Goal: Task Accomplishment & Management: Complete application form

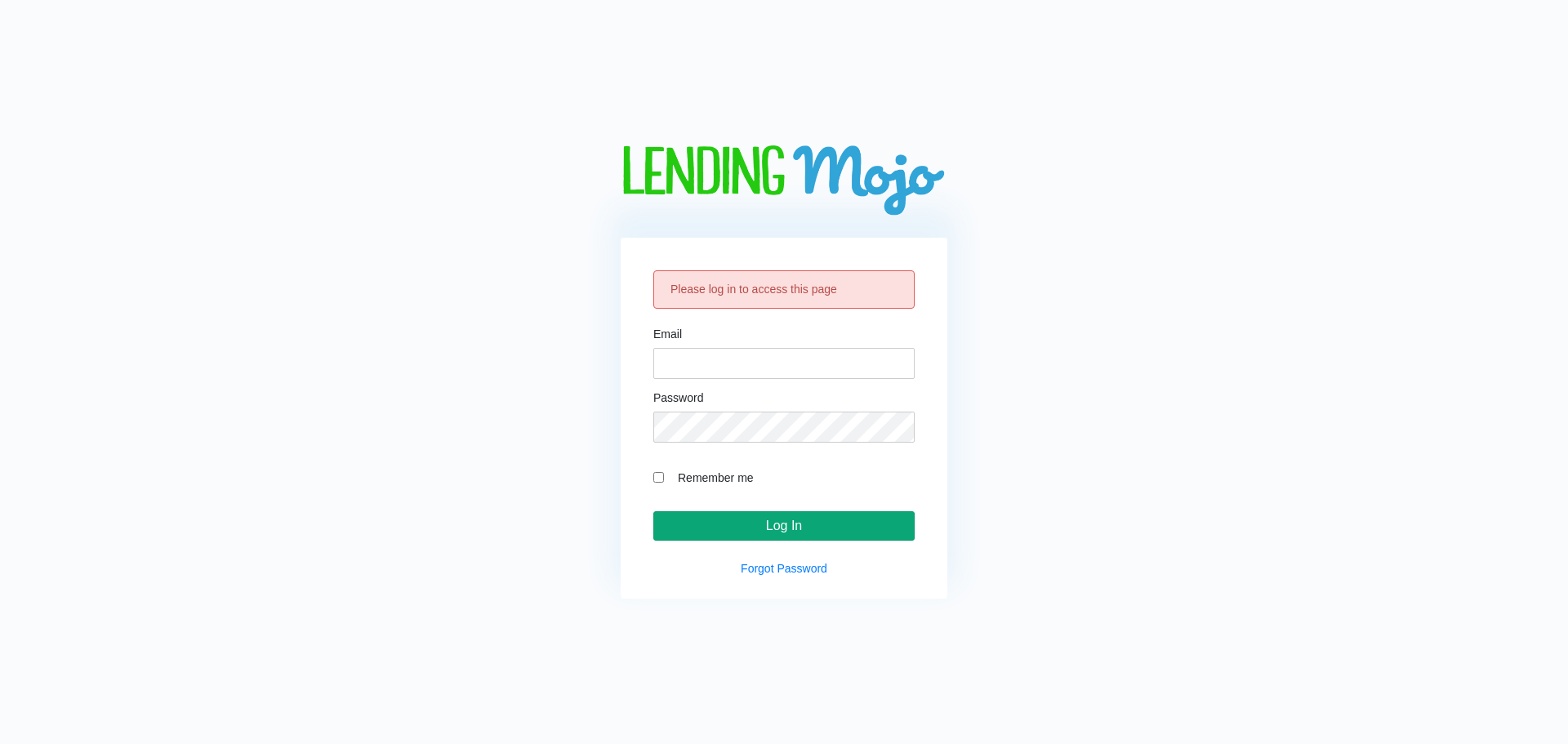
type input "[EMAIL_ADDRESS][DOMAIN_NAME]"
click at [768, 538] on input "Log In" at bounding box center [784, 526] width 261 height 30
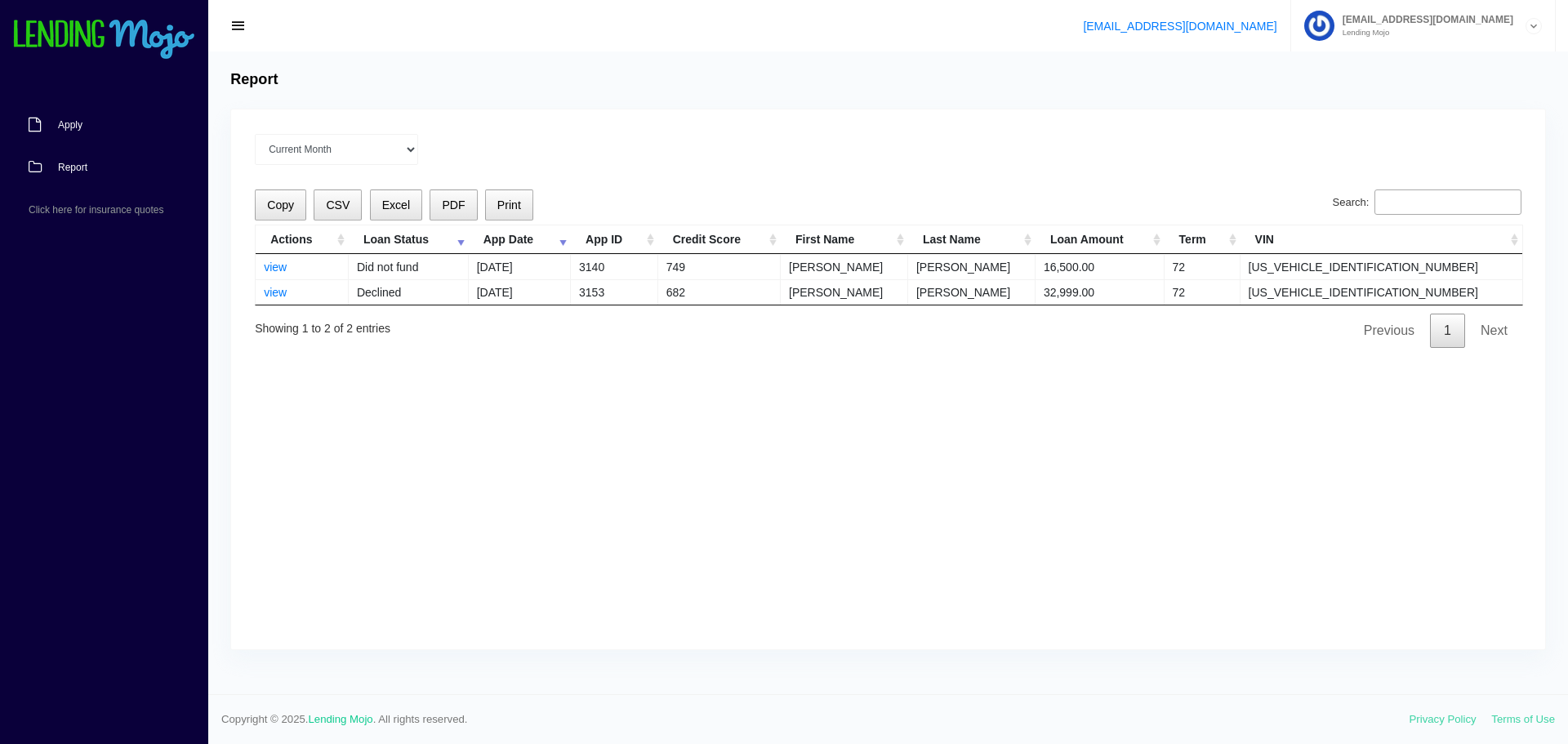
click at [78, 127] on span "Apply" at bounding box center [70, 125] width 25 height 10
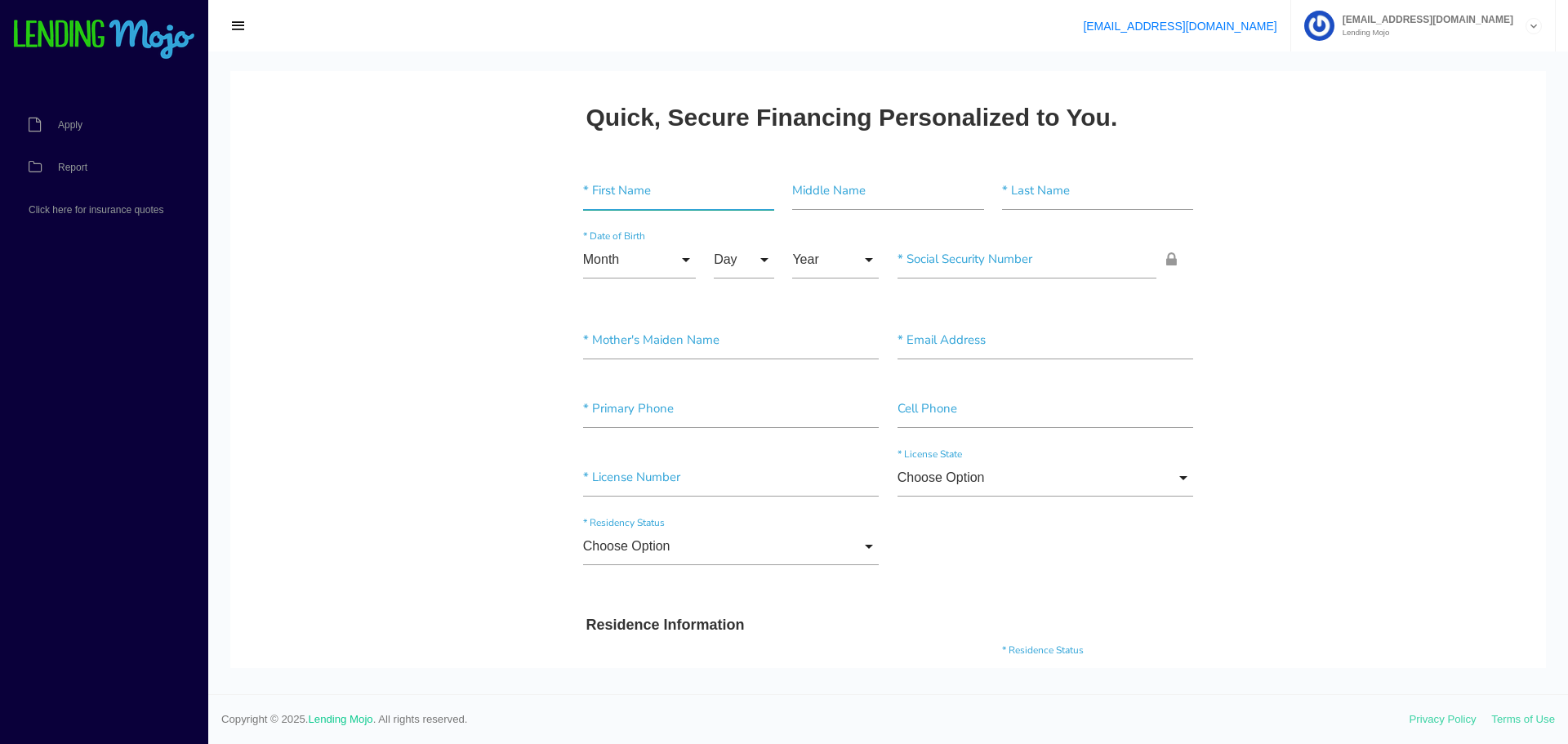
click at [619, 188] on input"] "text" at bounding box center [678, 190] width 191 height 37
type input"] "Princenta"
type input"] "[PERSON_NAME]"
click at [676, 257] on input "Month" at bounding box center [639, 259] width 112 height 37
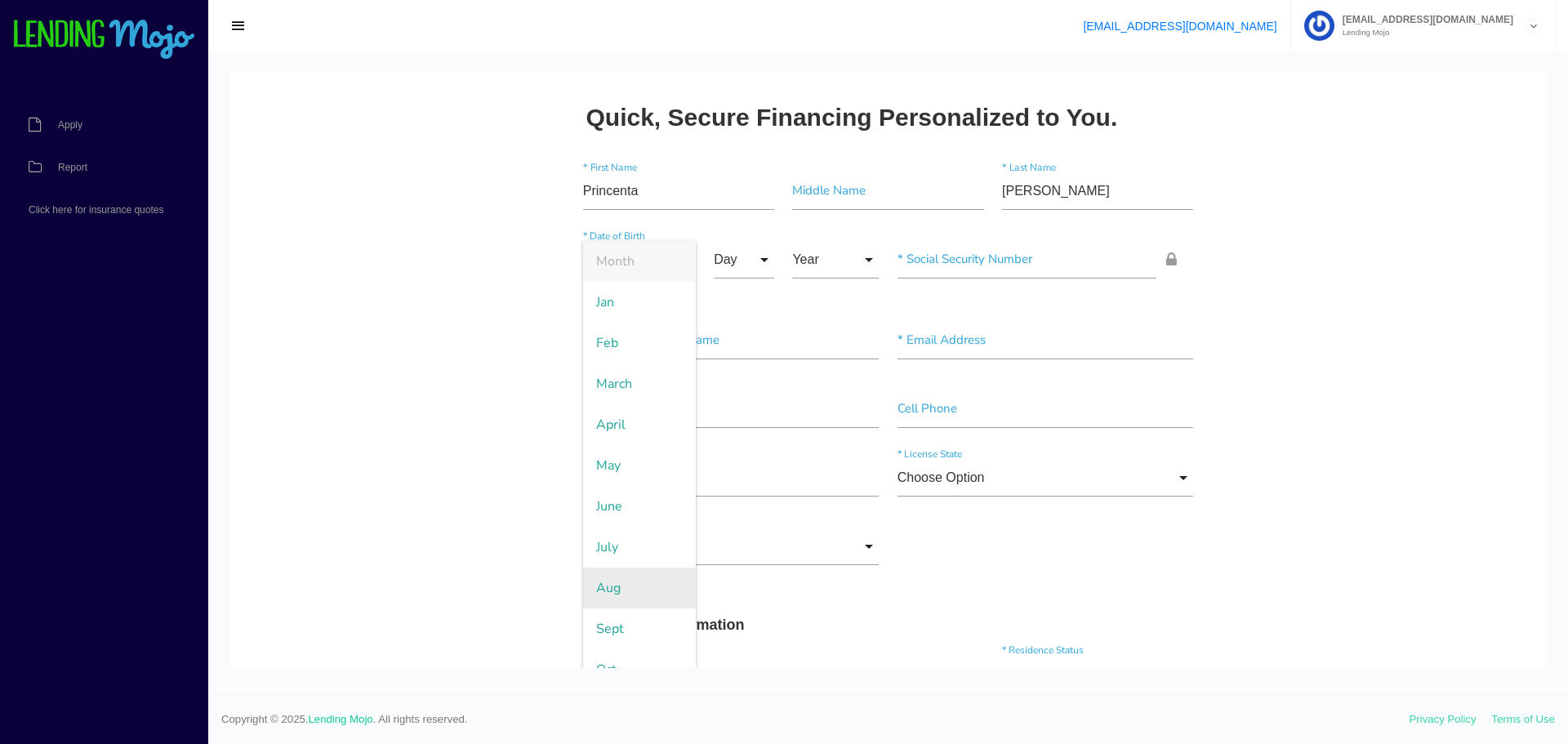
click at [606, 593] on span "Aug" at bounding box center [639, 587] width 112 height 41
type input "Aug"
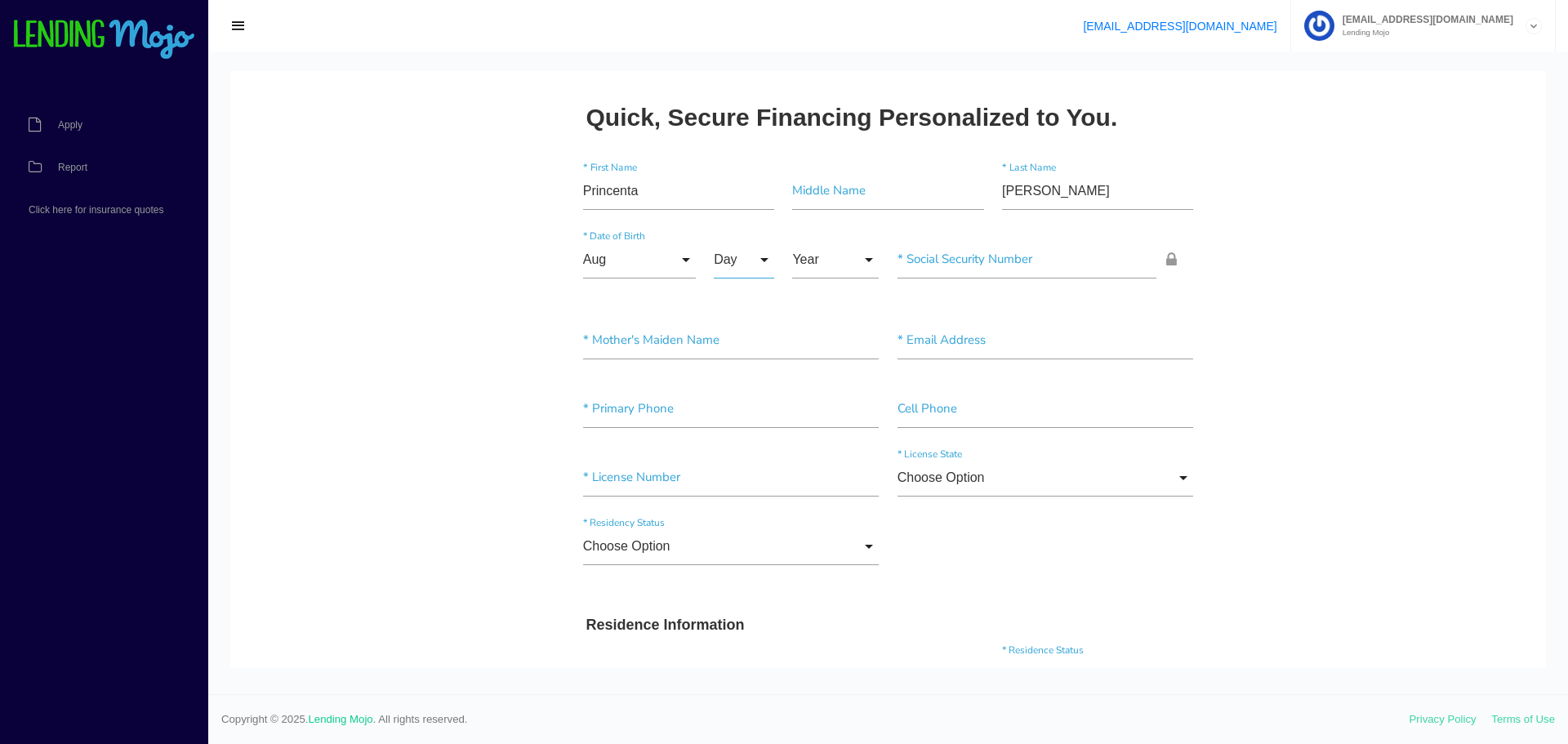
click at [755, 256] on input "Day" at bounding box center [743, 259] width 60 height 37
click at [729, 582] on span "26" at bounding box center [754, 587] width 82 height 41
type input "26"
click at [846, 260] on input "Year" at bounding box center [835, 259] width 87 height 37
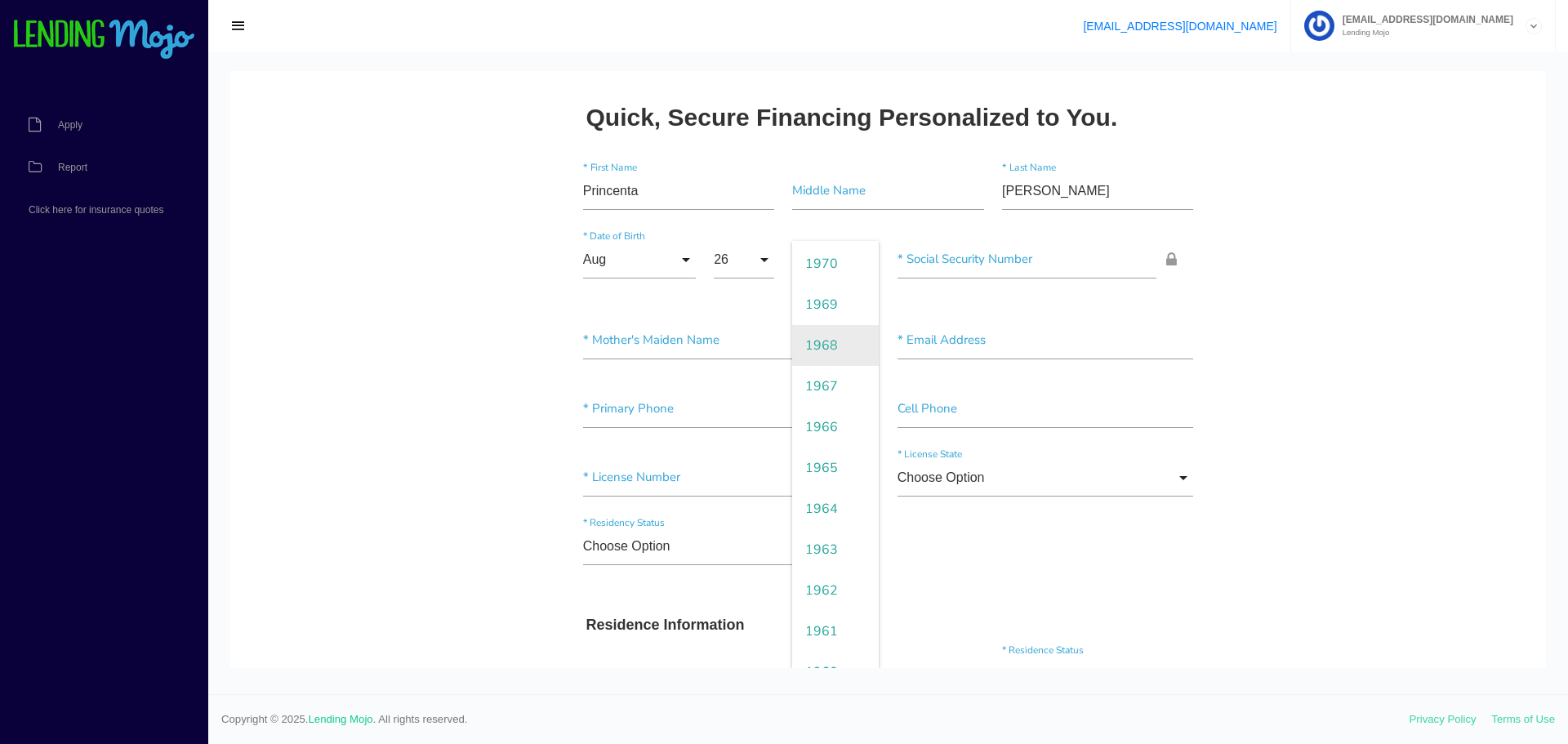
scroll to position [1551, 0]
click at [822, 621] on span "1961" at bounding box center [835, 628] width 87 height 41
type input "1961"
click at [958, 250] on input"] "text" at bounding box center [1027, 259] width 260 height 37
paste input"] "266-43-3663"
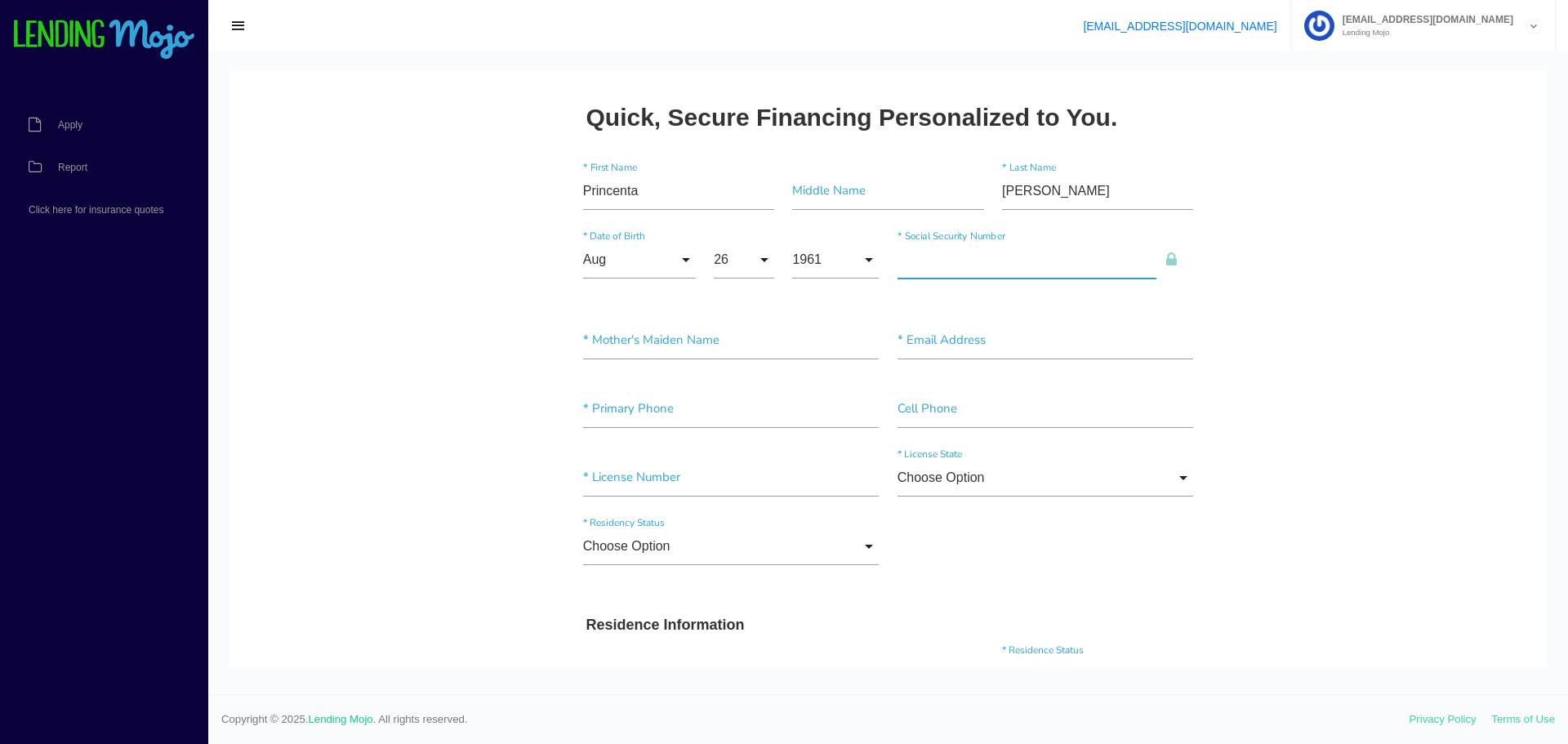
type input"] "266-43-3663"
click at [928, 347] on input"] "text" at bounding box center [1045, 340] width 296 height 37
paste input"] "hicksprincenia@gmail.com"
type input"] "hicksprincenia@gmail.com"
click at [667, 414] on input"] "text" at bounding box center [731, 408] width 296 height 37
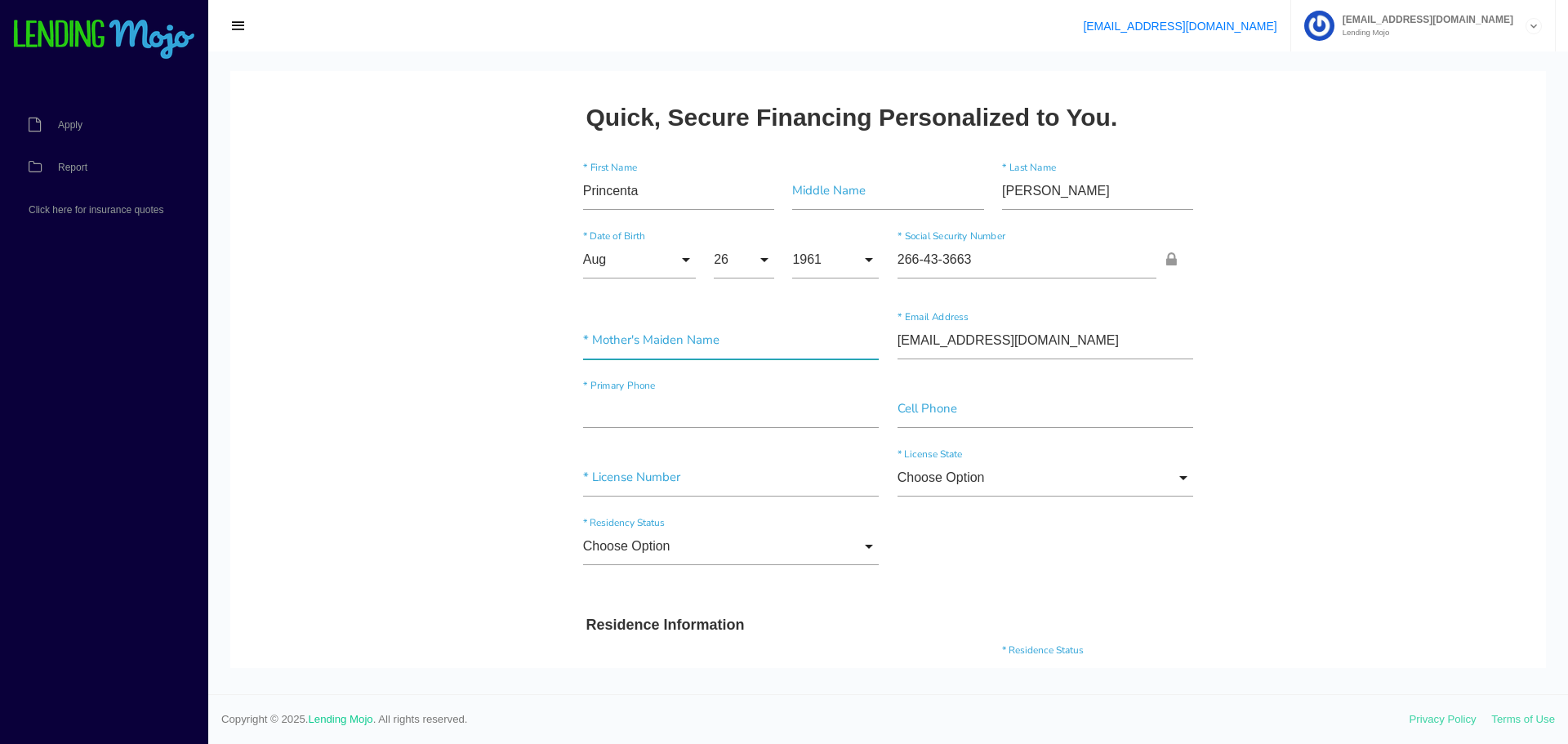
click at [667, 331] on input"] "text" at bounding box center [731, 340] width 296 height 37
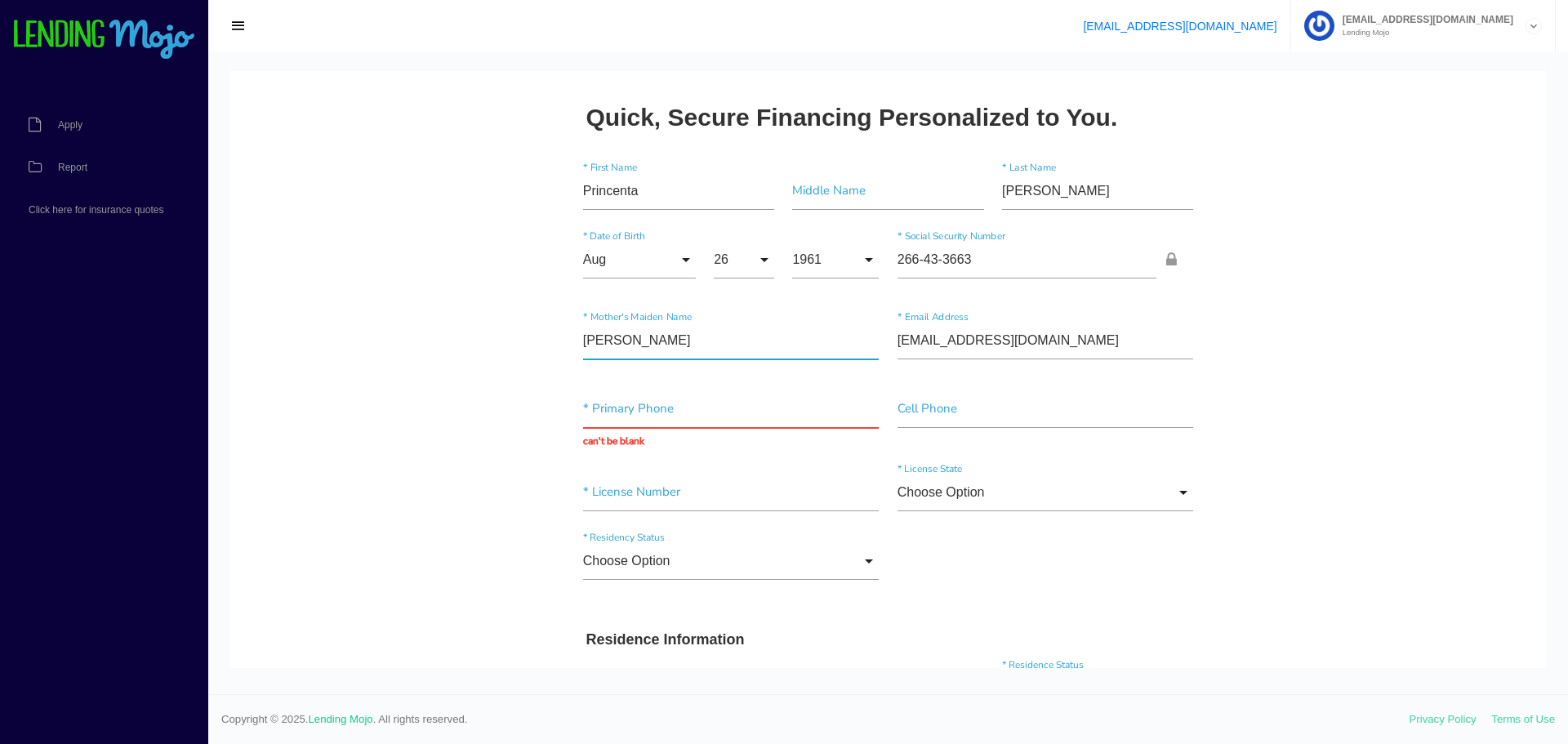
type input"] "[PERSON_NAME]"
click at [635, 408] on input "text" at bounding box center [731, 408] width 296 height 37
click at [633, 394] on input "text" at bounding box center [731, 408] width 296 height 37
paste input "(904) 477-5695"
type input "(904) 477-5695"
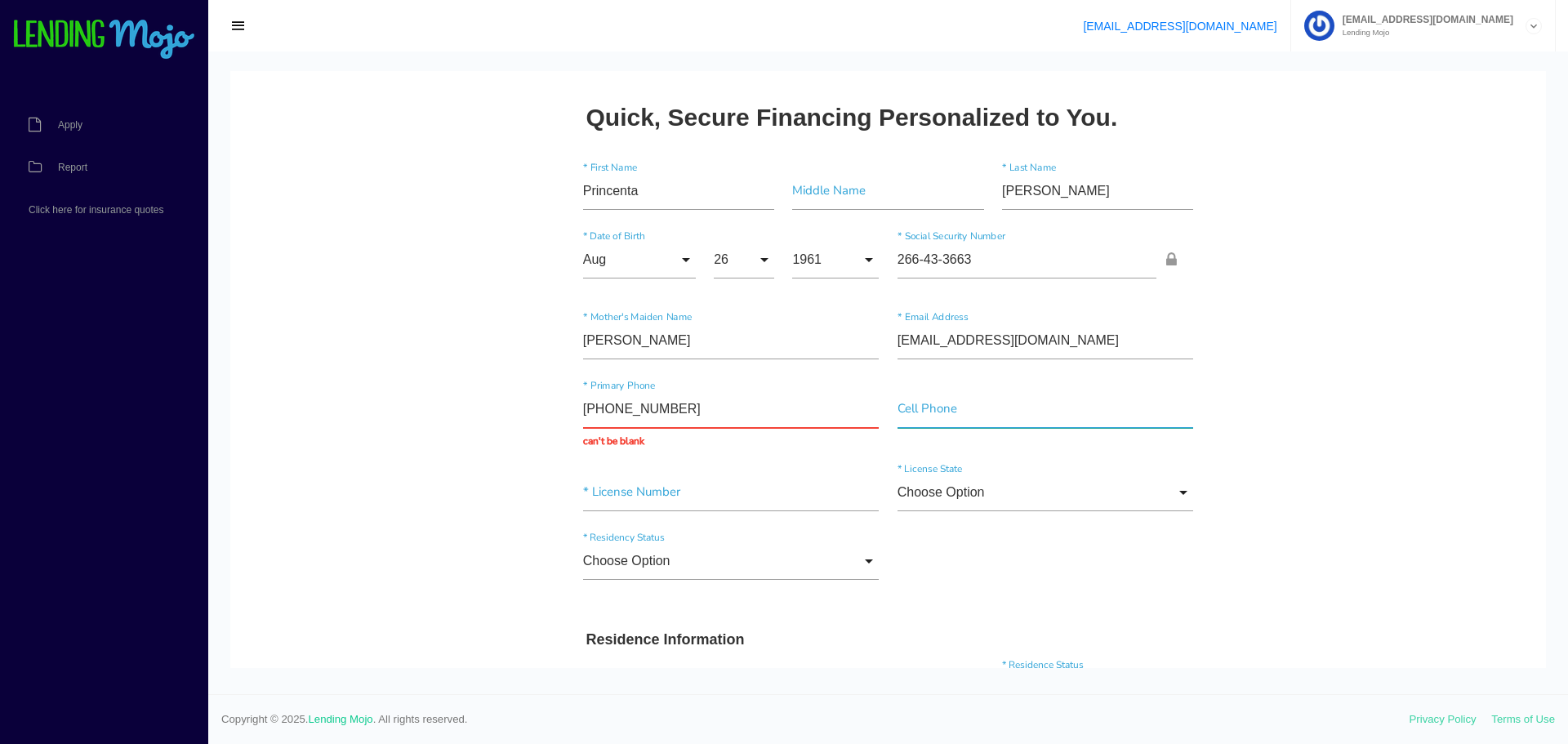
click at [917, 405] on input"] "text" at bounding box center [1045, 408] width 296 height 37
paste input"] "(904) 477-5695"
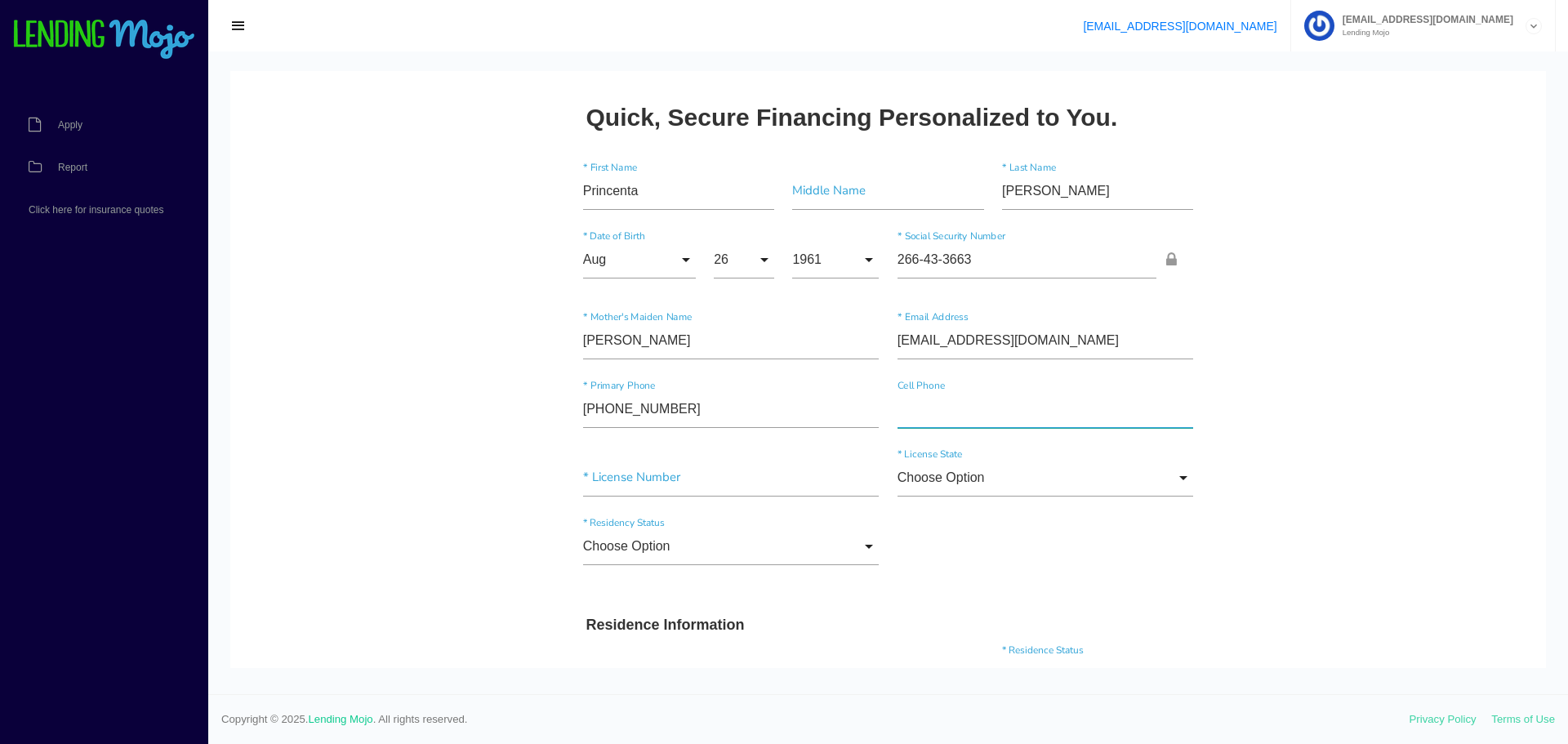
type input"] "(904) 477-5695"
click at [610, 479] on input"] "text" at bounding box center [731, 477] width 296 height 37
type input"] "H795236010000"
click at [960, 480] on input "Choose Option" at bounding box center [1045, 477] width 296 height 37
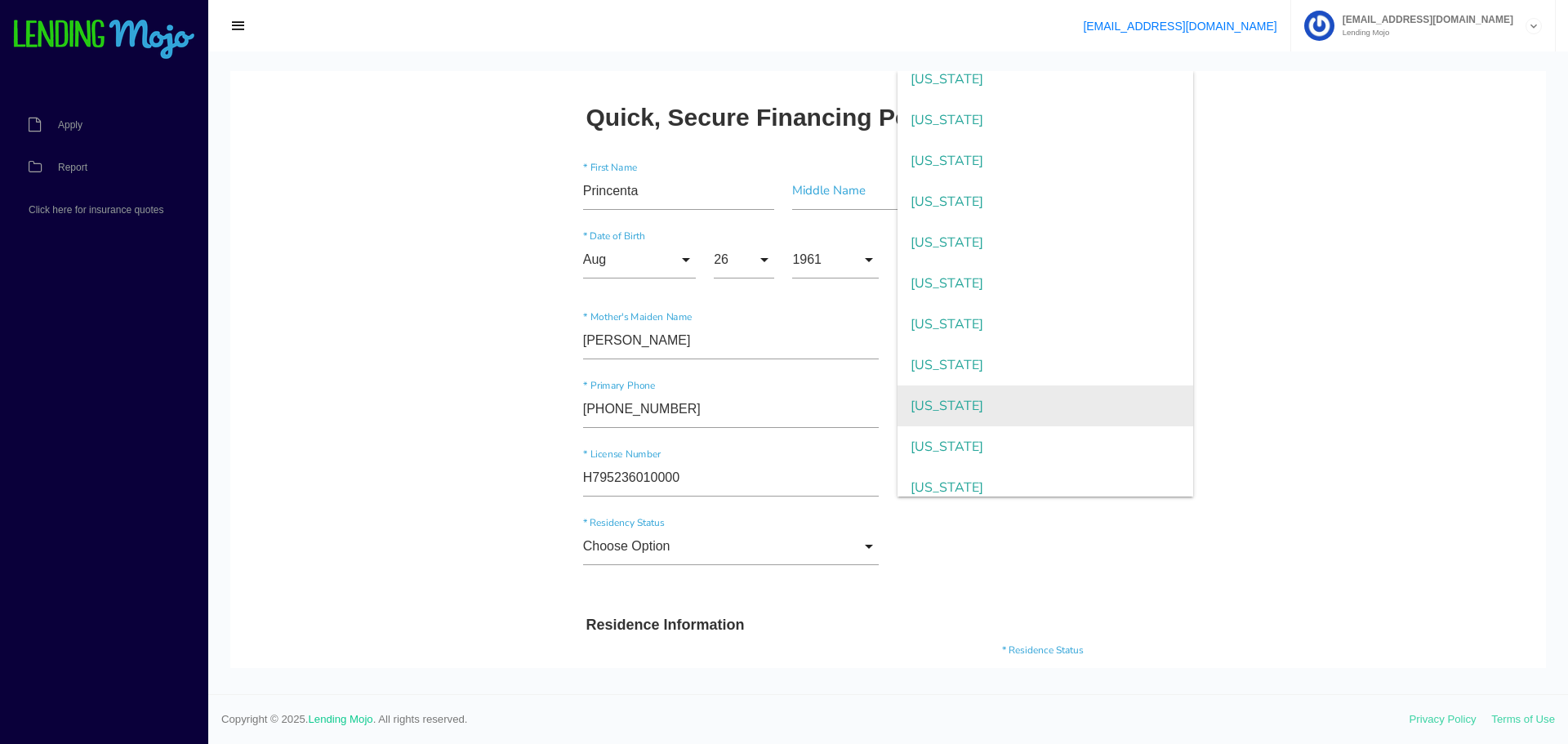
scroll to position [82, 0]
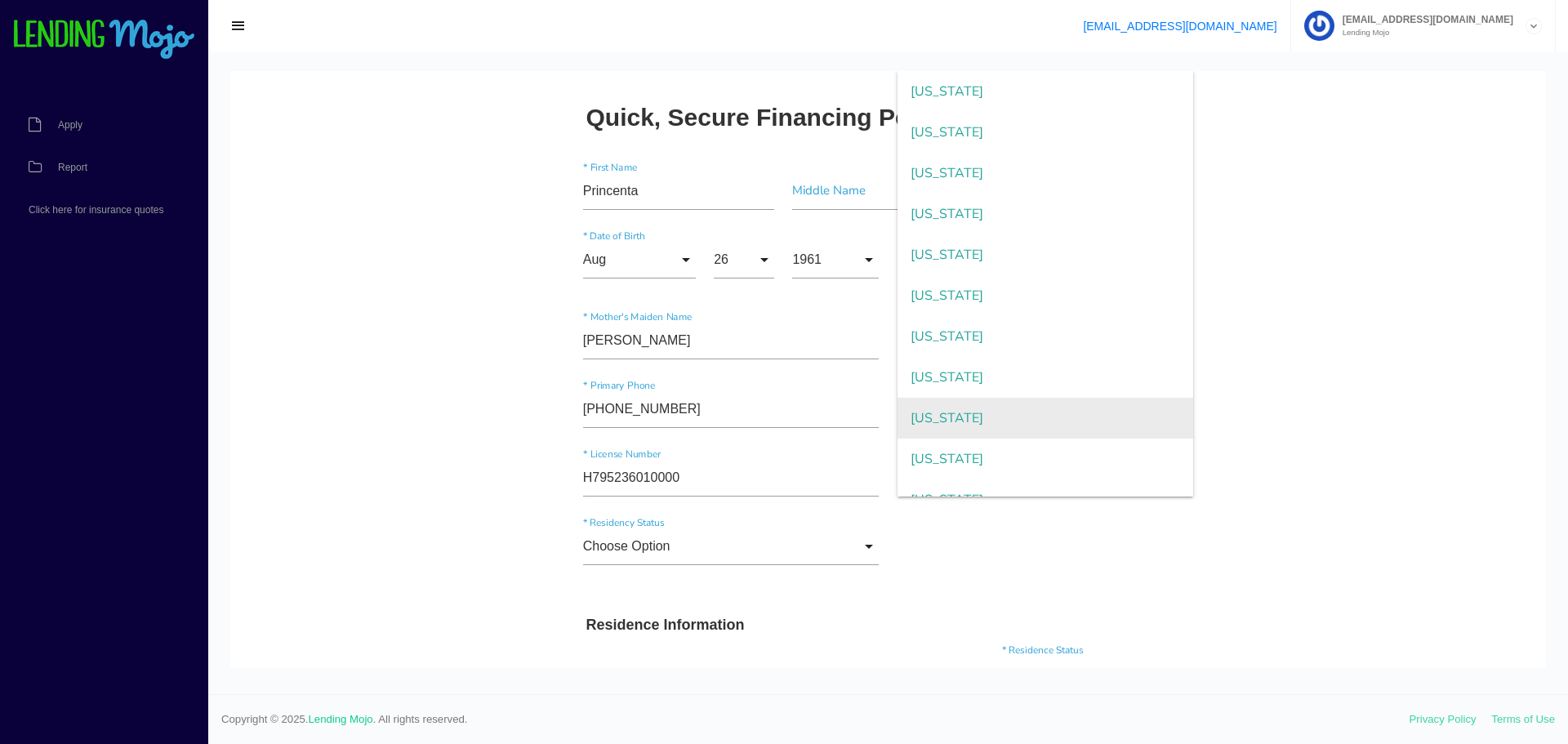
click at [930, 414] on span "Florida" at bounding box center [1045, 417] width 296 height 41
type input "Florida"
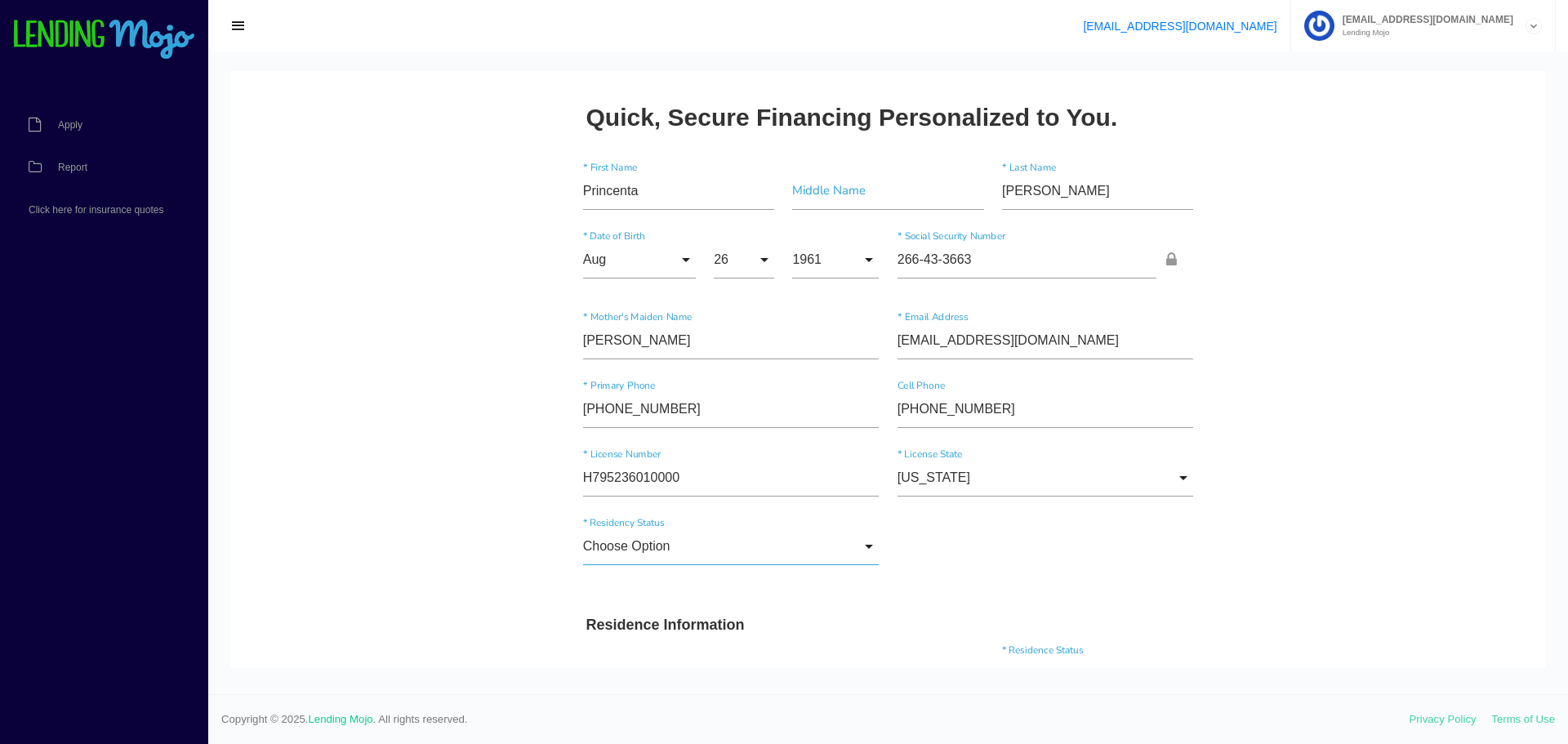
click at [696, 539] on input "Choose Option" at bounding box center [731, 546] width 296 height 37
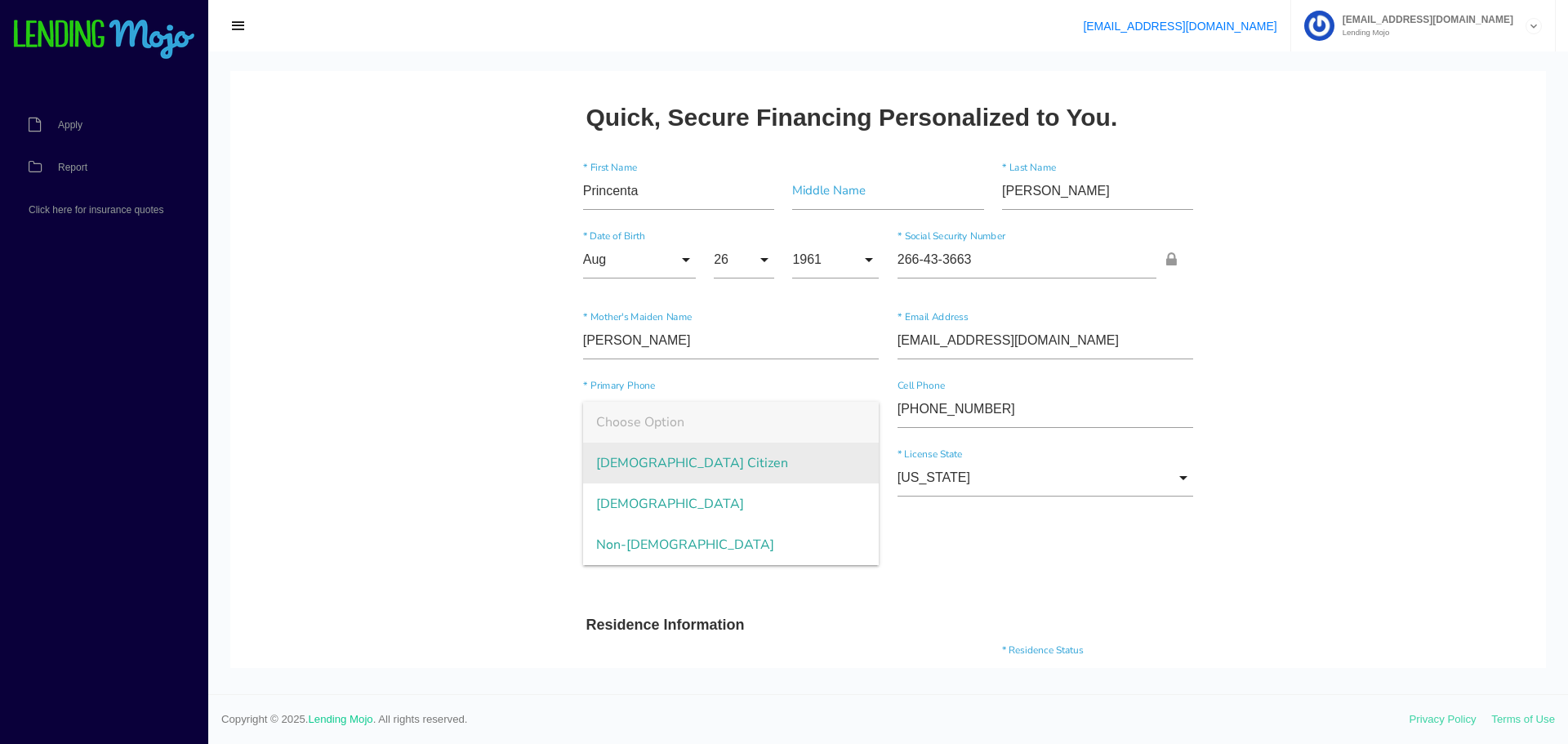
click at [632, 478] on span "US Citizen" at bounding box center [731, 462] width 296 height 41
type input "US Citizen"
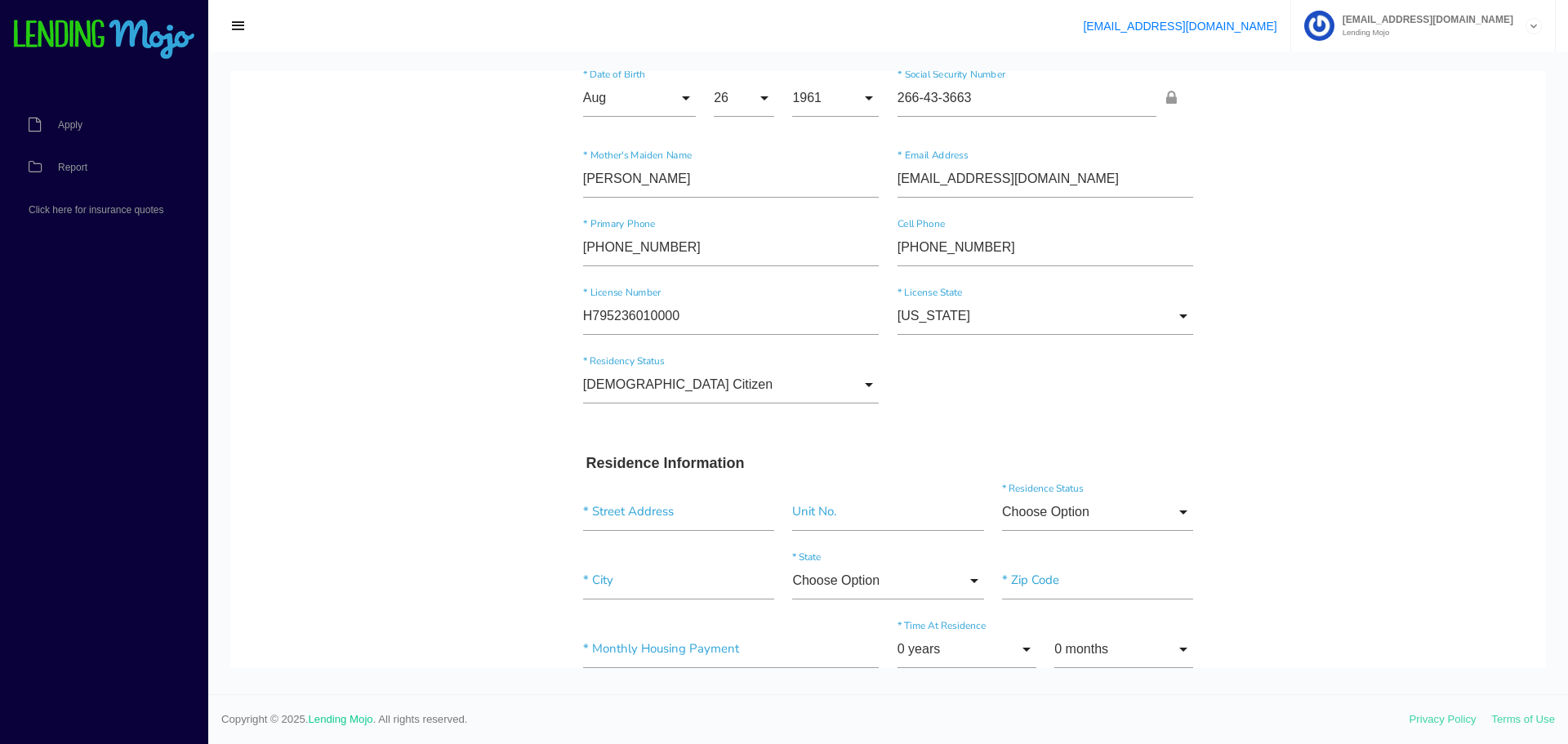
scroll to position [245, 0]
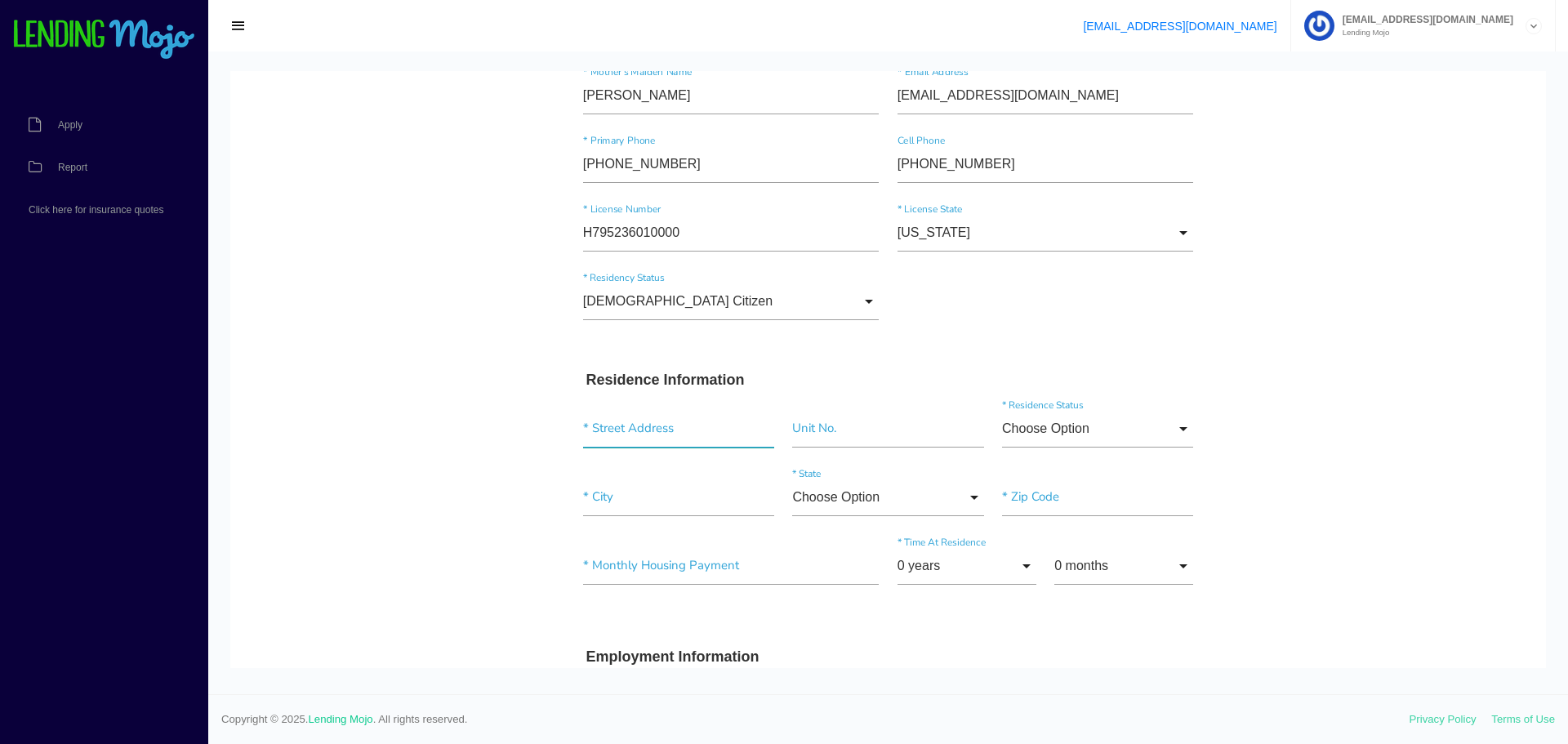
click at [609, 425] on input "text" at bounding box center [678, 428] width 191 height 37
paste input "4732 Lincrest Drive West"
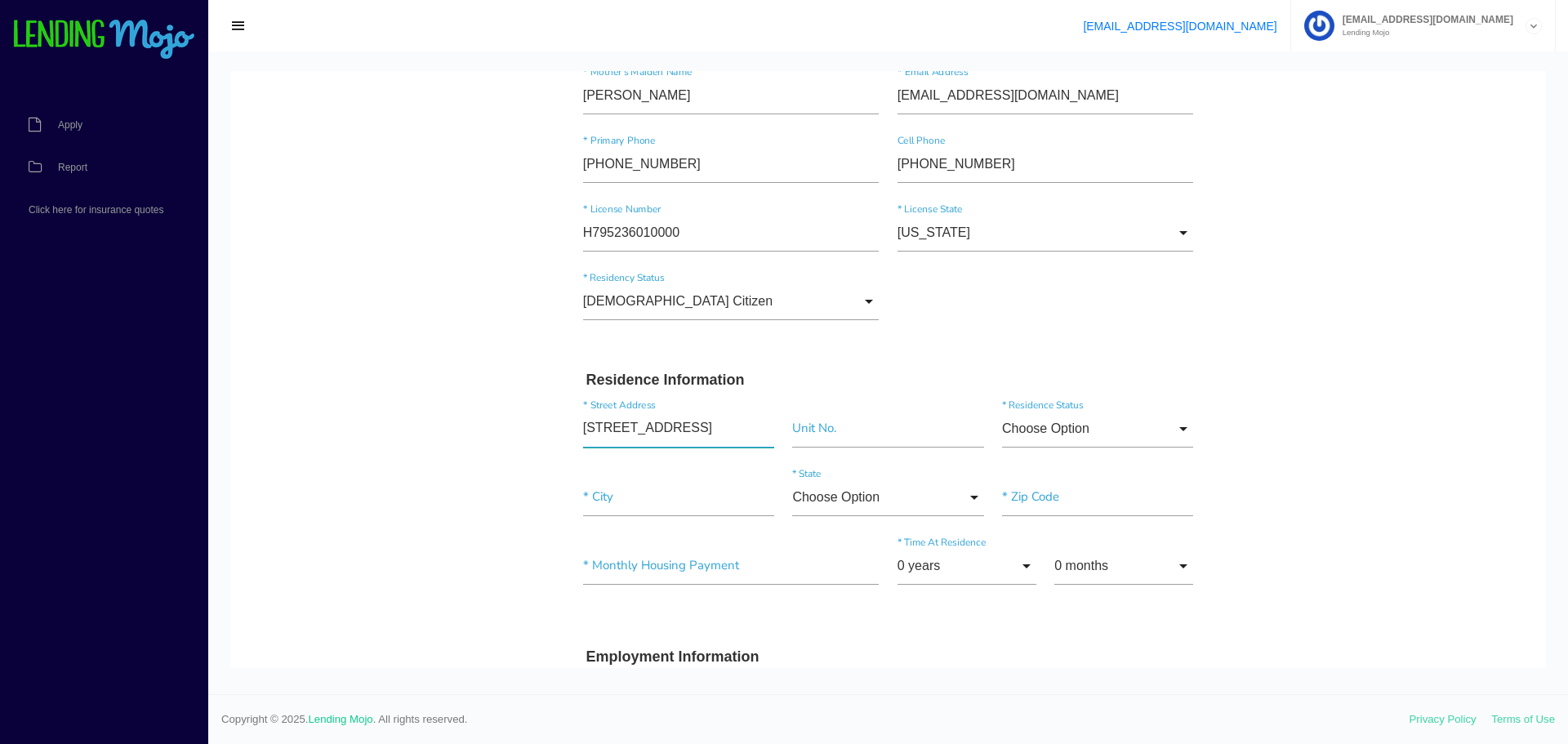
click at [748, 435] on input "4732 Lincrest Drive West" at bounding box center [678, 428] width 191 height 37
type input "4732 Lincrest Dr N"
type input"] "Jacksonville"
type input"] "32208"
click at [696, 427] on input "4732 Lincrest Dr N" at bounding box center [678, 428] width 191 height 37
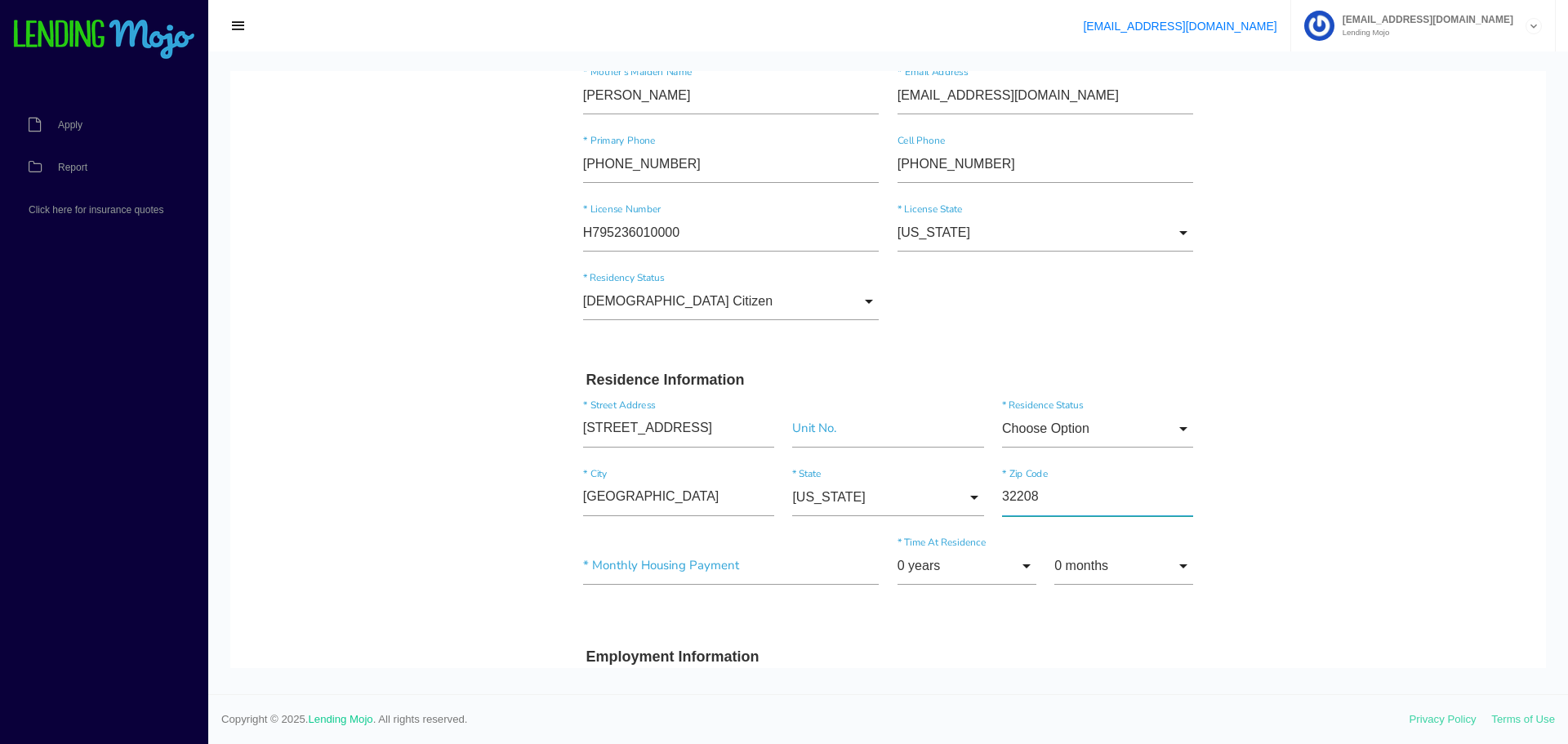
type input "4732 Lincrest Dr W"
click at [1033, 424] on input "Choose Option" at bounding box center [1097, 428] width 191 height 37
click at [1030, 556] on span "Rent" at bounding box center [1097, 552] width 191 height 41
click at [1042, 426] on input "Rent" at bounding box center [1097, 428] width 191 height 37
click at [1056, 480] on span "Own" at bounding box center [1097, 470] width 191 height 41
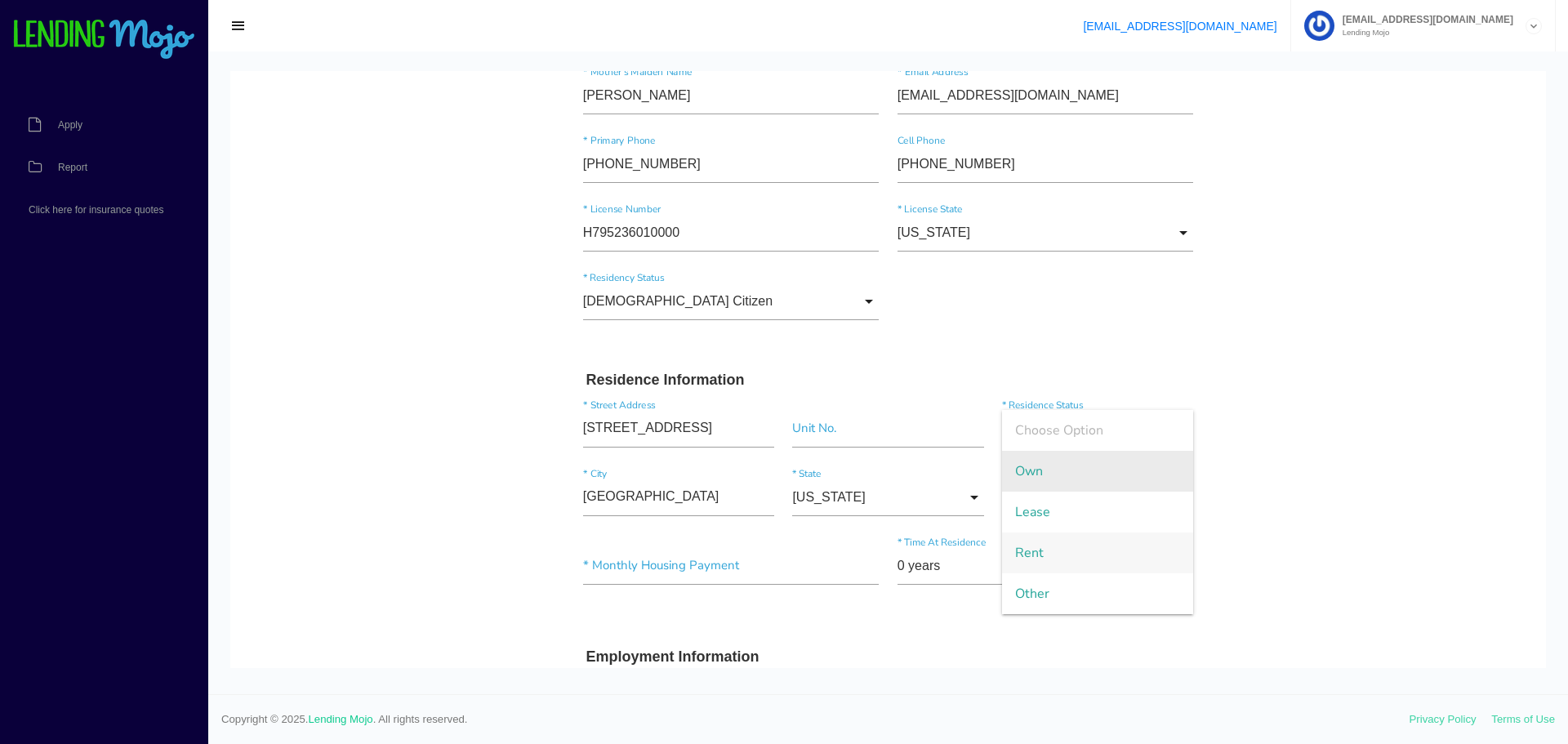
type input "Own"
click at [679, 567] on input"] "text" at bounding box center [731, 565] width 296 height 37
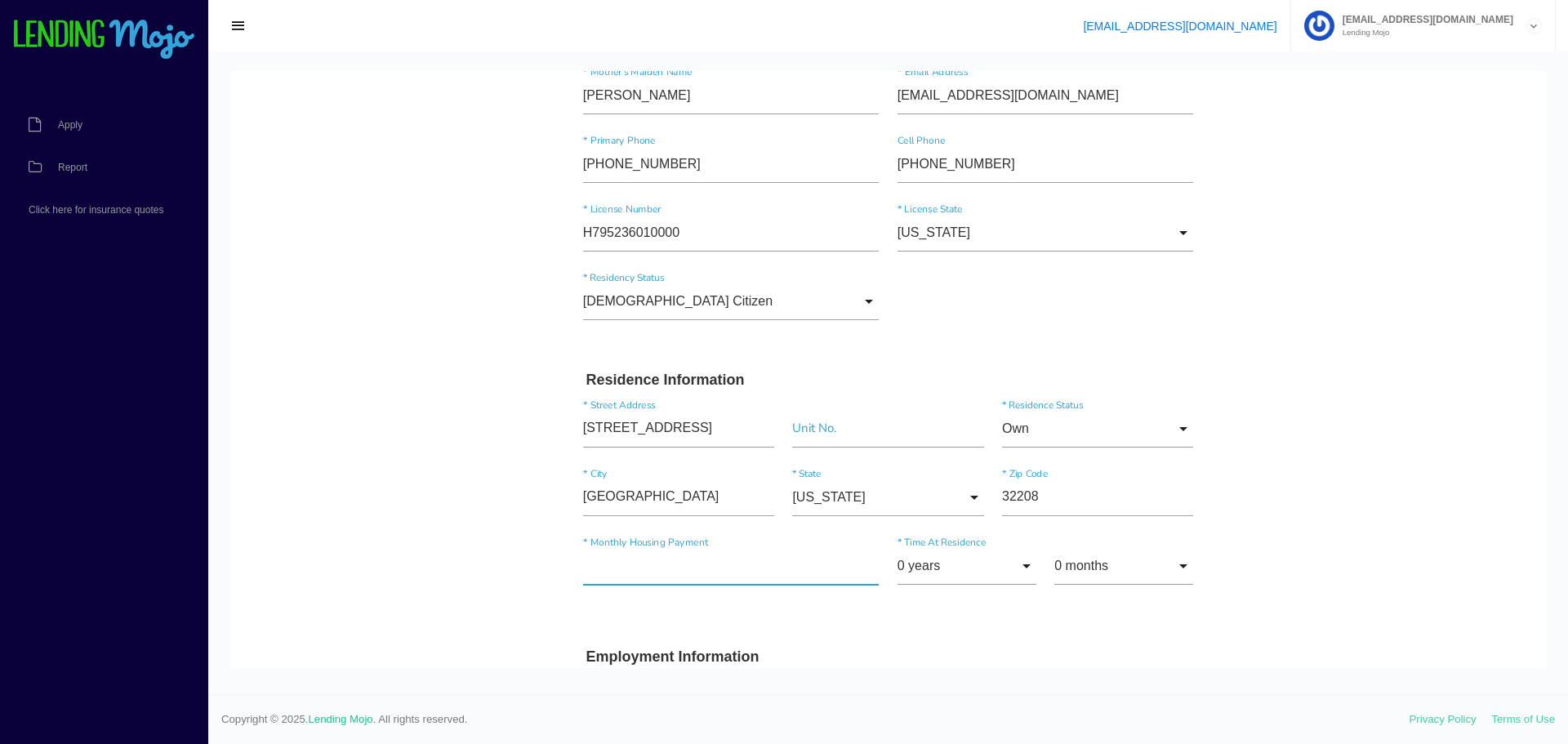
type input"] "$1.00"
click at [1013, 568] on input "0 years" at bounding box center [967, 565] width 139 height 37
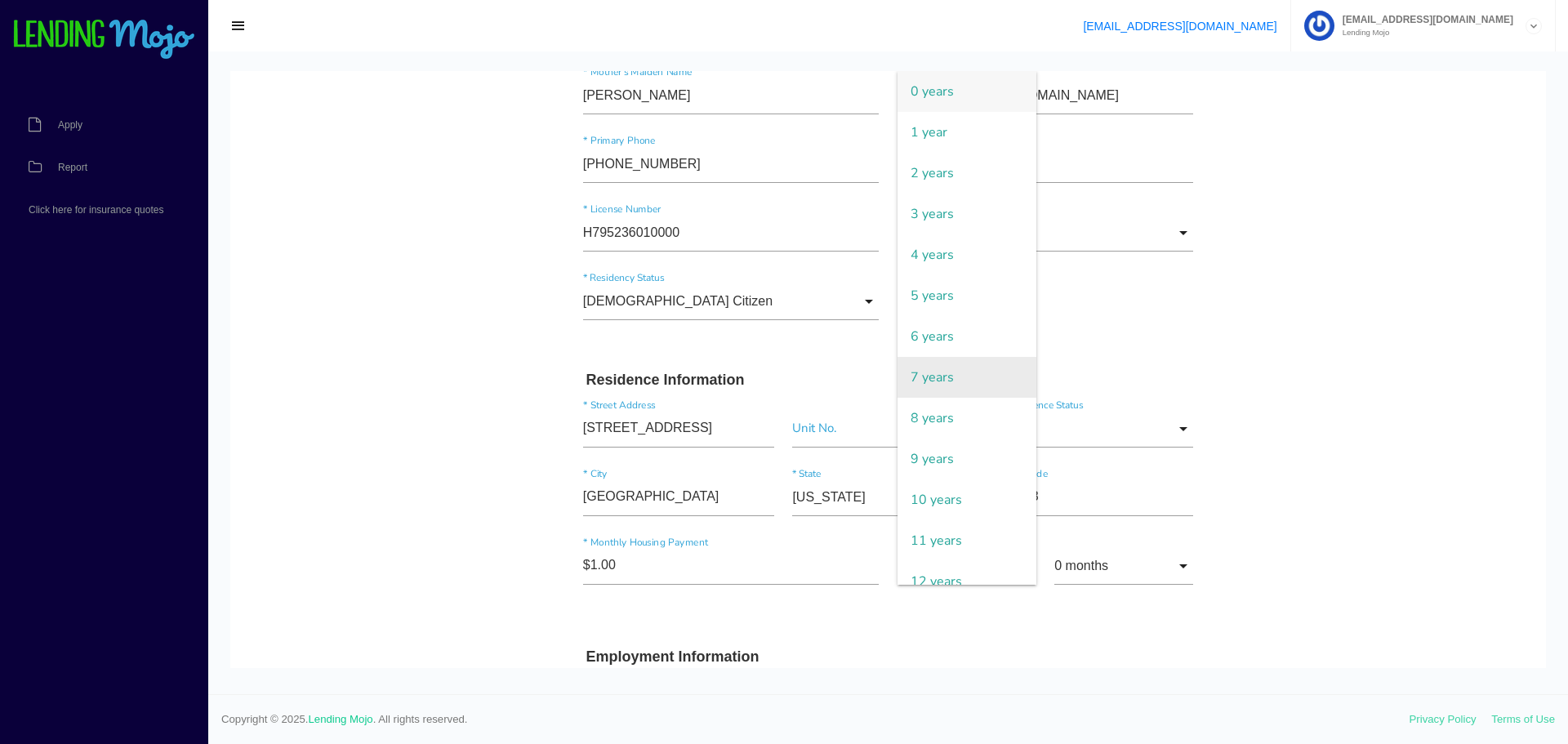
click at [937, 376] on span "7 years" at bounding box center [967, 376] width 139 height 41
type input "7 years"
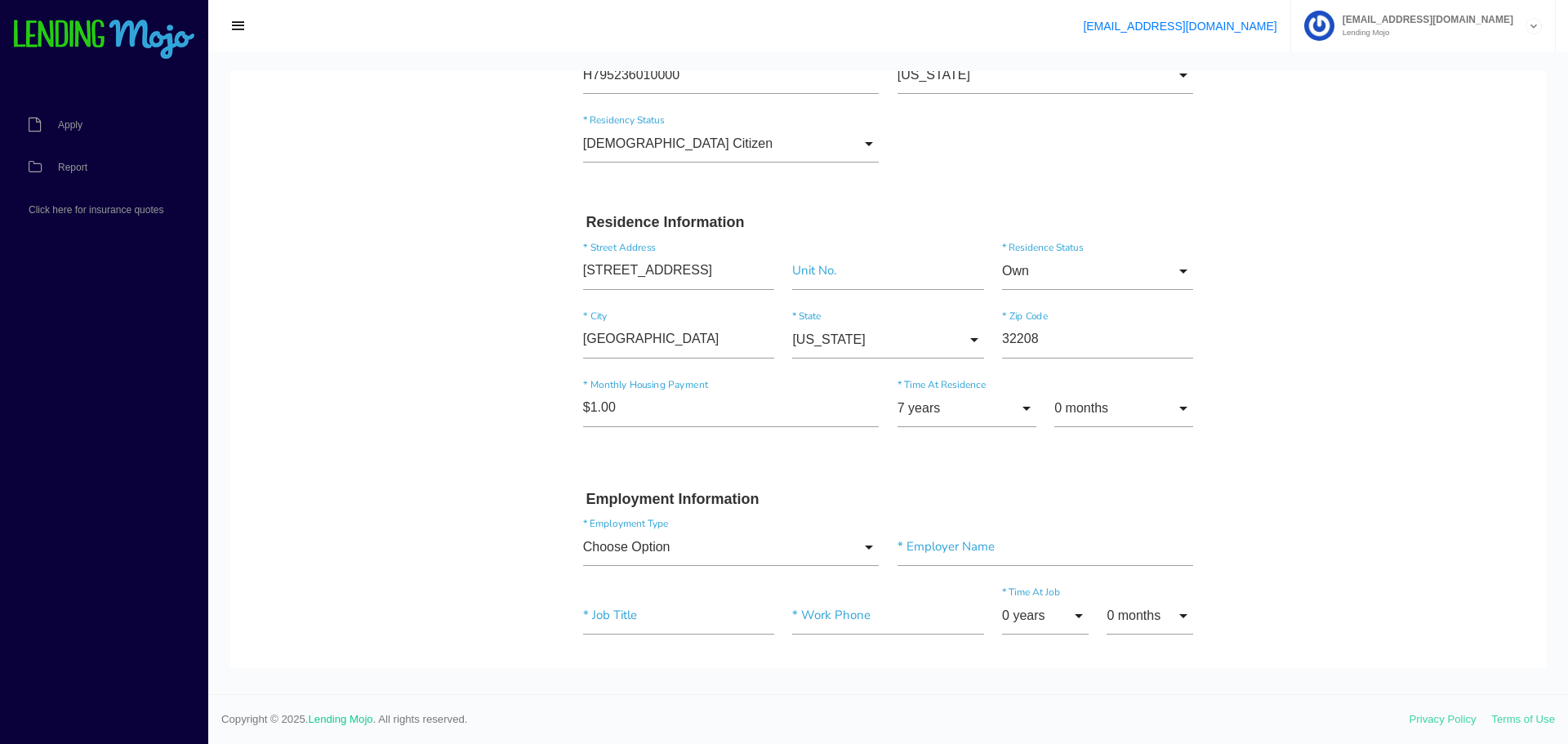
scroll to position [571, 0]
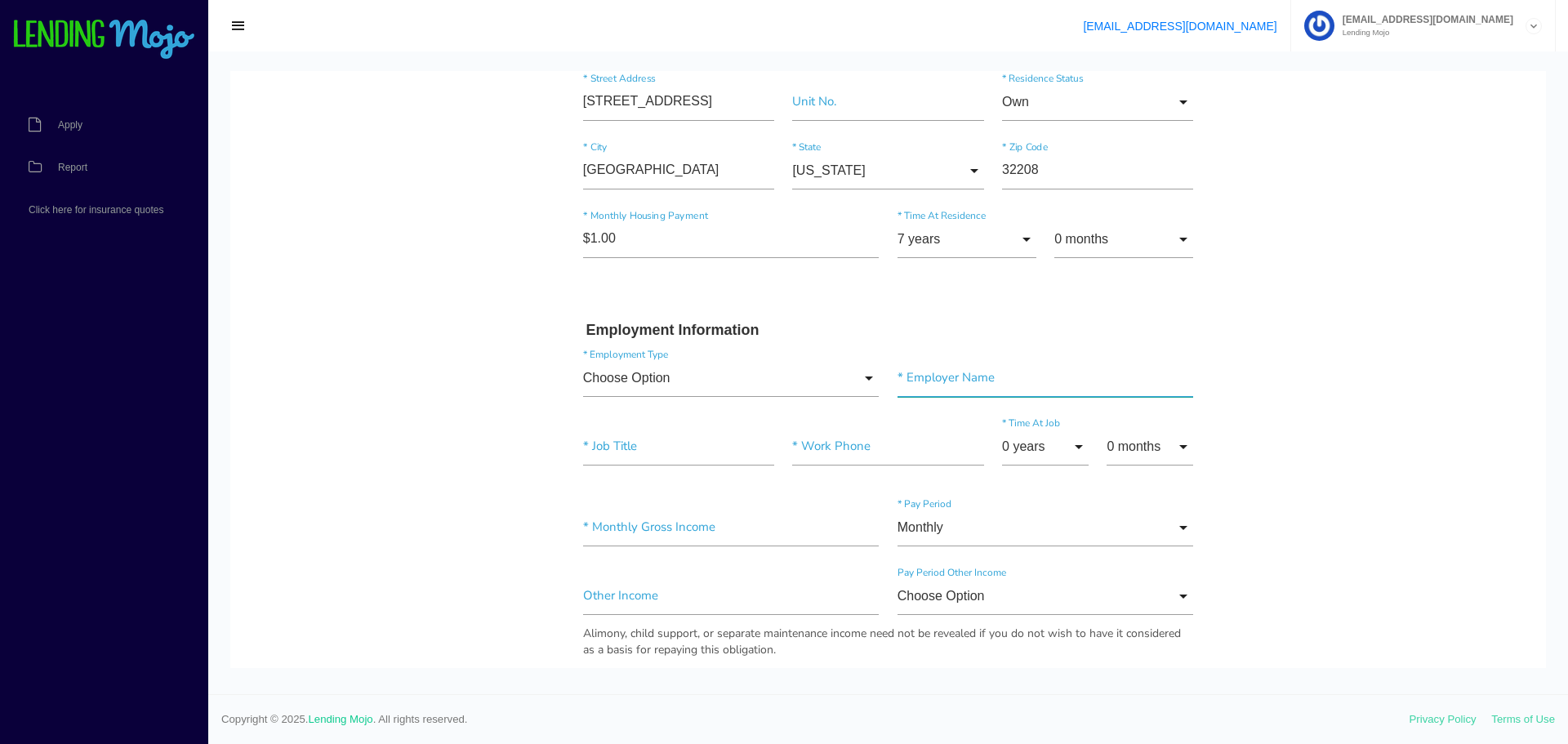
click at [949, 377] on input"] "text" at bounding box center [1045, 377] width 296 height 37
paste input"] "APD"
type input"] "APD"
click at [667, 441] on input"] "text" at bounding box center [678, 446] width 191 height 37
type input"] "A"
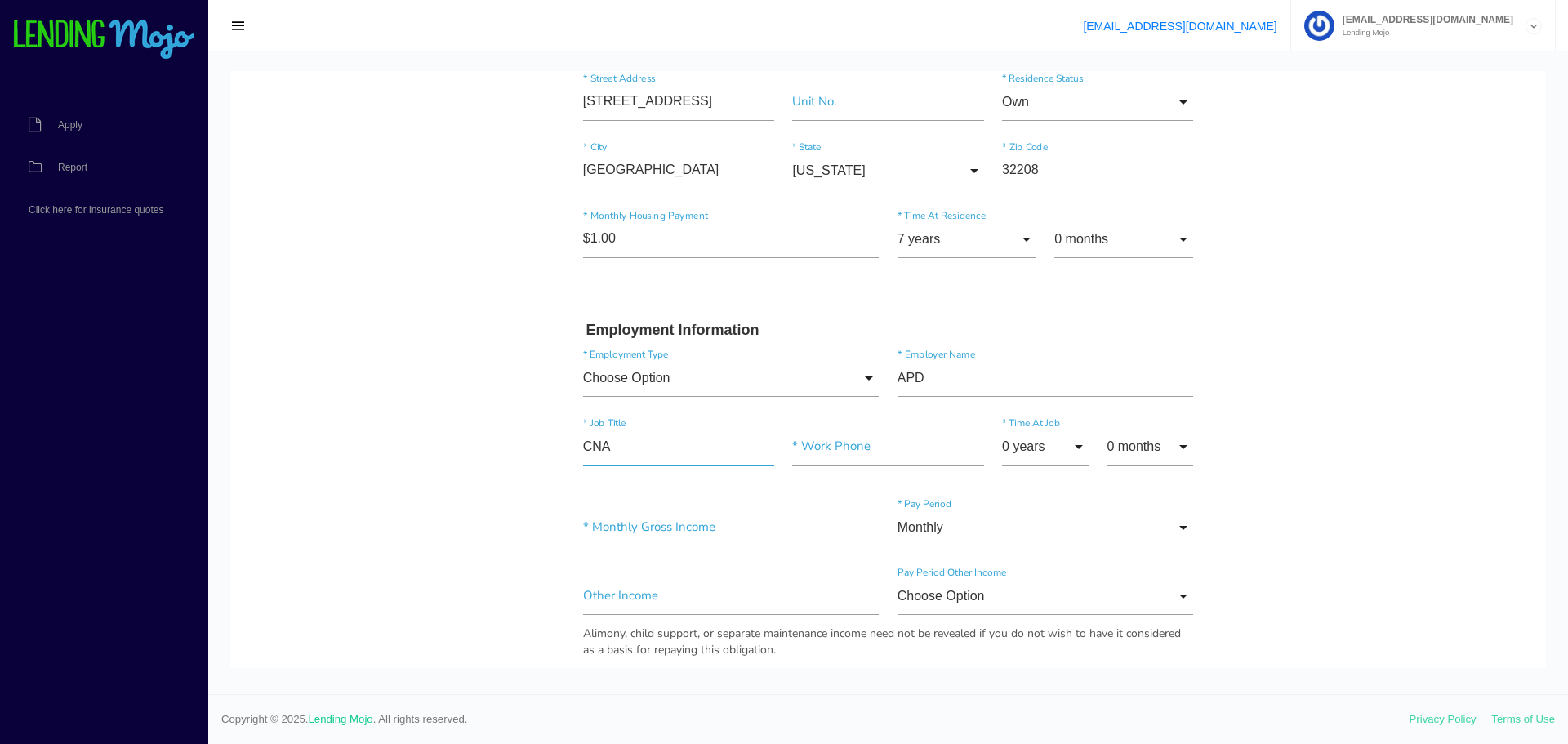
type input"] "CNA"
click at [847, 457] on input"] "text" at bounding box center [887, 446] width 191 height 37
paste input"] "(904) 992-2442"
type input"] "(904) 992-2442"
click at [1069, 445] on input "0 years" at bounding box center [1045, 446] width 87 height 37
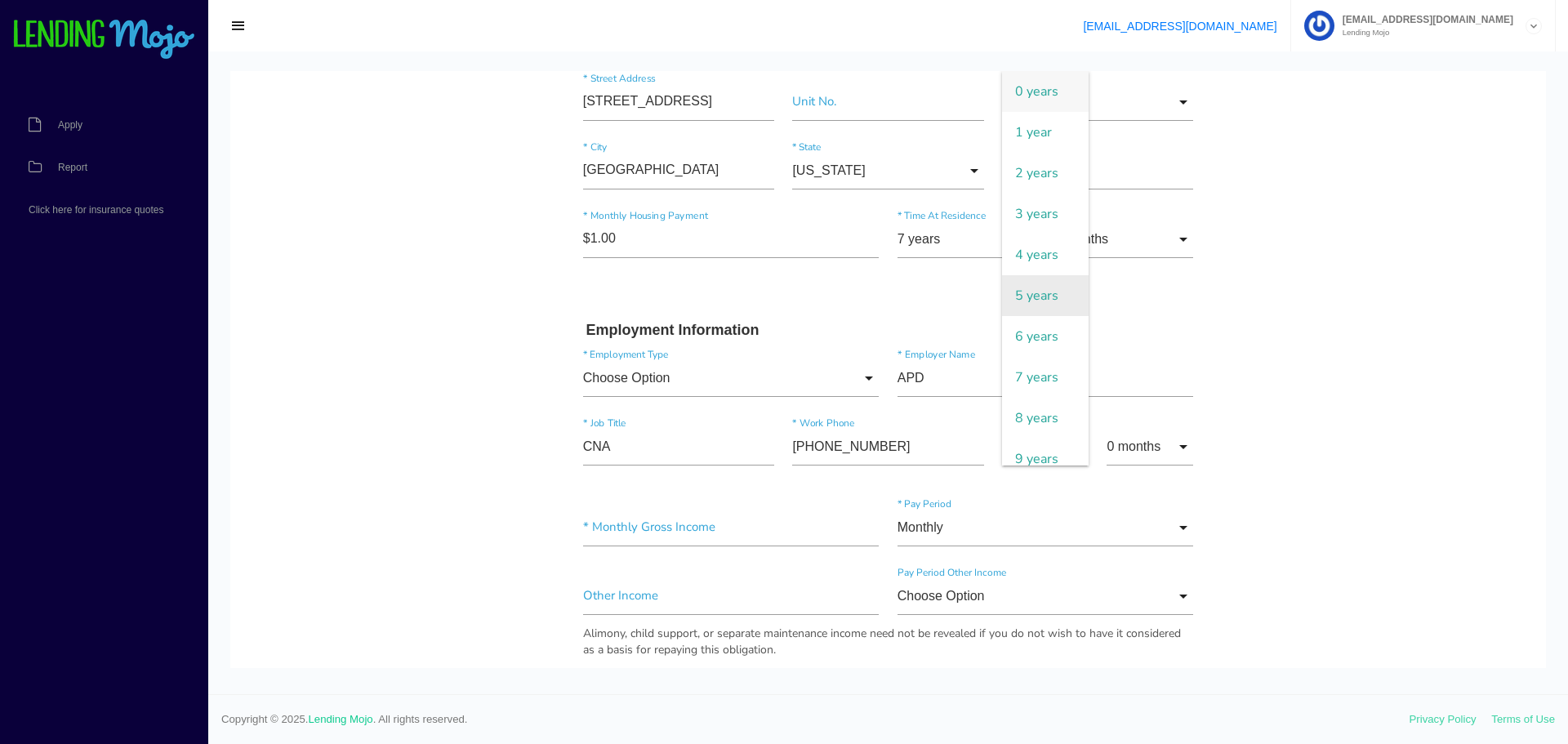
click at [1039, 299] on span "5 years" at bounding box center [1045, 295] width 87 height 41
type input "5 years"
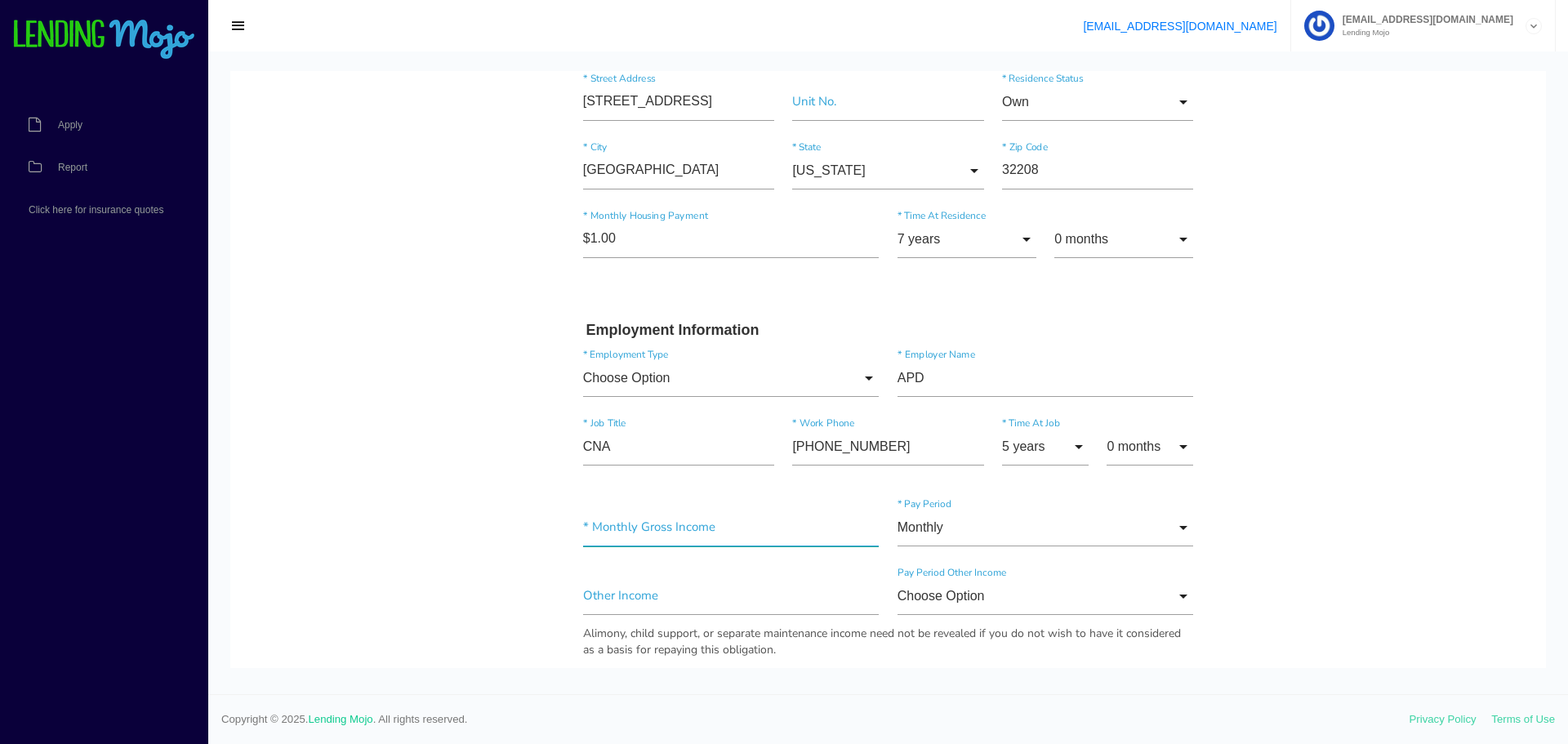
click at [647, 527] on input"] "text" at bounding box center [731, 527] width 296 height 37
type input"] "$4,166.00"
click at [461, 547] on body "Quick, Secure Financing Personalized to You. Princenta * First Name Middle Name…" at bounding box center [887, 572] width 1316 height 2144
click at [543, 585] on body "Quick, Secure Financing Personalized to You. Princenta * First Name Middle Name…" at bounding box center [887, 572] width 1316 height 2144
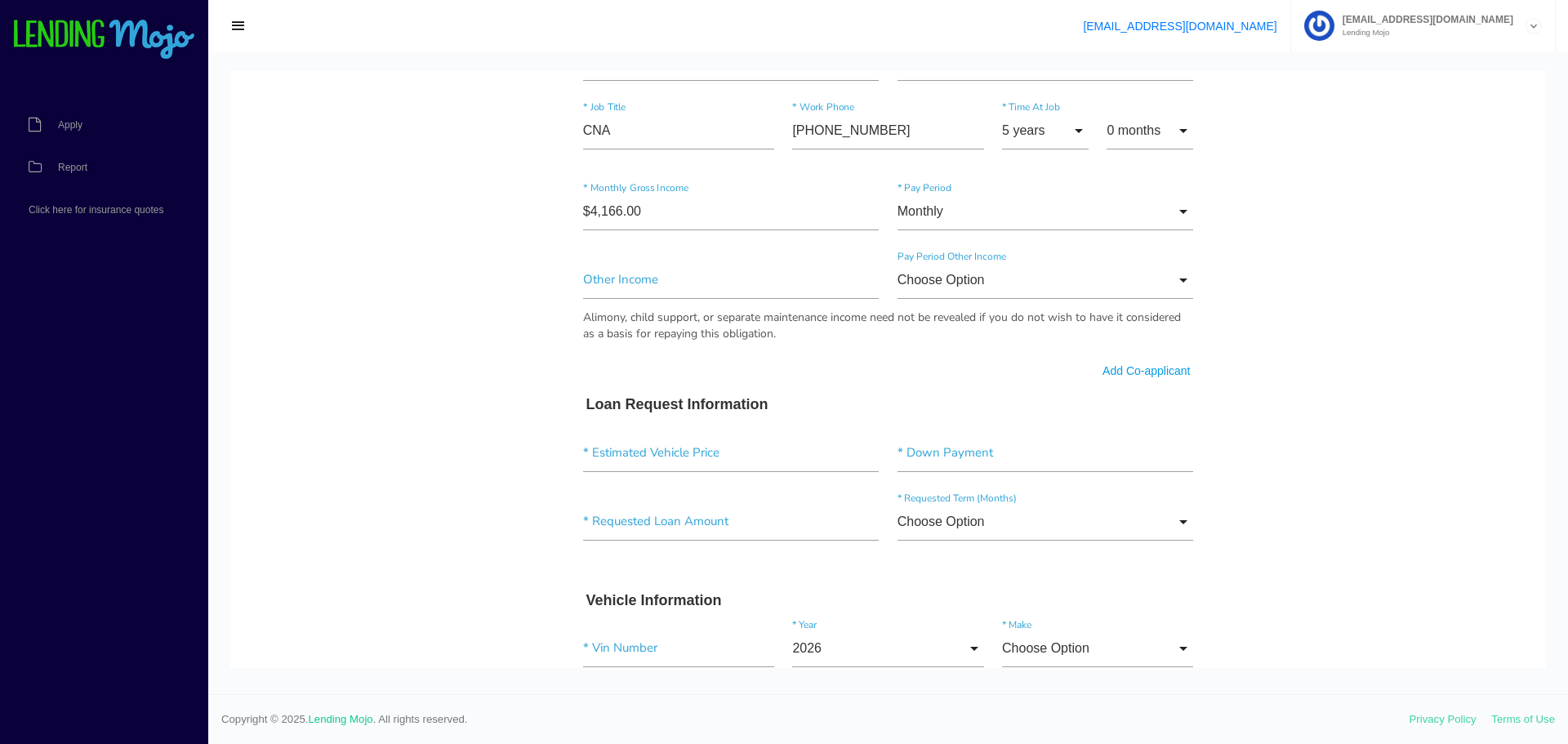
scroll to position [898, 0]
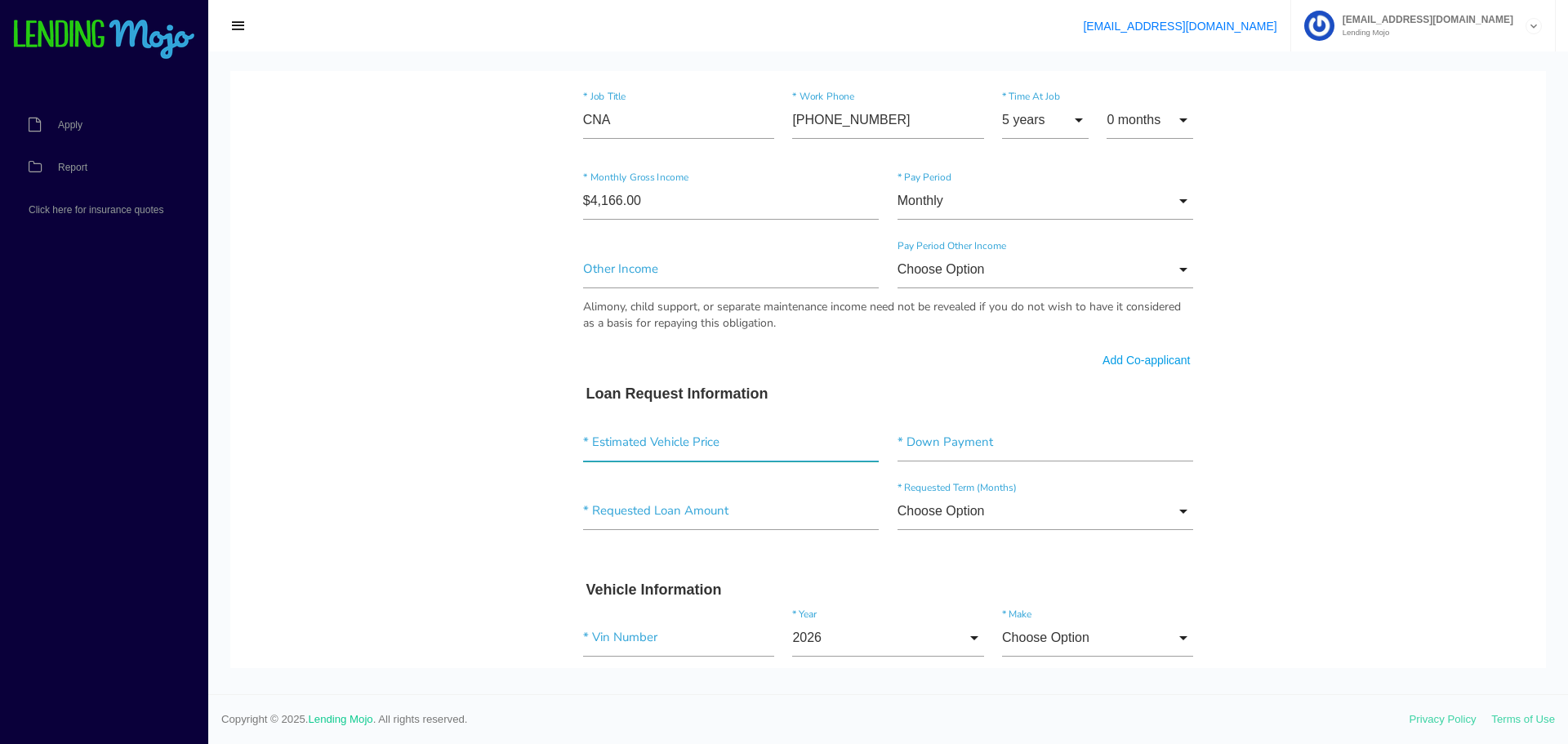
click at [624, 452] on input"] "text" at bounding box center [731, 441] width 296 height 37
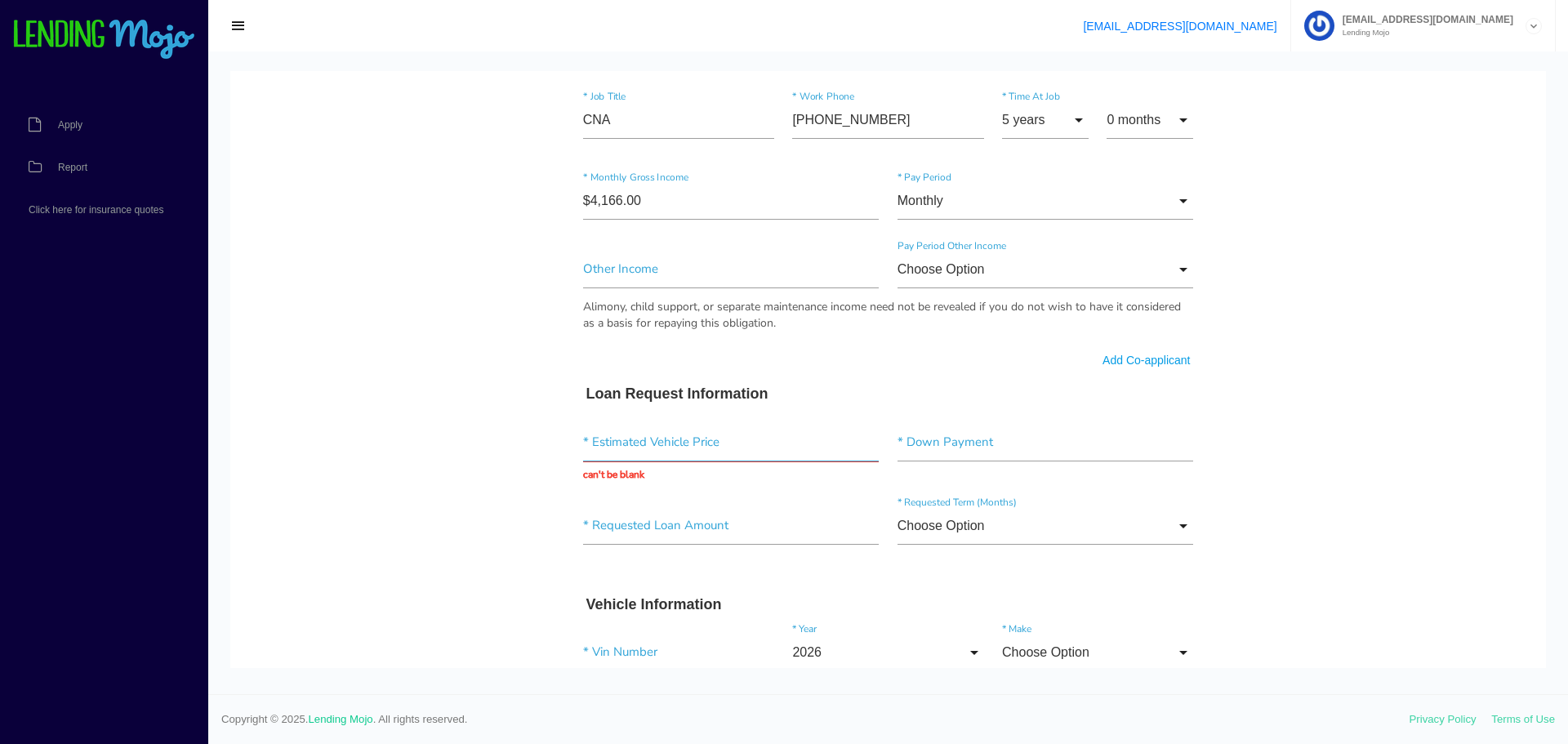
click at [633, 445] on input "text" at bounding box center [731, 441] width 296 height 37
type input "$14,650.00"
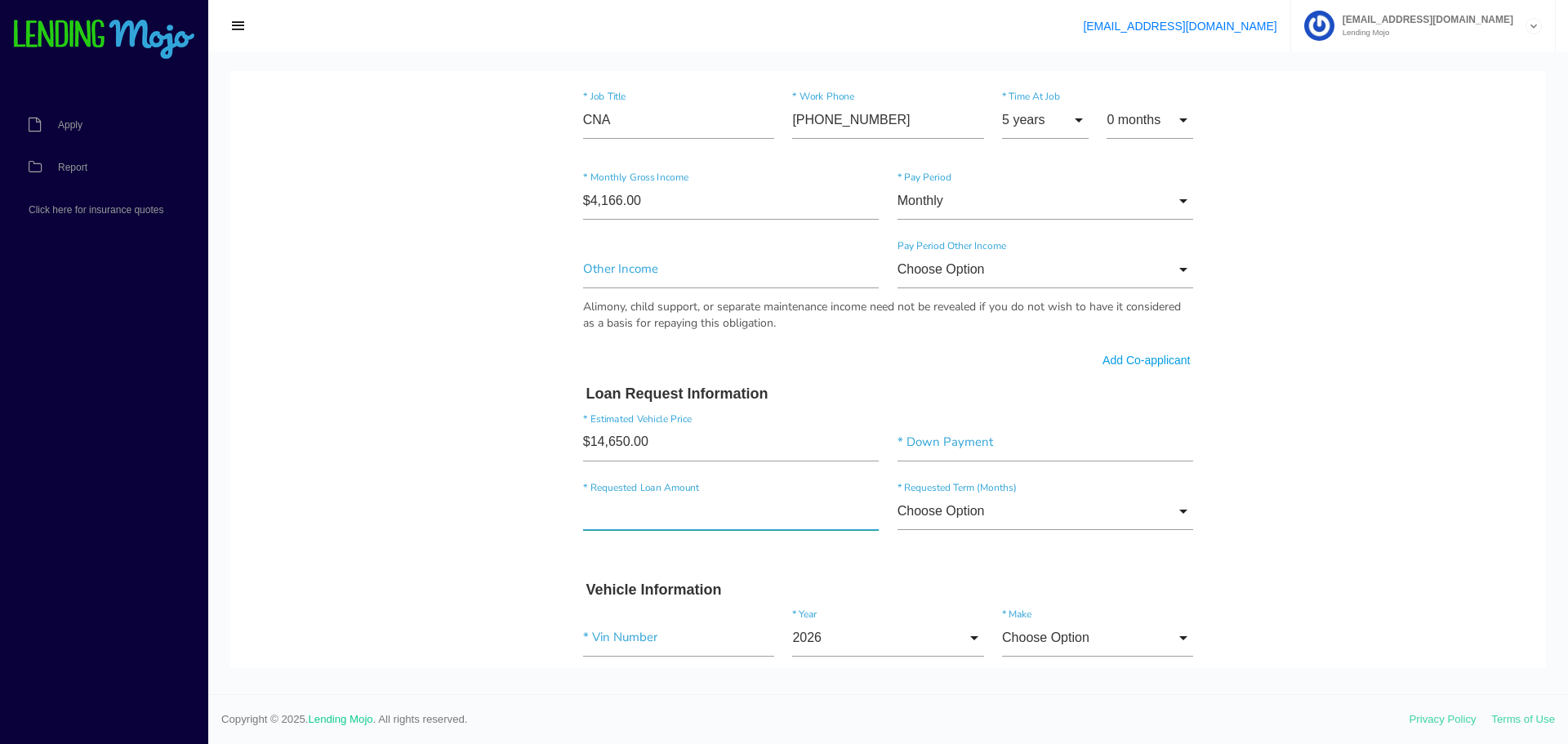
click at [680, 533] on div "* Requested Loan Amount" at bounding box center [731, 513] width 314 height 44
type input"] "$14,999.00"
click at [942, 444] on input"] "text" at bounding box center [1045, 441] width 296 height 37
click at [439, 451] on body "Quick, Secure Financing Personalized to You. Princenta * First Name Middle Name…" at bounding box center [887, 246] width 1316 height 2144
drag, startPoint x: 955, startPoint y: 441, endPoint x: 881, endPoint y: 441, distance: 74.0
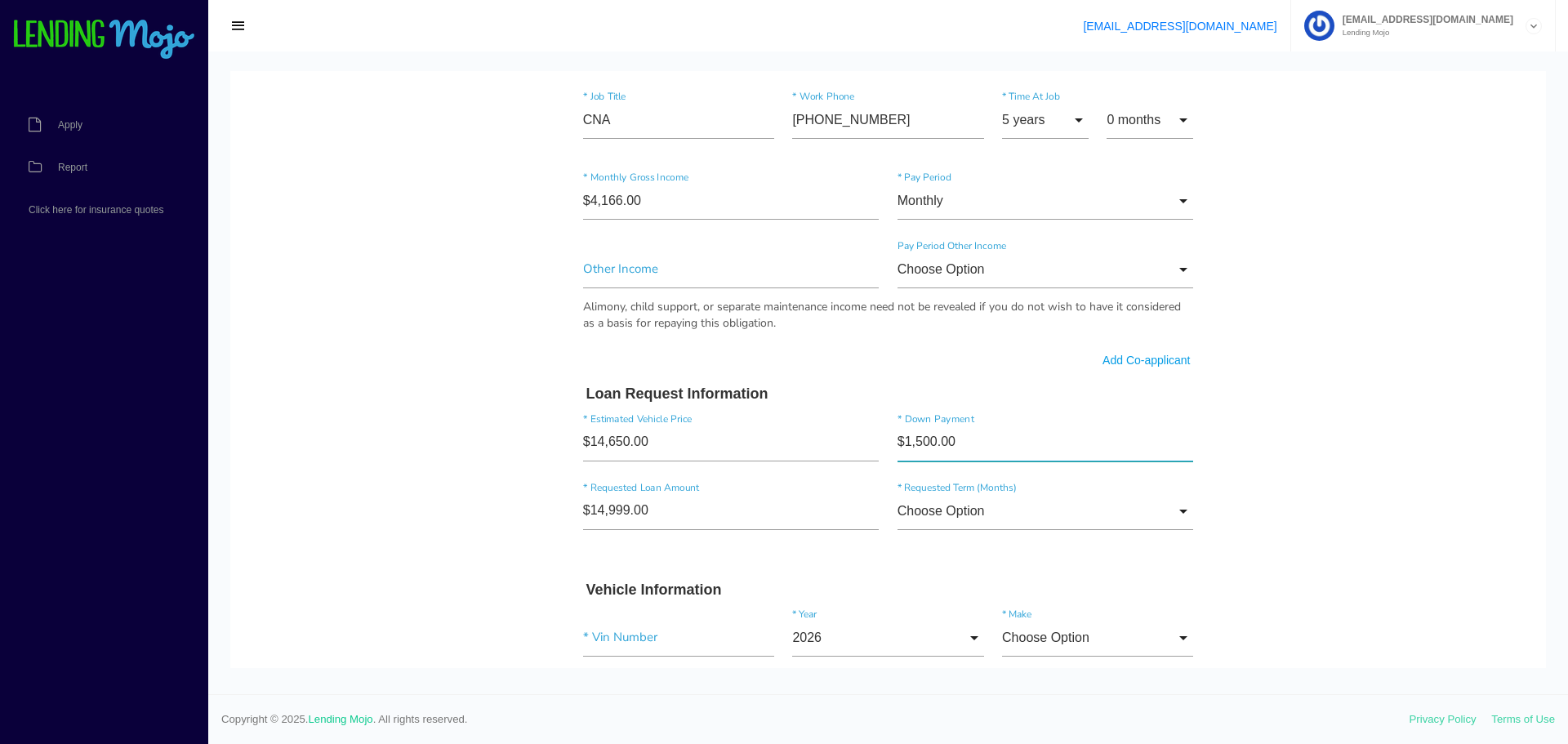
click at [888, 441] on div "$1,500.00 * Down Payment" at bounding box center [1045, 445] width 314 height 44
type input"] "$1,000.00"
click at [388, 481] on body "Quick, Secure Financing Personalized to You. Princenta * First Name Middle Name…" at bounding box center [887, 246] width 1316 height 2144
click at [978, 516] on input "Choose Option" at bounding box center [1045, 510] width 296 height 37
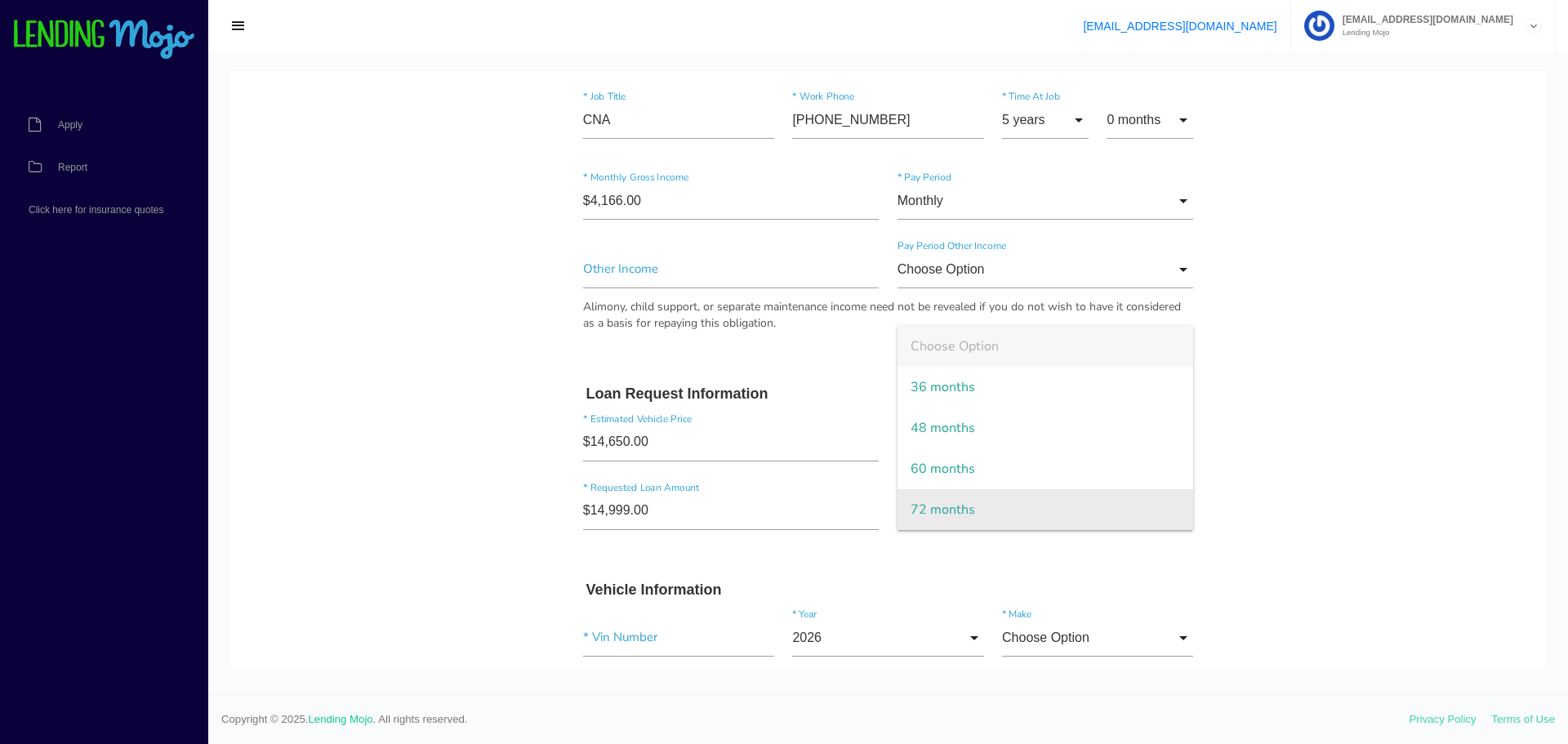
click at [955, 503] on span "72 months" at bounding box center [1045, 508] width 296 height 41
type input "72 months"
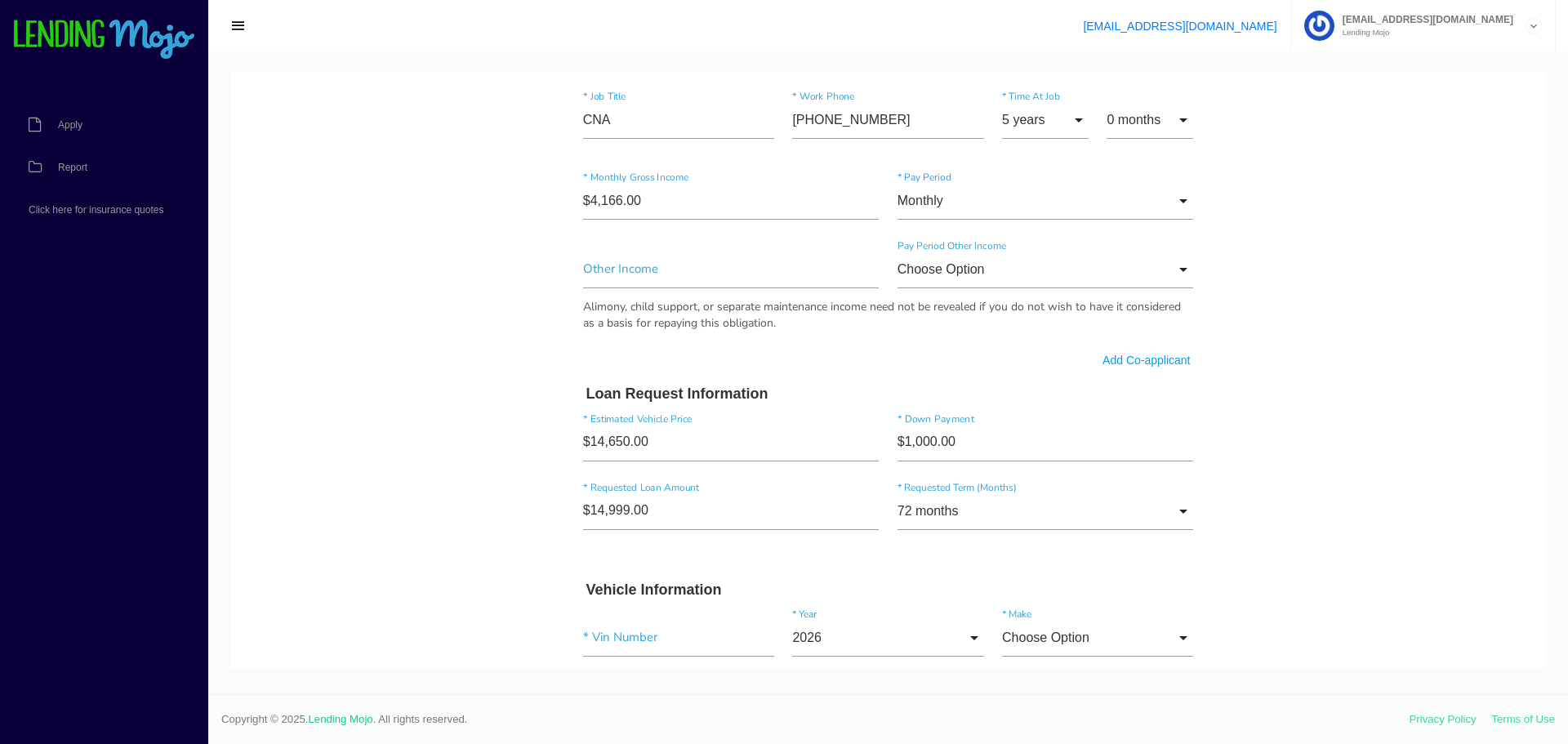
click at [517, 527] on body "Quick, Secure Financing Personalized to You. Princenta * First Name Middle Name…" at bounding box center [887, 246] width 1316 height 2144
click at [648, 639] on input"] "text" at bounding box center [678, 637] width 191 height 37
paste input"] "[US_VEHICLE_IDENTIFICATION_NUMBER]"
type input"] "[US_VEHICLE_IDENTIFICATION_NUMBER]"
click at [839, 641] on input "2026" at bounding box center [887, 637] width 191 height 37
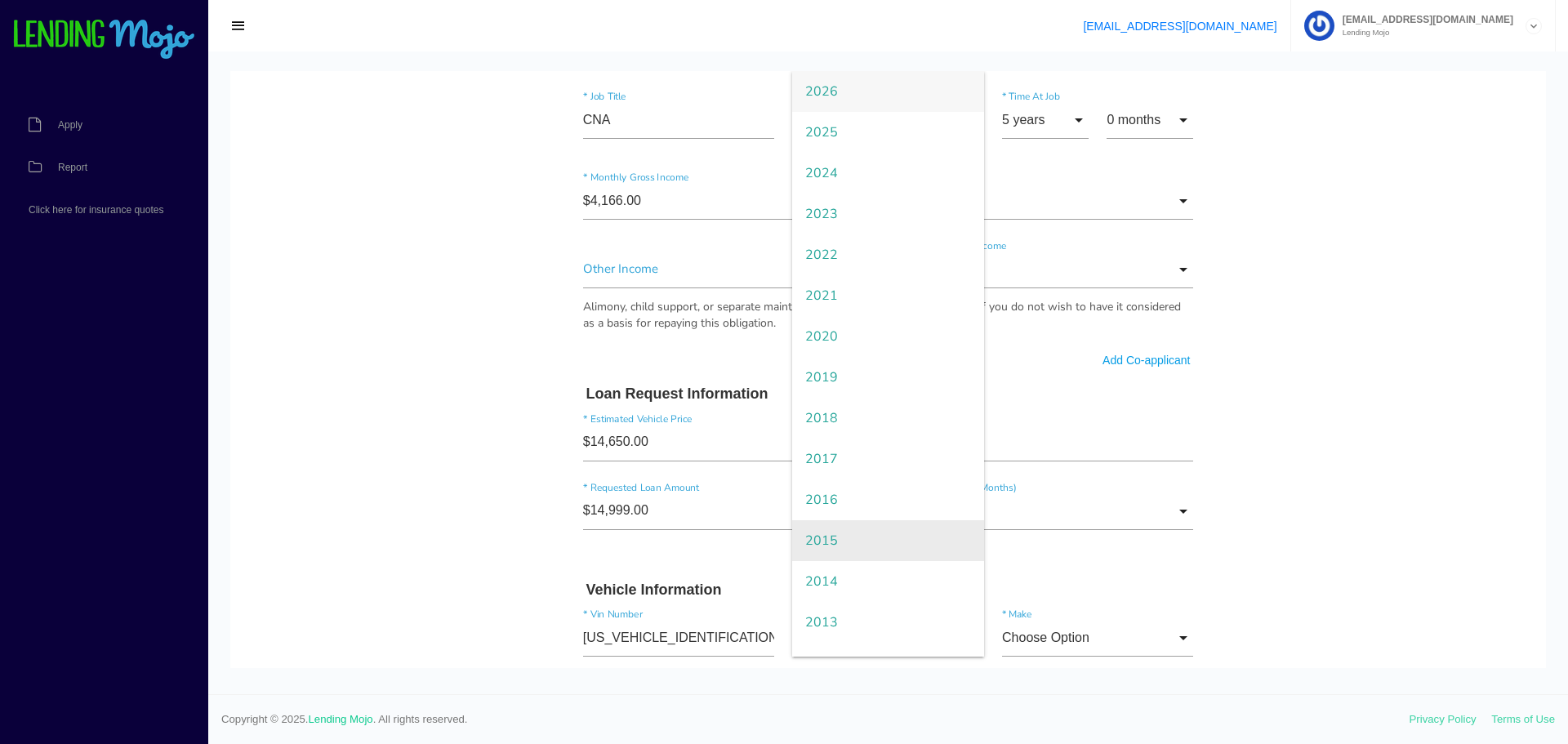
click at [841, 531] on span "2015" at bounding box center [887, 540] width 191 height 41
type input "2015"
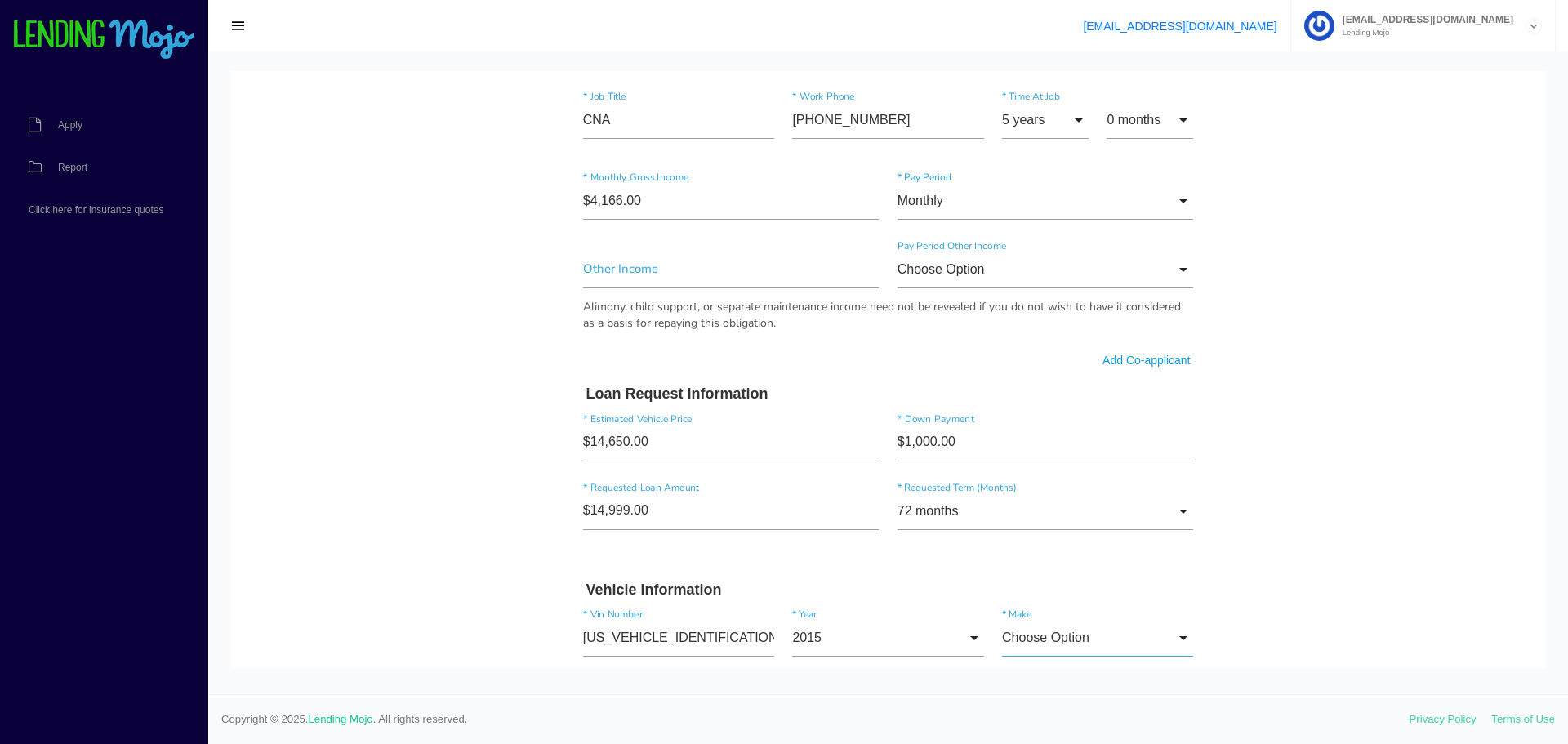
click at [1078, 639] on input "Choose Option" at bounding box center [1097, 637] width 191 height 37
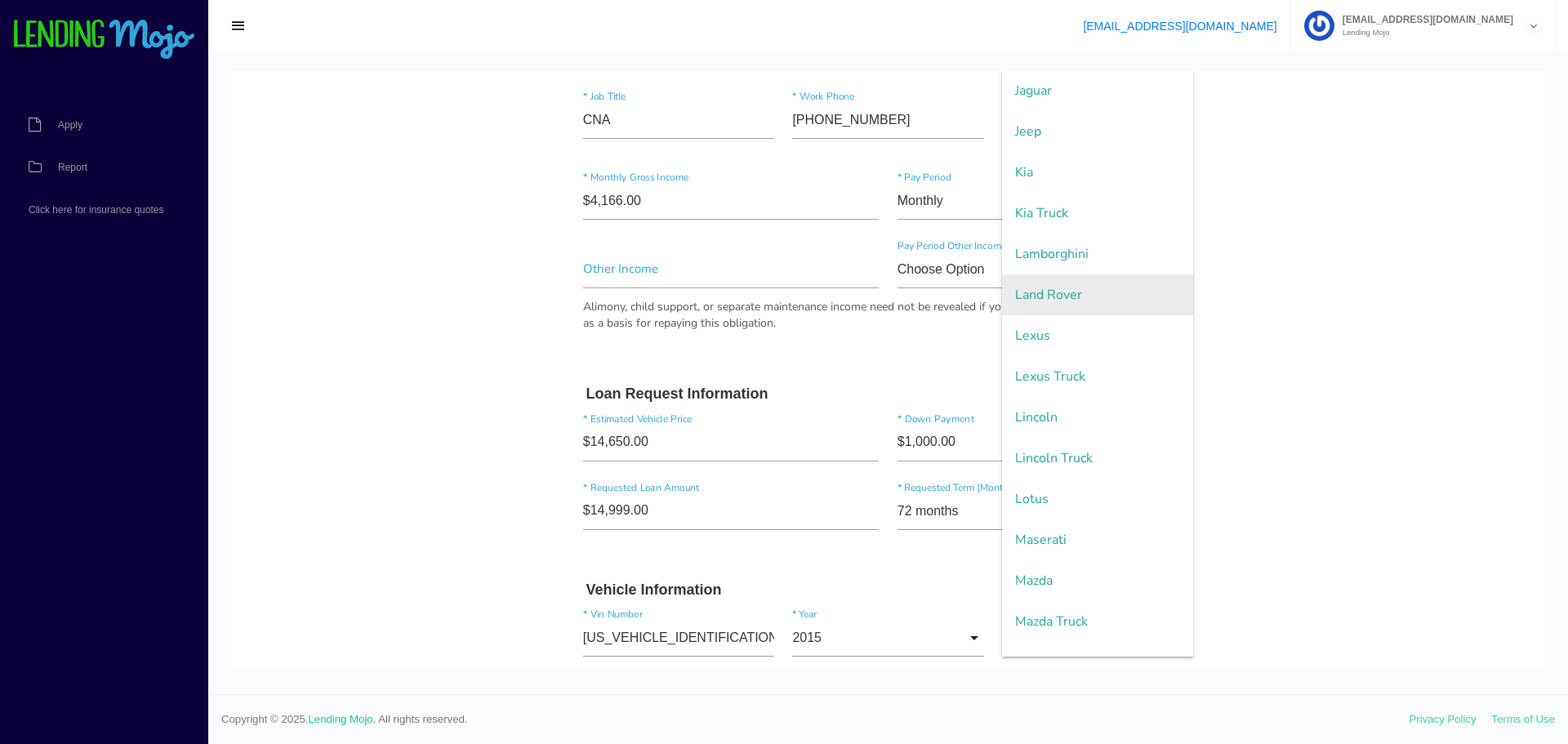
scroll to position [1877, 0]
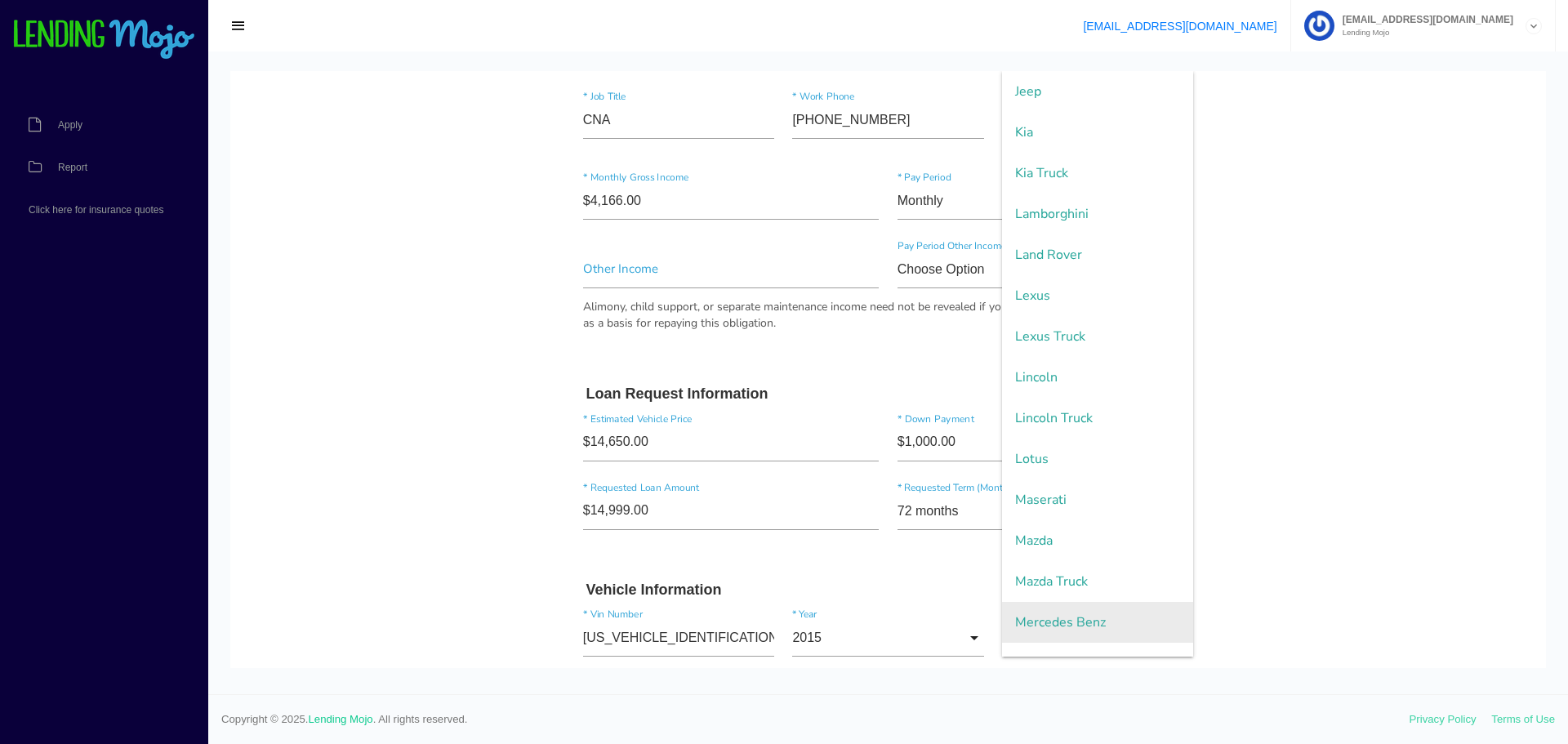
click at [1062, 619] on span "Mercedes Benz" at bounding box center [1097, 622] width 191 height 41
type input "Mercedes Benz"
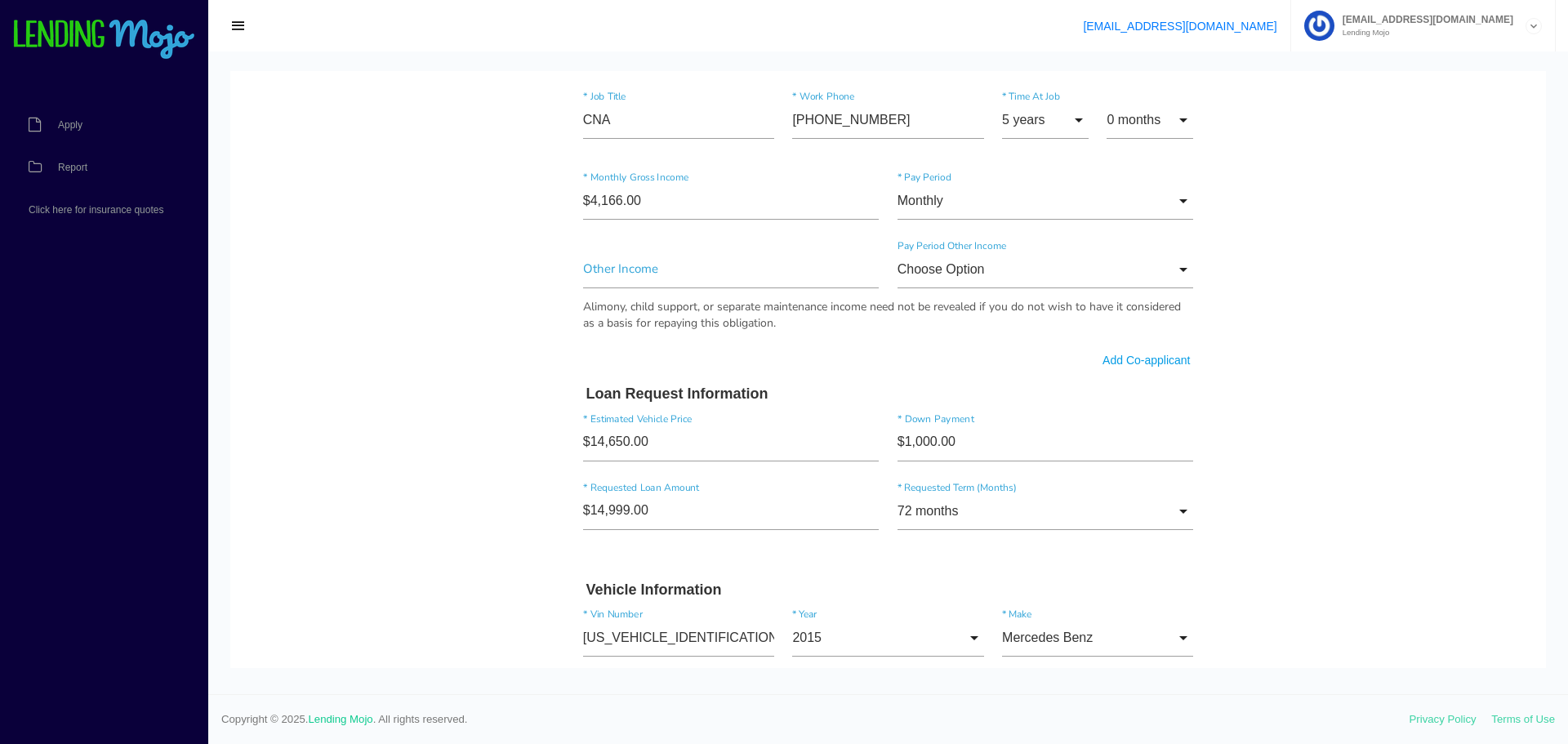
click at [304, 606] on body "Quick, Secure Financing Personalized to You. Princenta * First Name Middle Name…" at bounding box center [887, 246] width 1316 height 2144
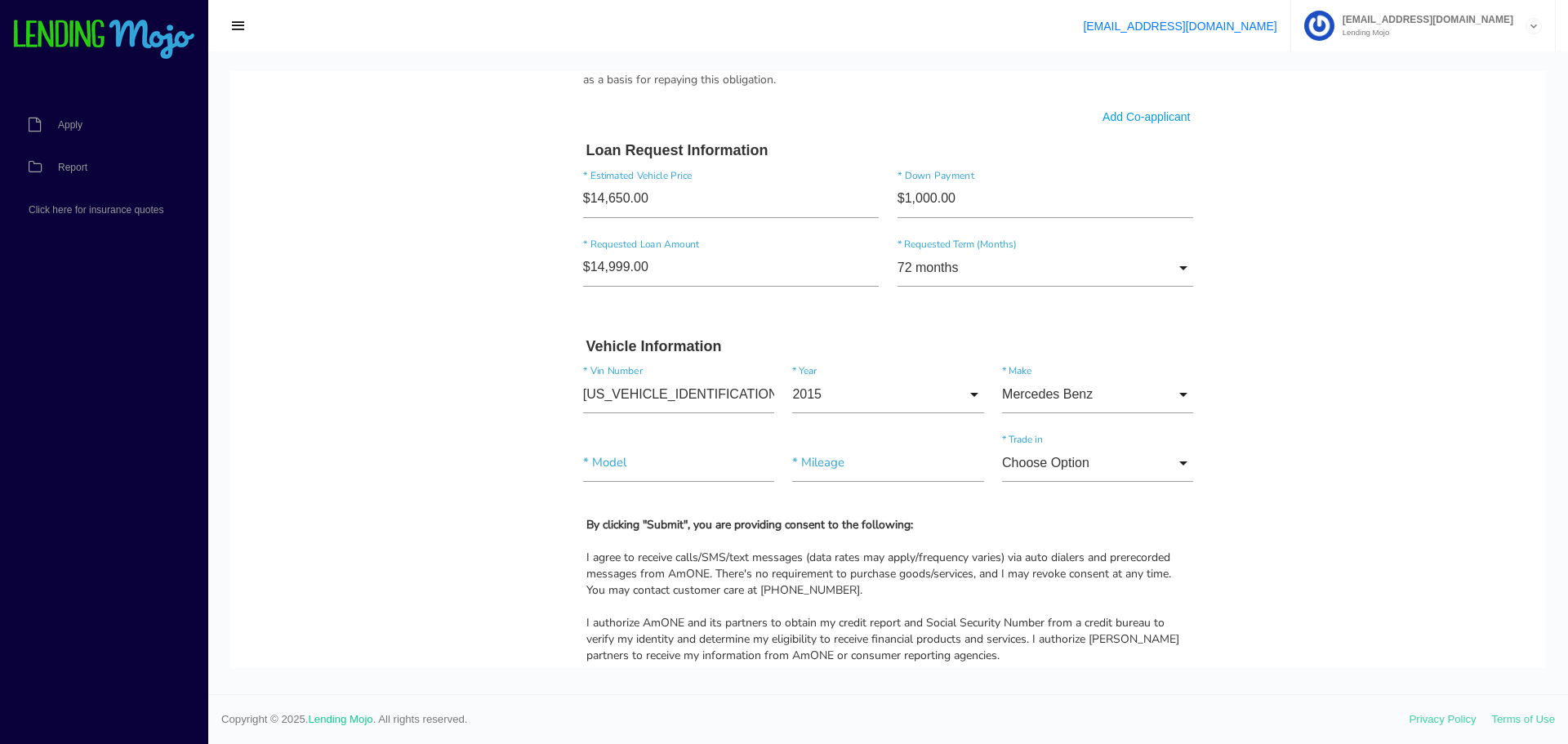
scroll to position [1142, 0]
click at [647, 467] on input"] "text" at bounding box center [678, 460] width 191 height 37
type input"] "GL450"
click at [834, 459] on input"] "text" at bounding box center [887, 460] width 191 height 37
type input"] "103,935"
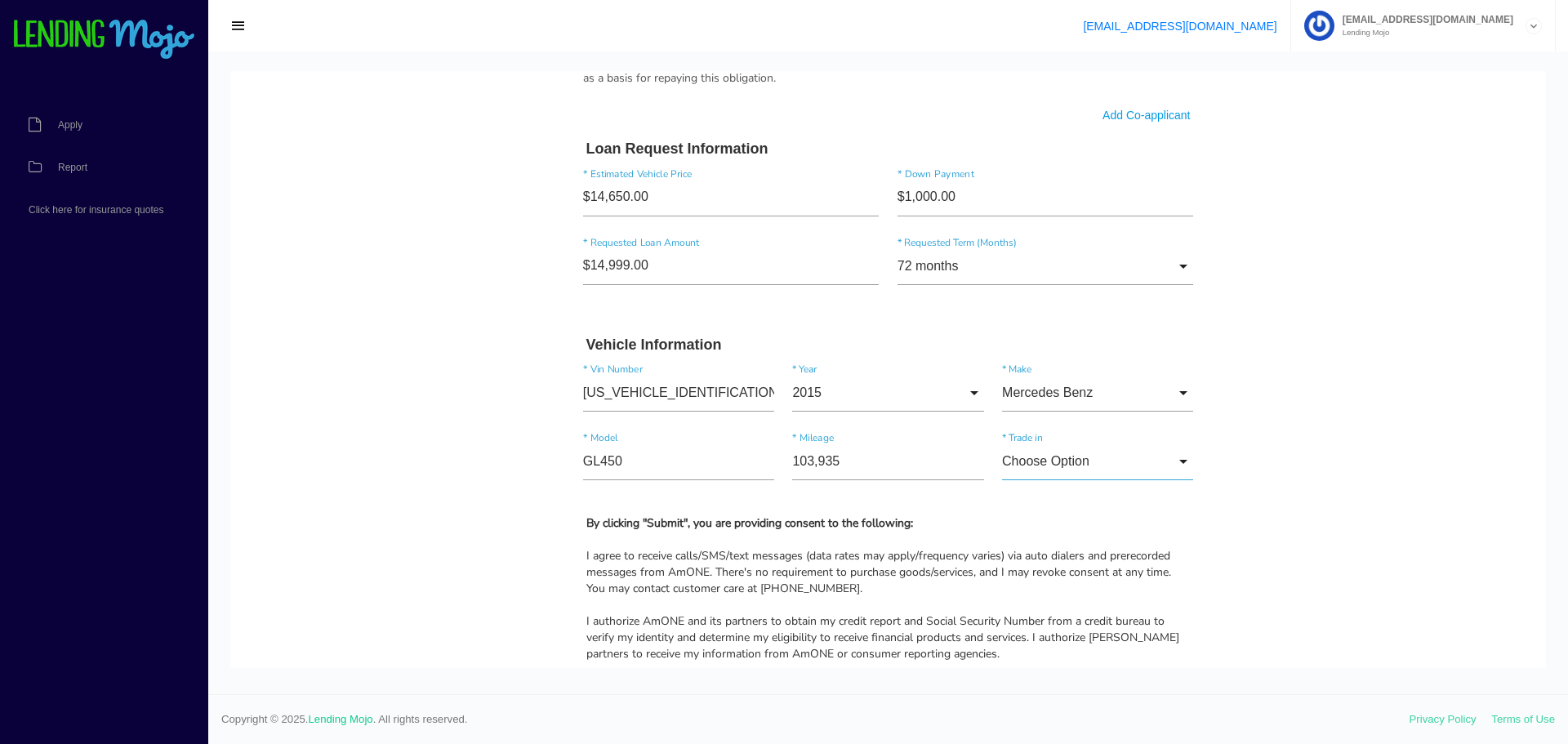
click at [1081, 460] on input "Choose Option" at bounding box center [1097, 460] width 191 height 37
click at [1020, 537] on span "No" at bounding box center [1097, 544] width 191 height 41
type input "No"
click at [1188, 510] on form "Princenta * First Name Middle Name Hicks * Last Name Aug Month Jan Feb March Ap…" at bounding box center [888, 7] width 629 height 1999
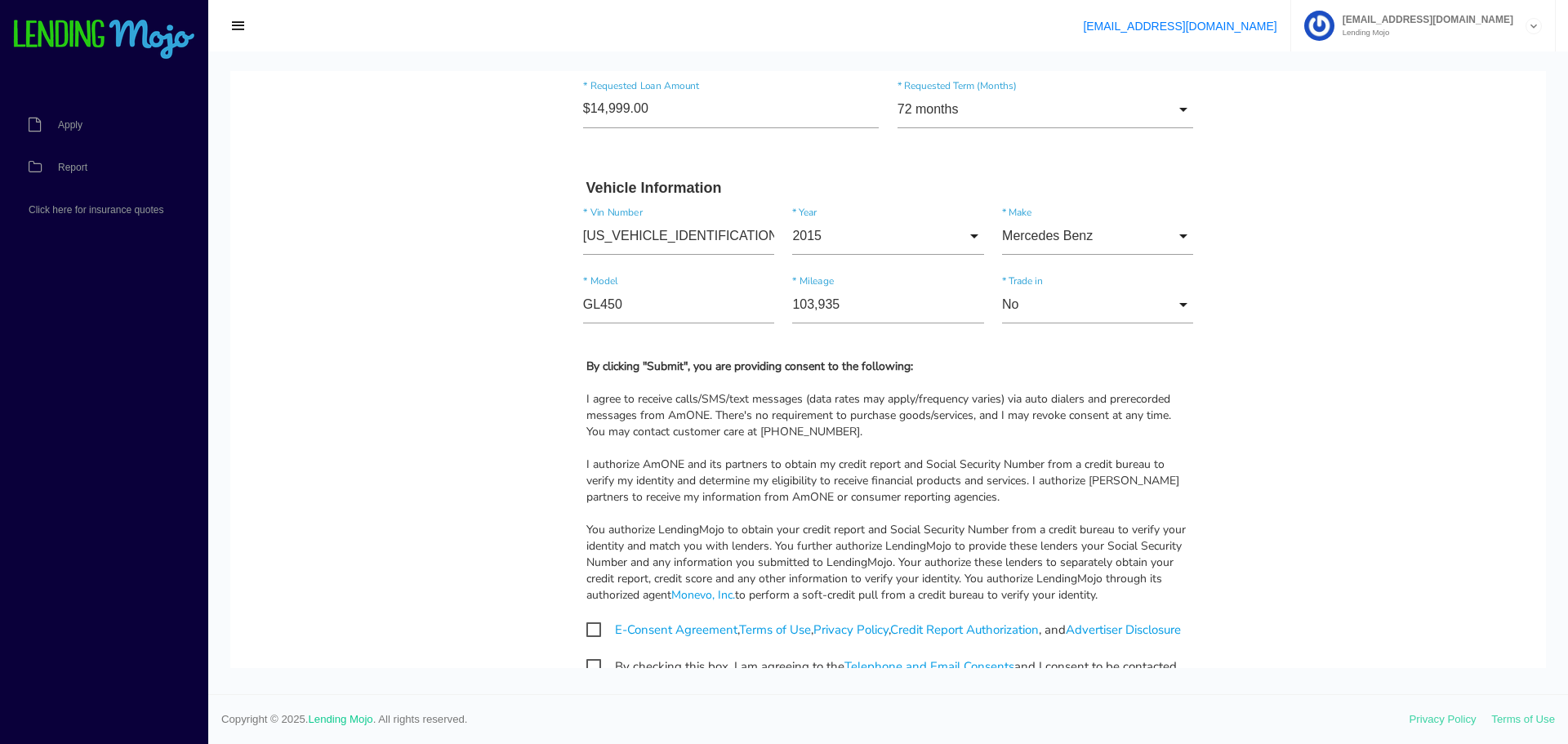
scroll to position [1306, 0]
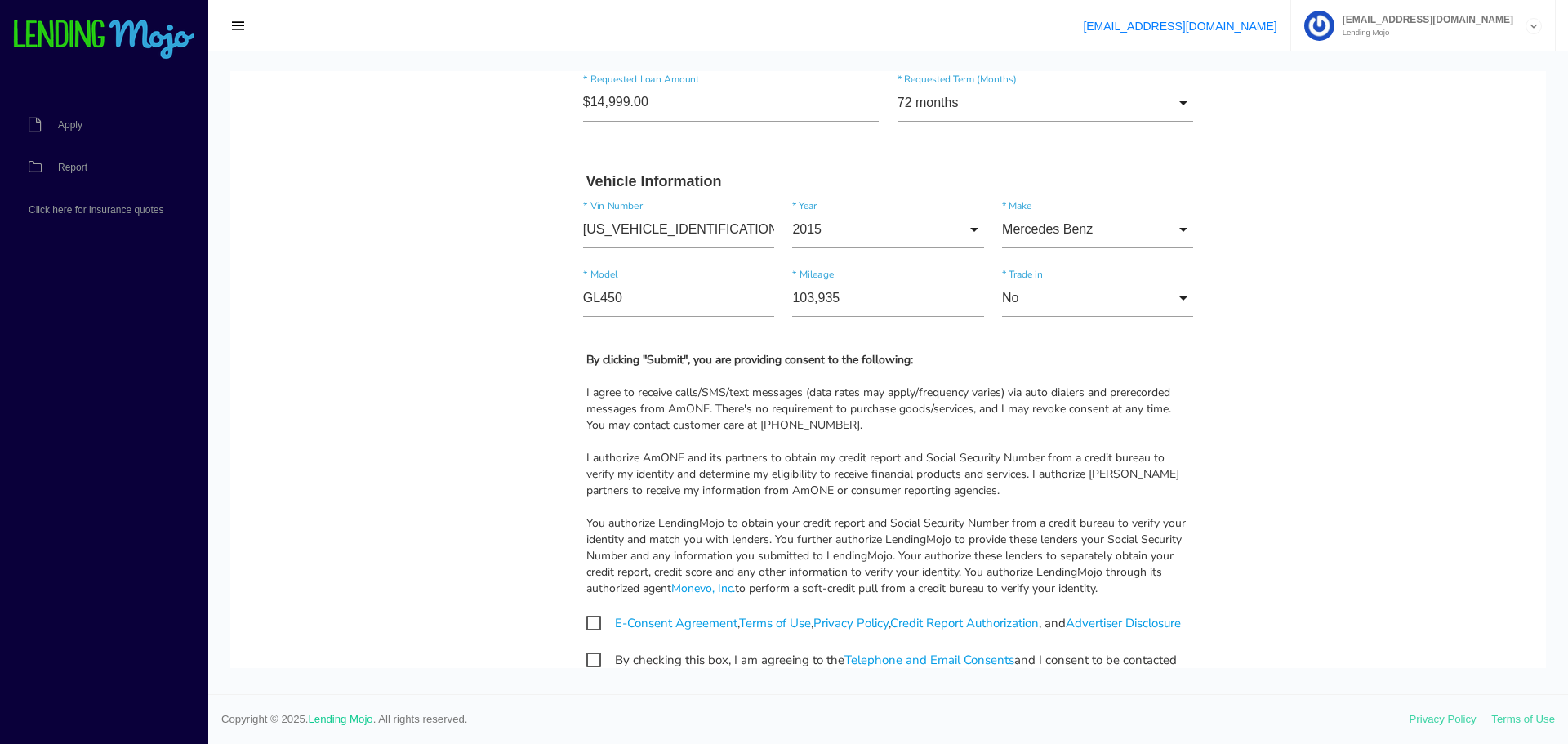
click at [586, 621] on span "E-Consent Agreement , Terms of Use , Privacy Policy , Credit Report Authorizati…" at bounding box center [883, 623] width 595 height 21
checkbox input "true"
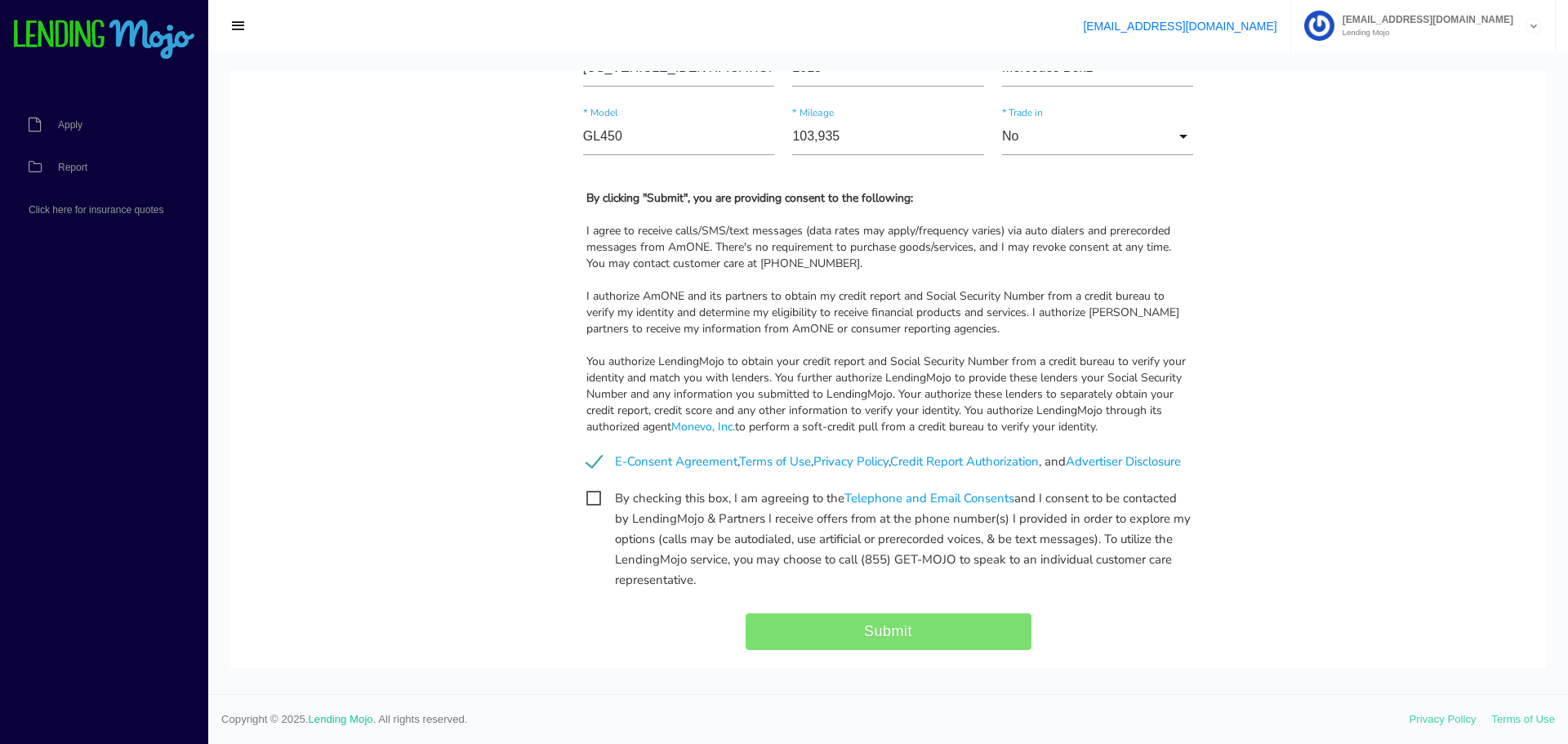
scroll to position [1469, 0]
click at [586, 507] on span "By checking this box, I am agreeing to the Telephone and Email Consents and I c…" at bounding box center [888, 496] width 605 height 21
checkbox input "true"
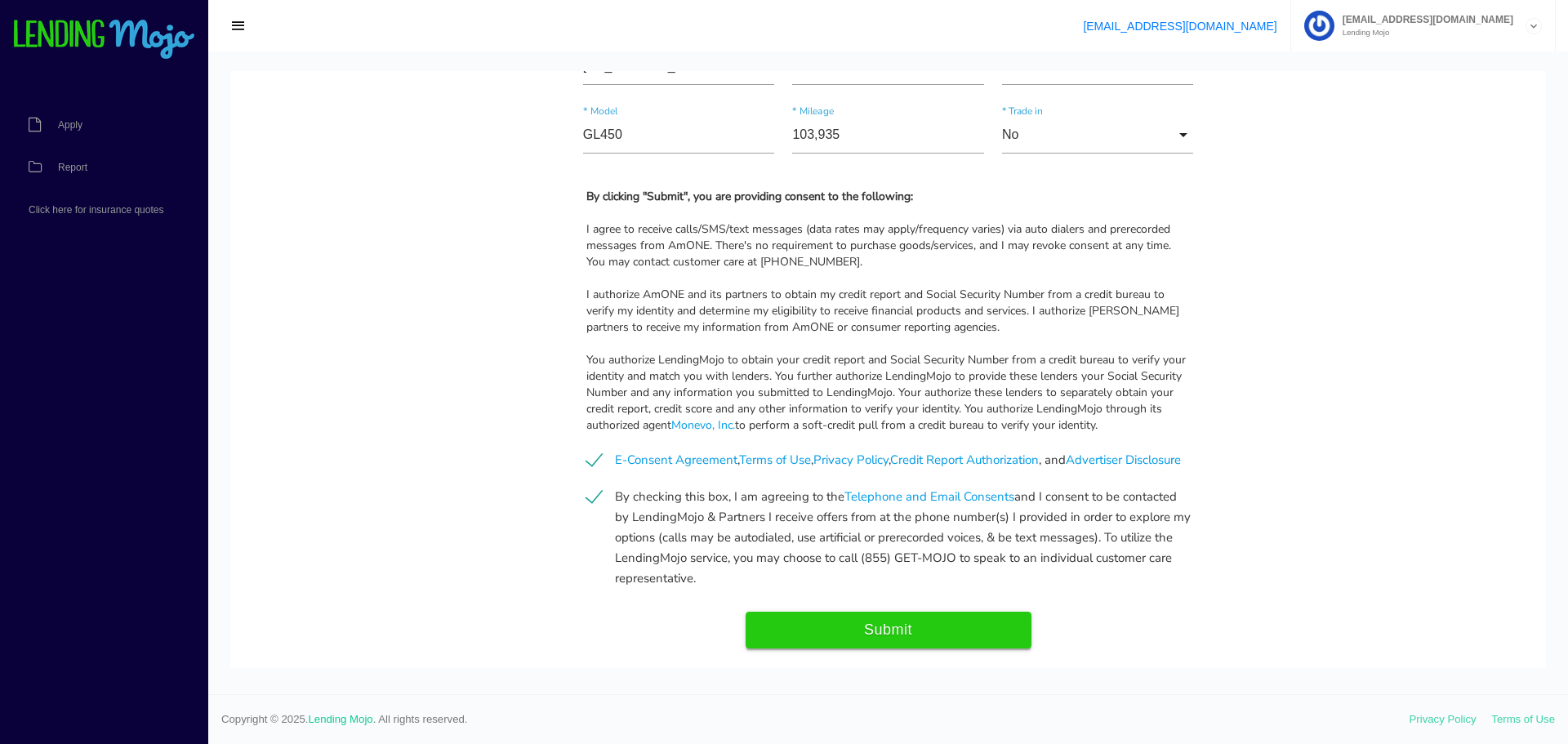
click at [870, 648] on input "Submit" at bounding box center [888, 630] width 286 height 36
type input "Submit"
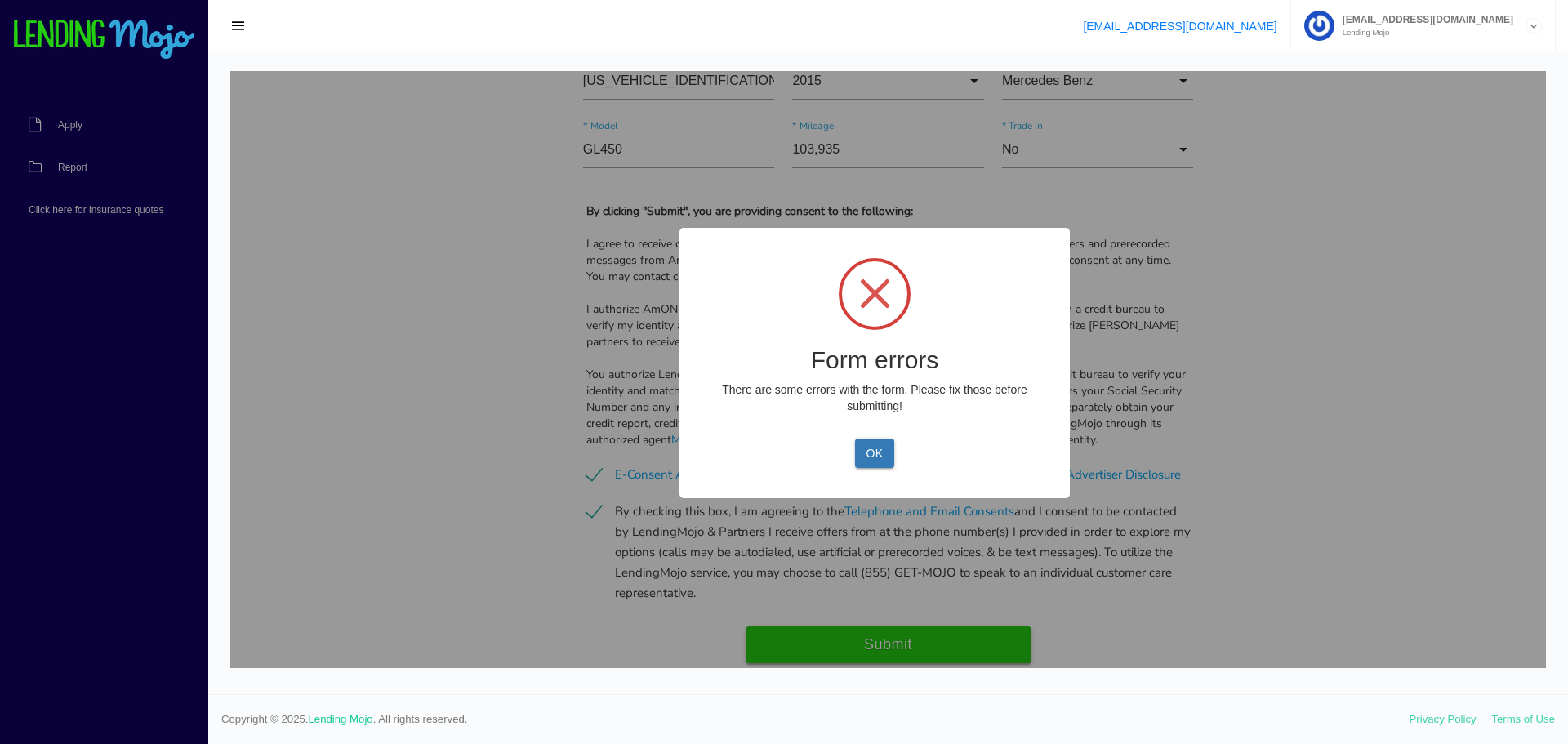
scroll to position [1484, 0]
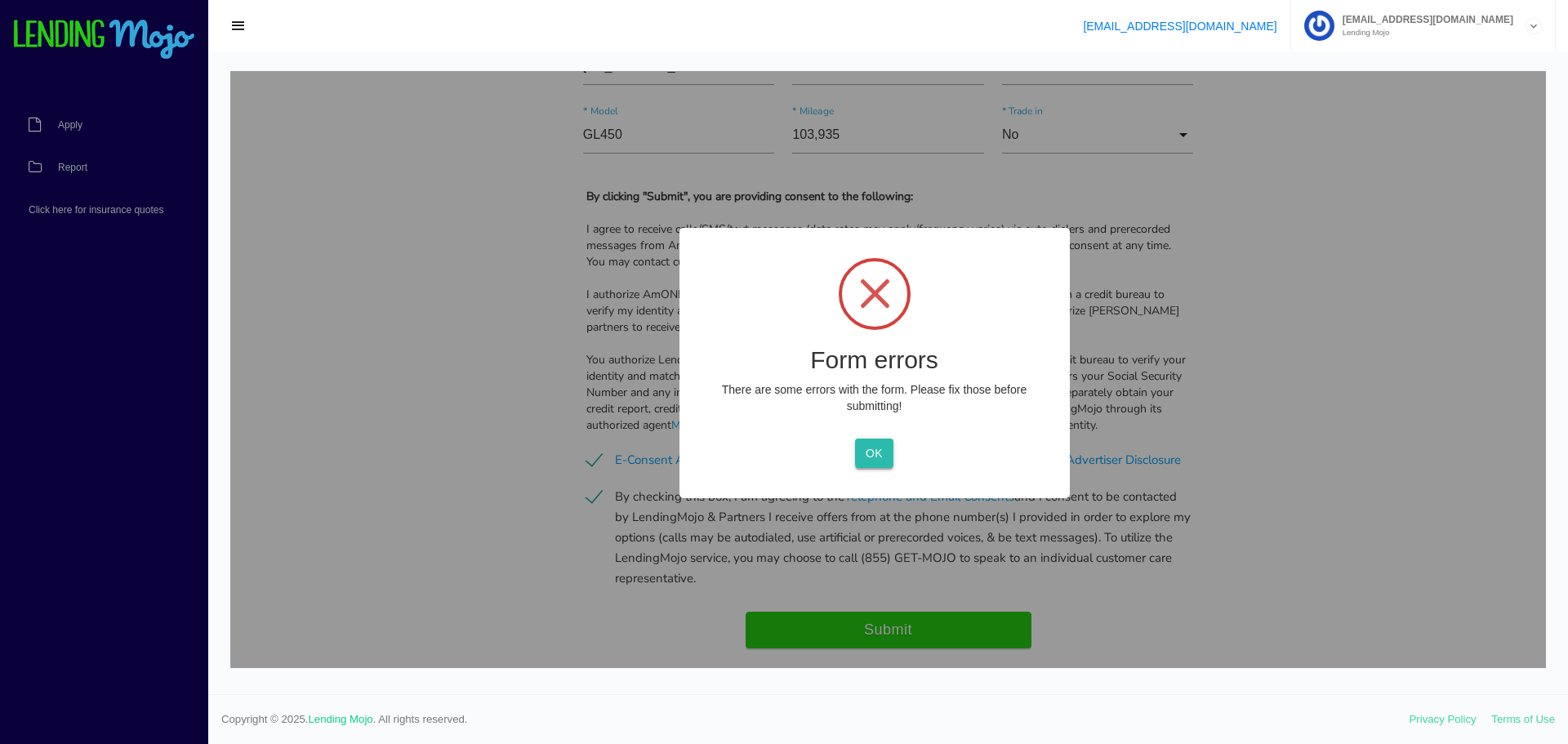
click at [880, 458] on button "OK" at bounding box center [874, 453] width 38 height 30
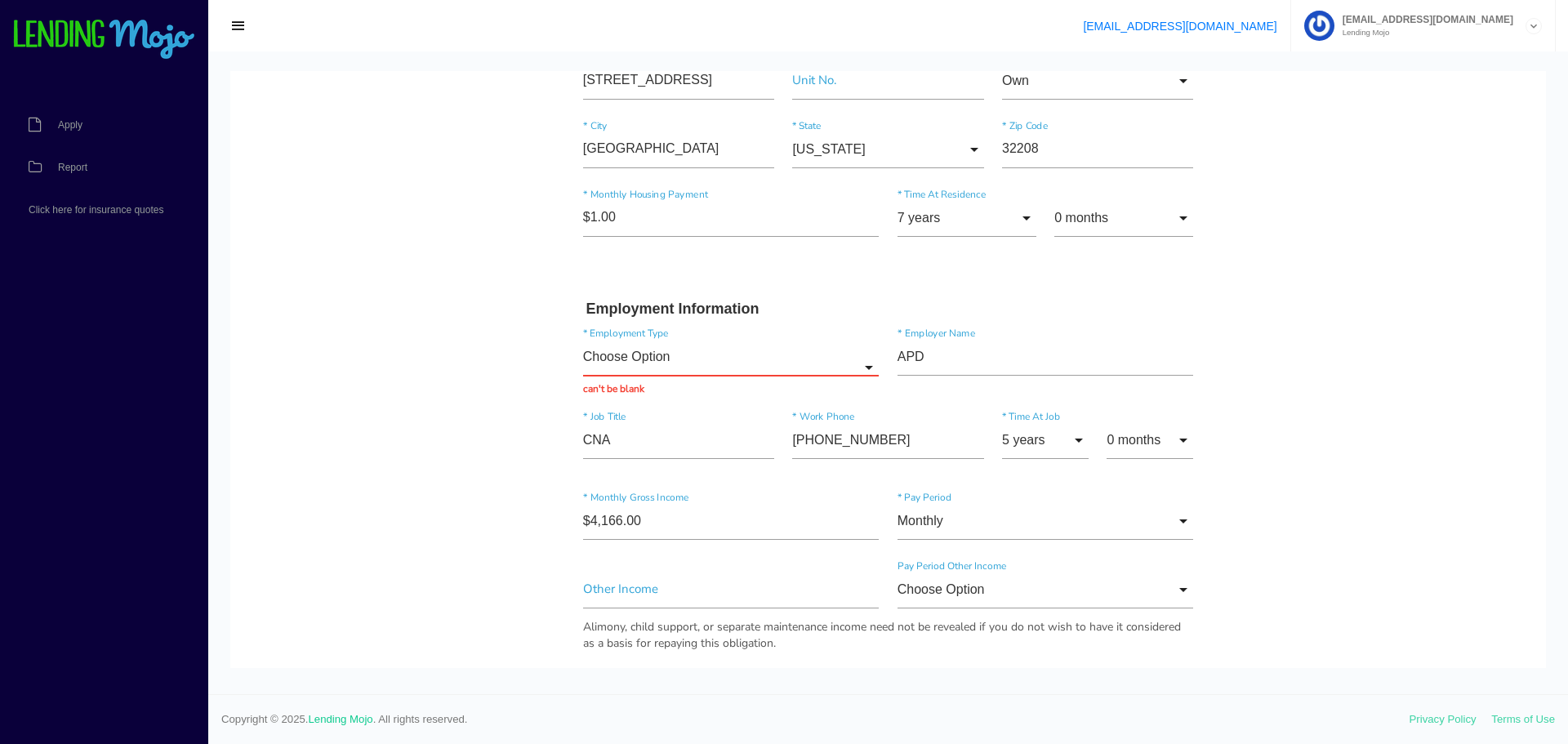
scroll to position [586, 0]
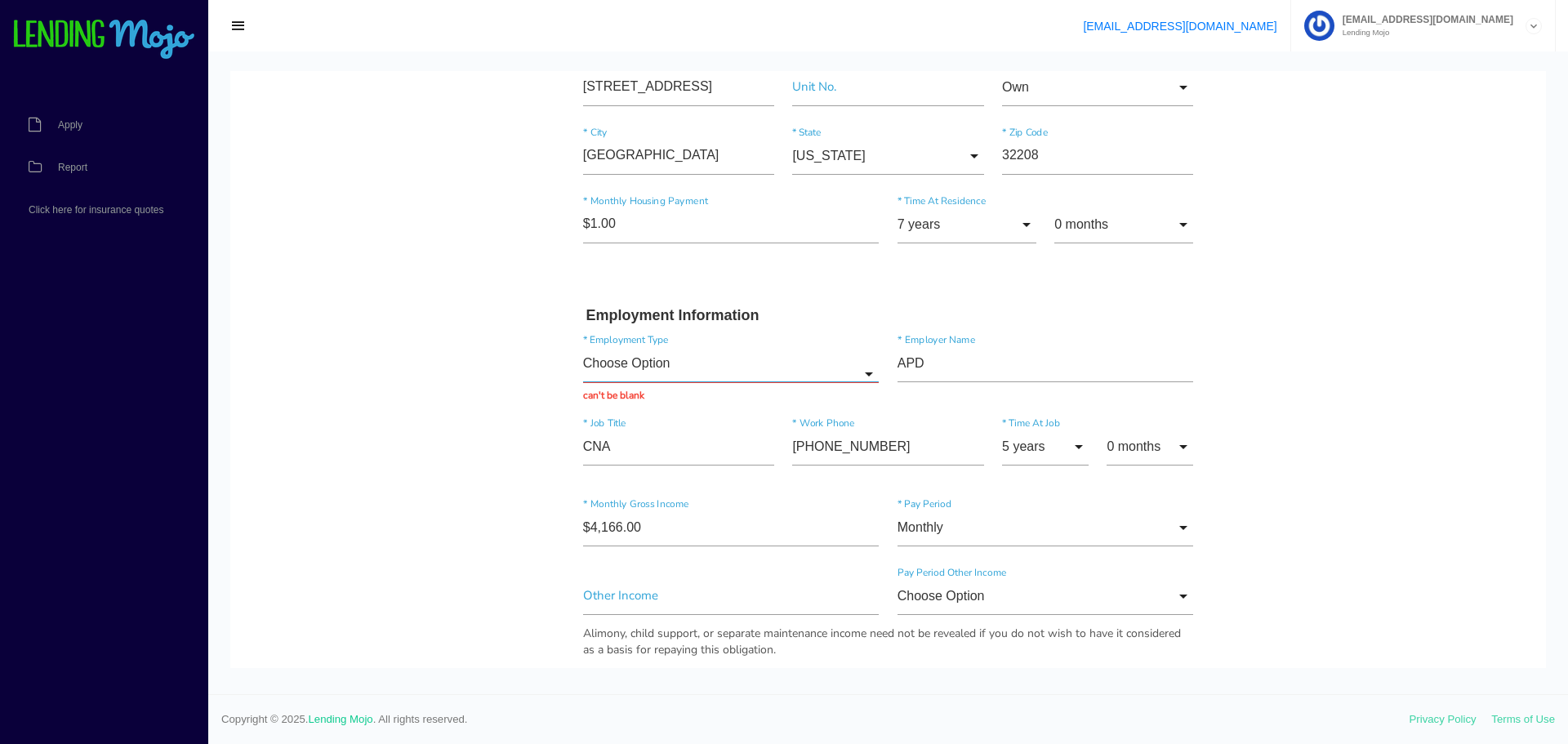
click at [703, 371] on input "Choose Option" at bounding box center [731, 363] width 296 height 37
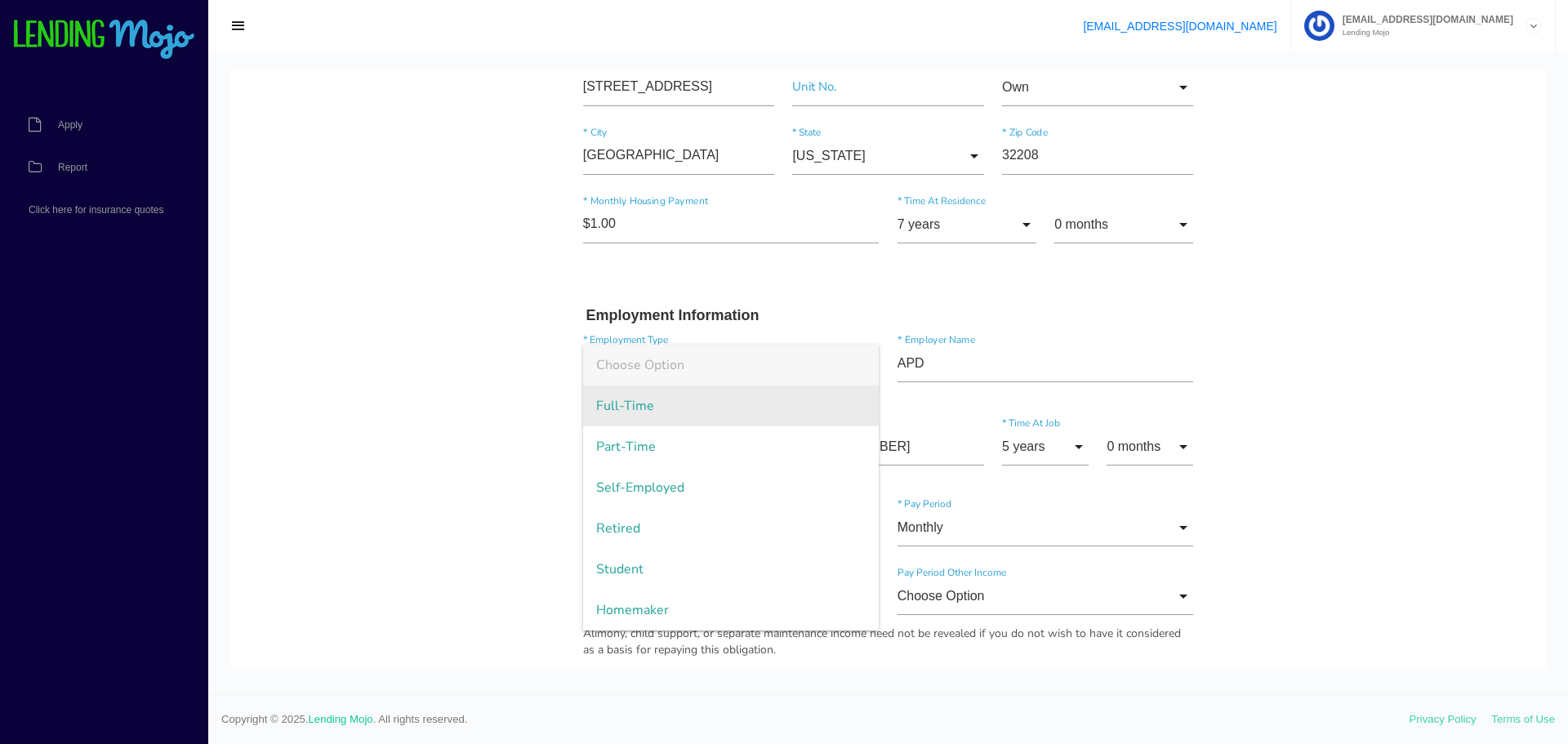
click at [634, 409] on span "Full-Time" at bounding box center [731, 405] width 296 height 41
type input "Full-Time"
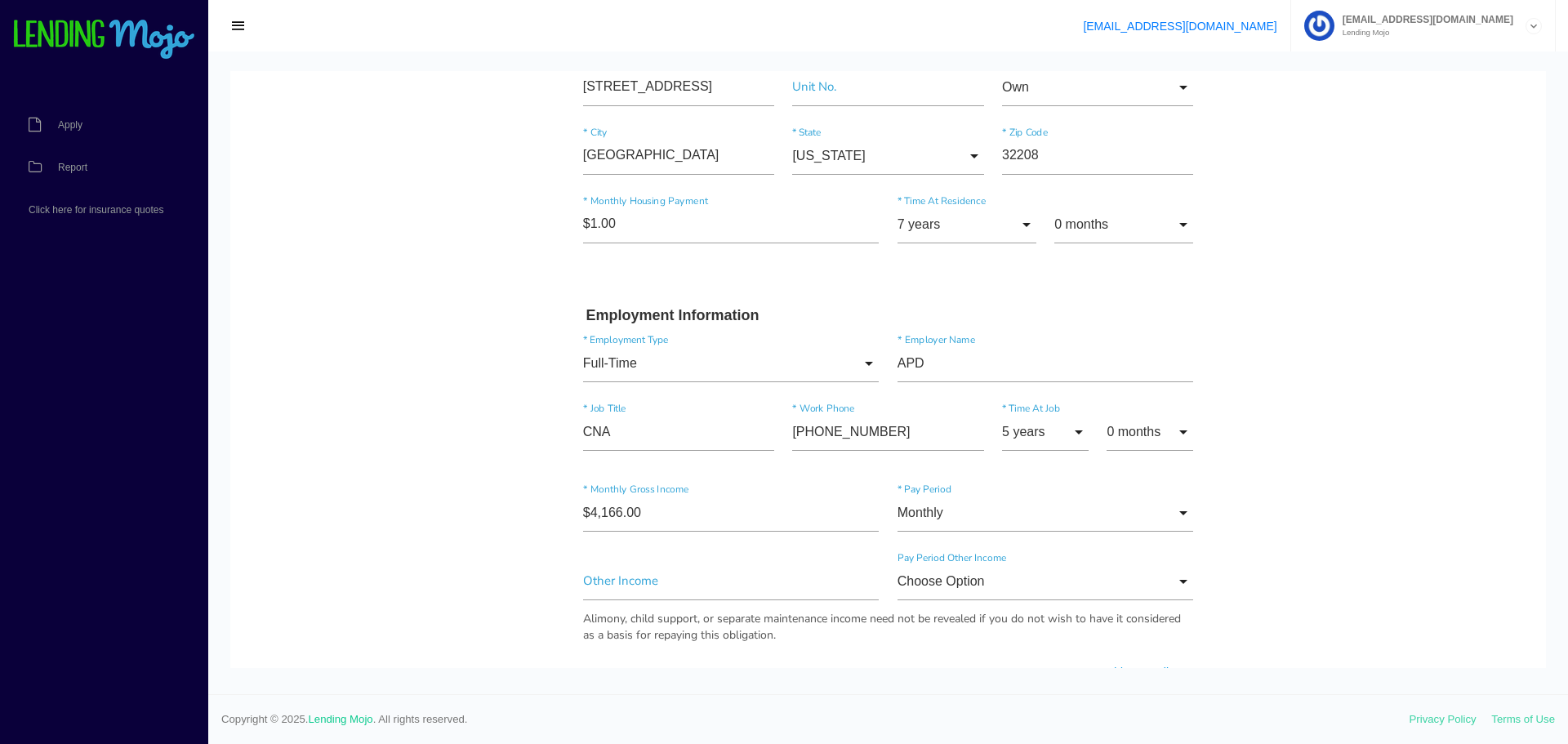
click at [485, 430] on body "Quick, Secure Financing Personalized to You. Princenta * First Name Middle Name…" at bounding box center [887, 557] width 1316 height 2144
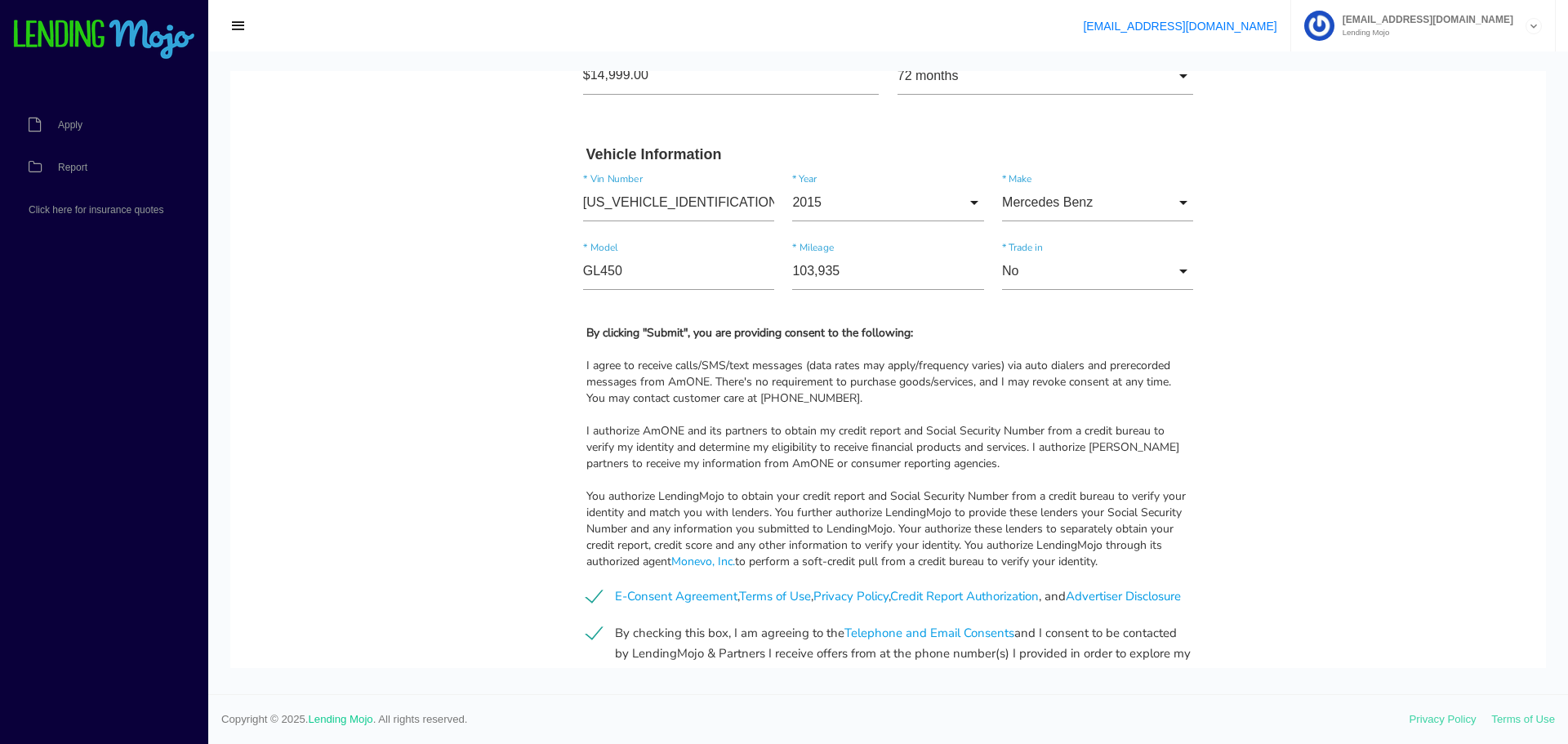
scroll to position [1484, 0]
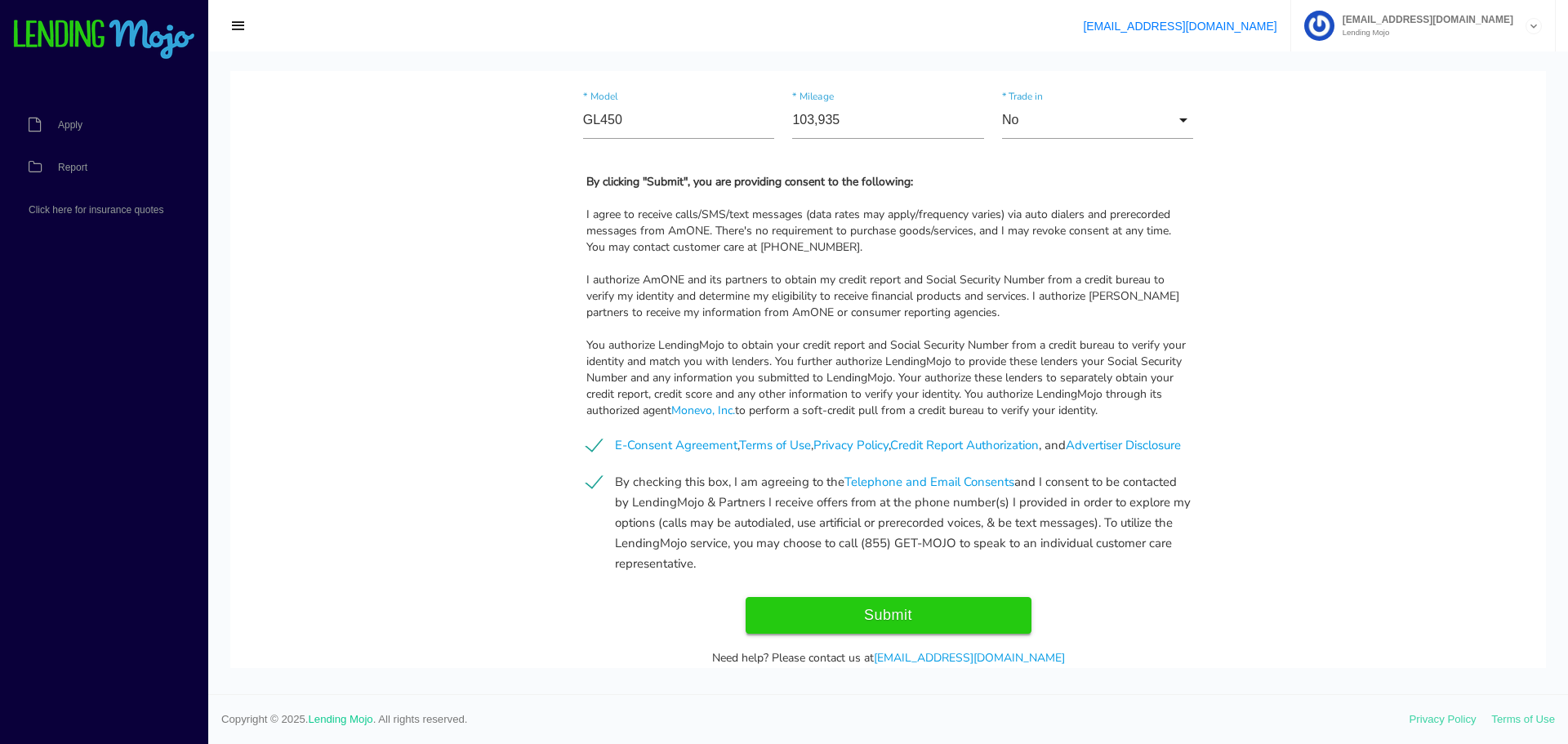
click at [870, 616] on input "Submit" at bounding box center [888, 615] width 286 height 36
type input "Submitting..."
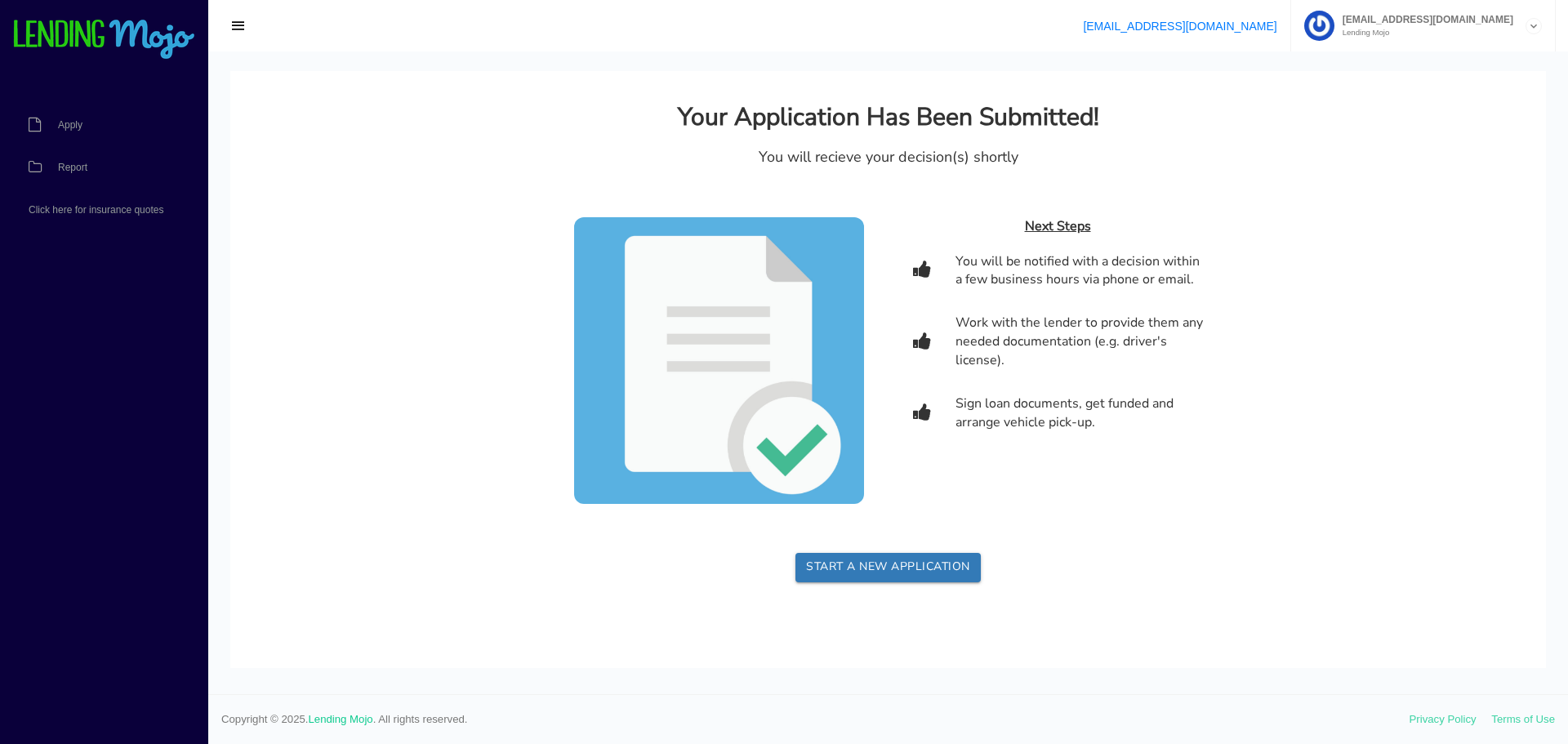
scroll to position [0, 0]
click at [81, 172] on span "Report" at bounding box center [73, 167] width 30 height 10
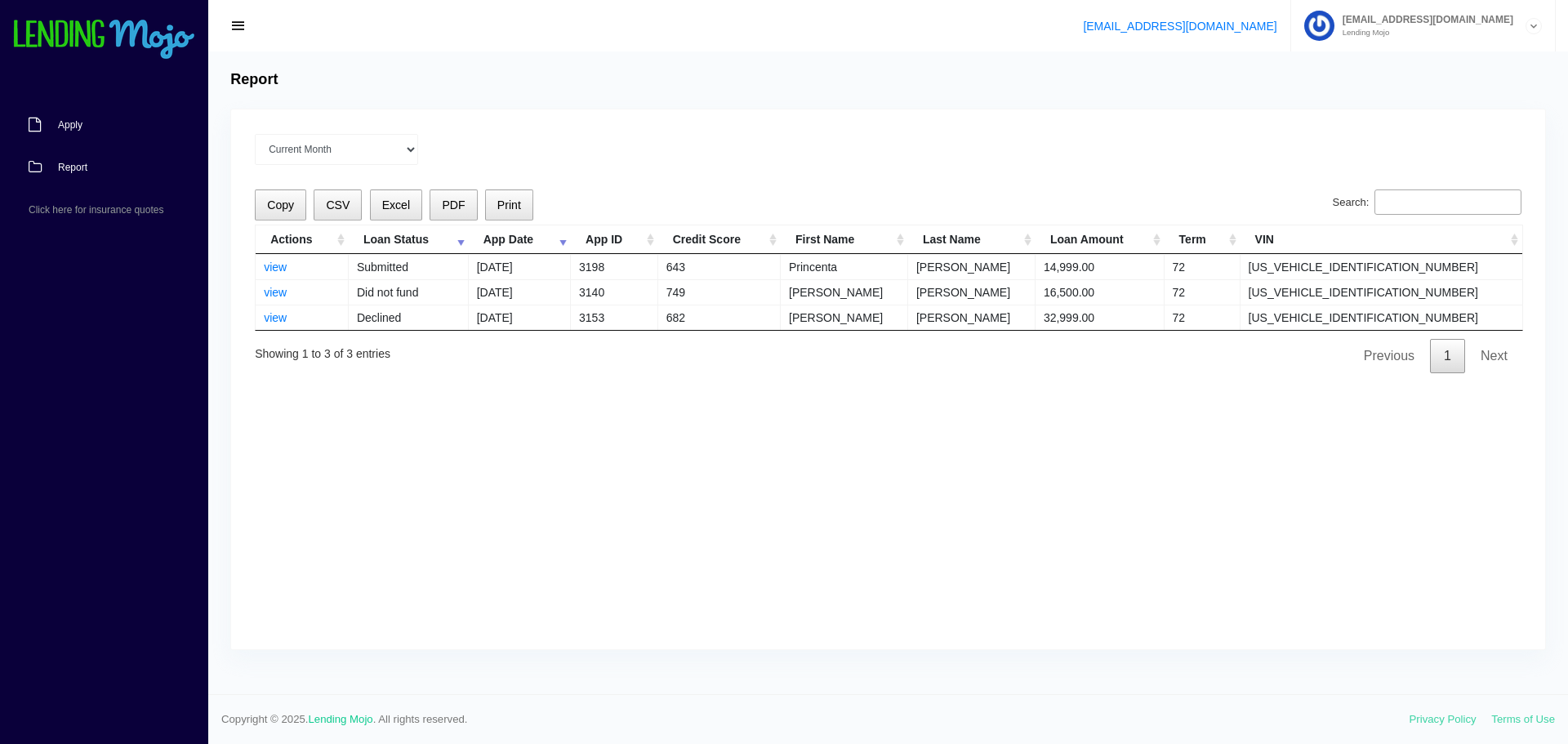
click at [72, 126] on span "Apply" at bounding box center [70, 125] width 25 height 10
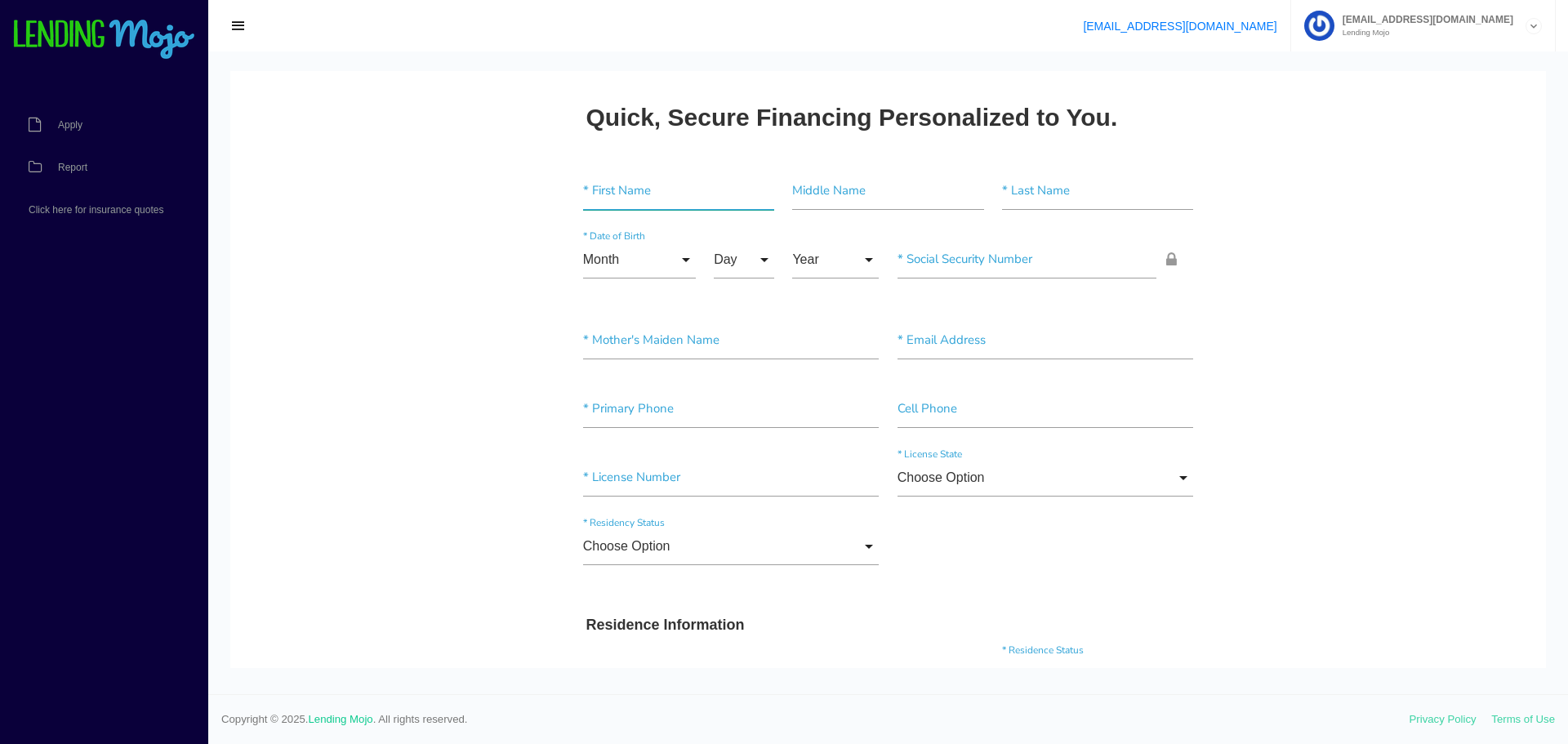
drag, startPoint x: 610, startPoint y: 190, endPoint x: 586, endPoint y: 203, distance: 27.3
click at [610, 190] on input"] "text" at bounding box center [678, 190] width 191 height 37
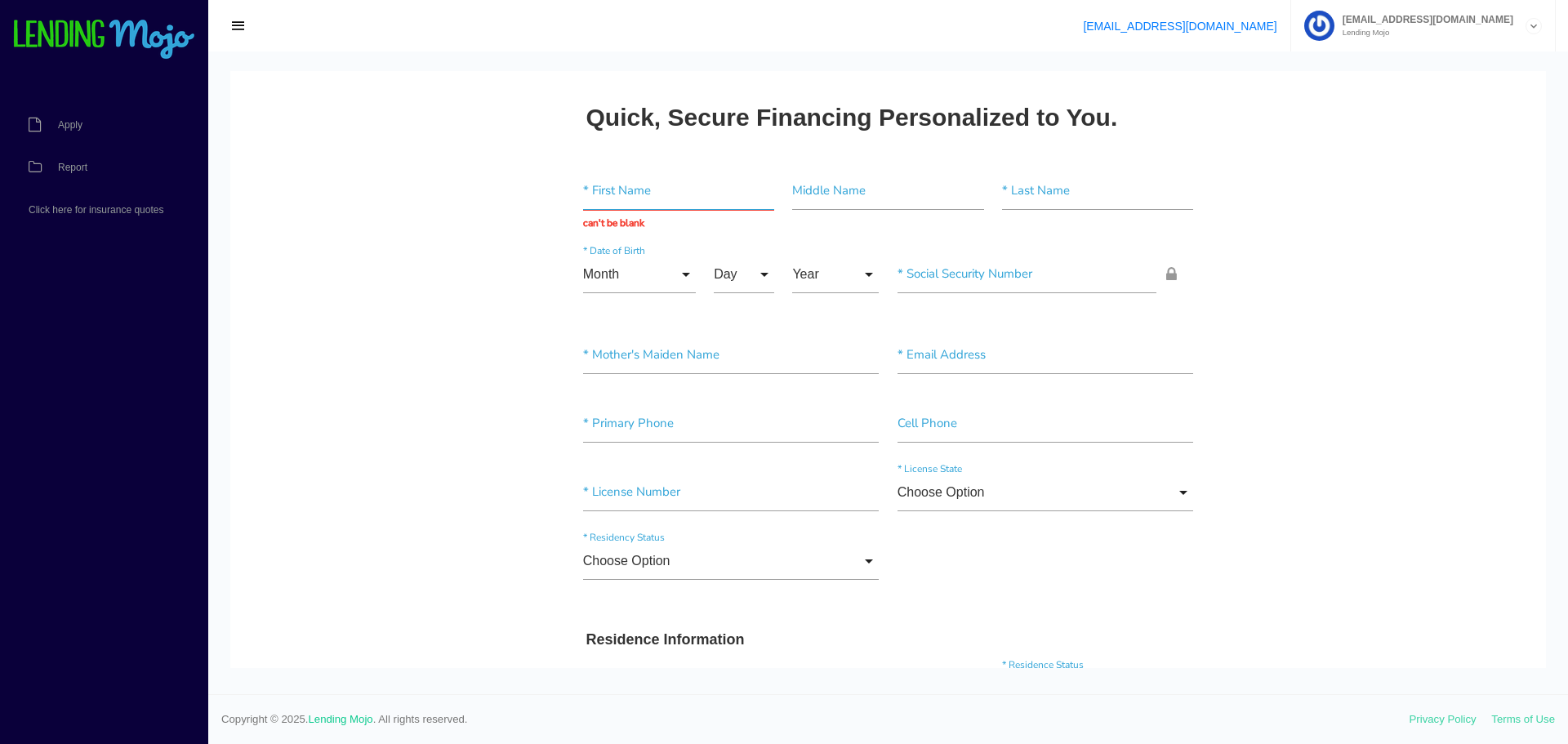
click at [595, 196] on input "text" at bounding box center [678, 190] width 191 height 37
type input "Achiles"
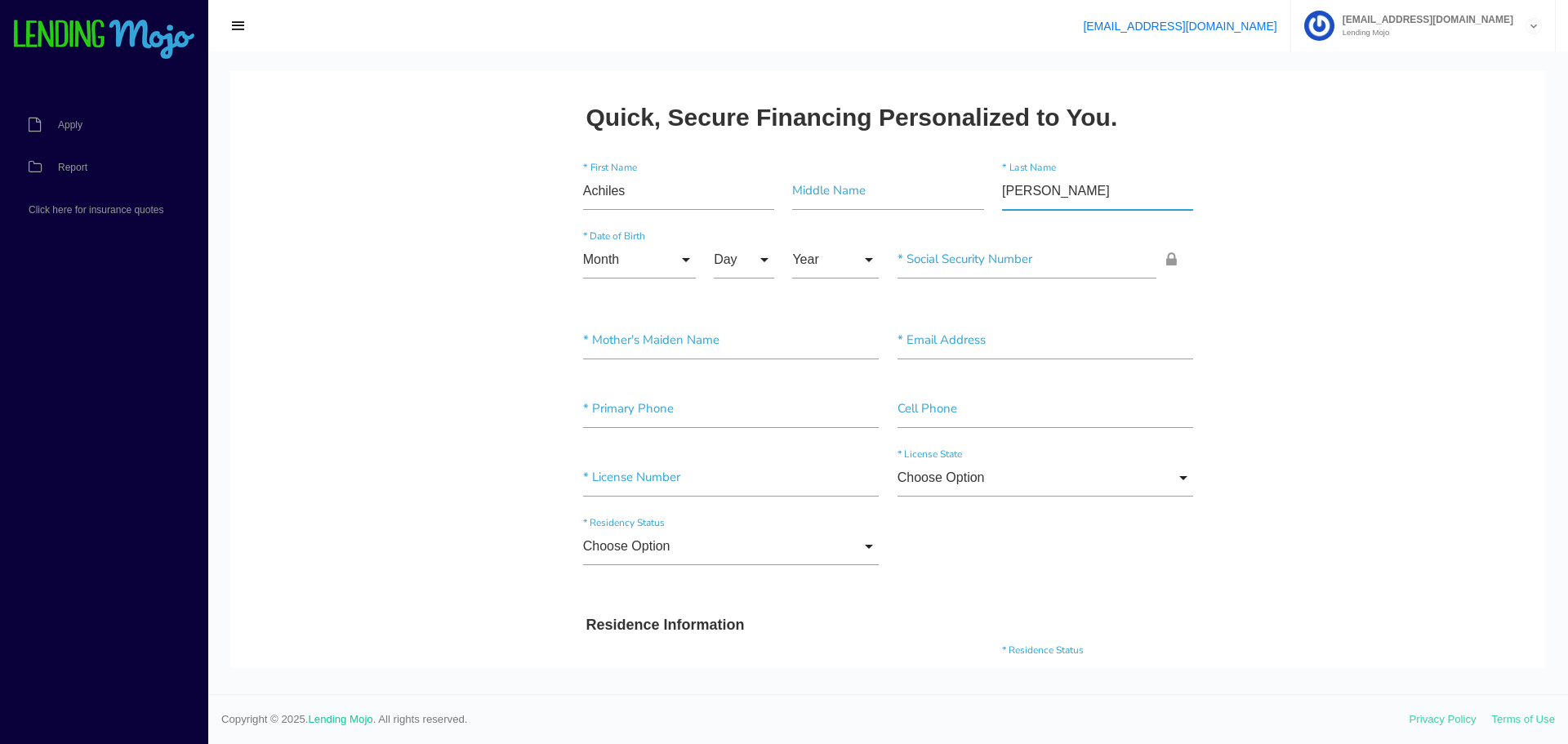
type input"] "[PERSON_NAME]"
click at [673, 259] on input "Month" at bounding box center [639, 259] width 112 height 37
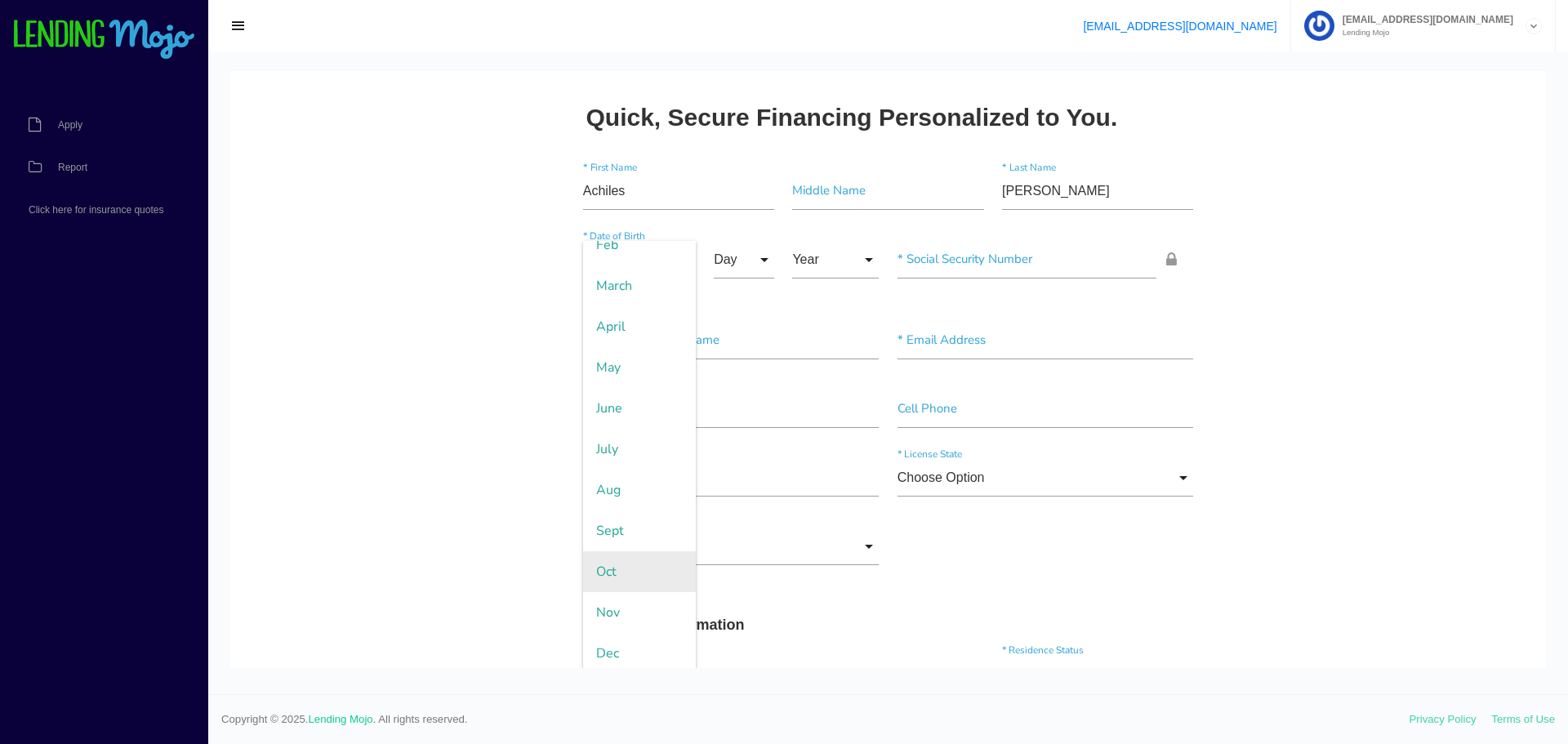
scroll to position [103, 0]
click at [610, 614] on span "Nov" at bounding box center [639, 606] width 112 height 41
type input "Nov"
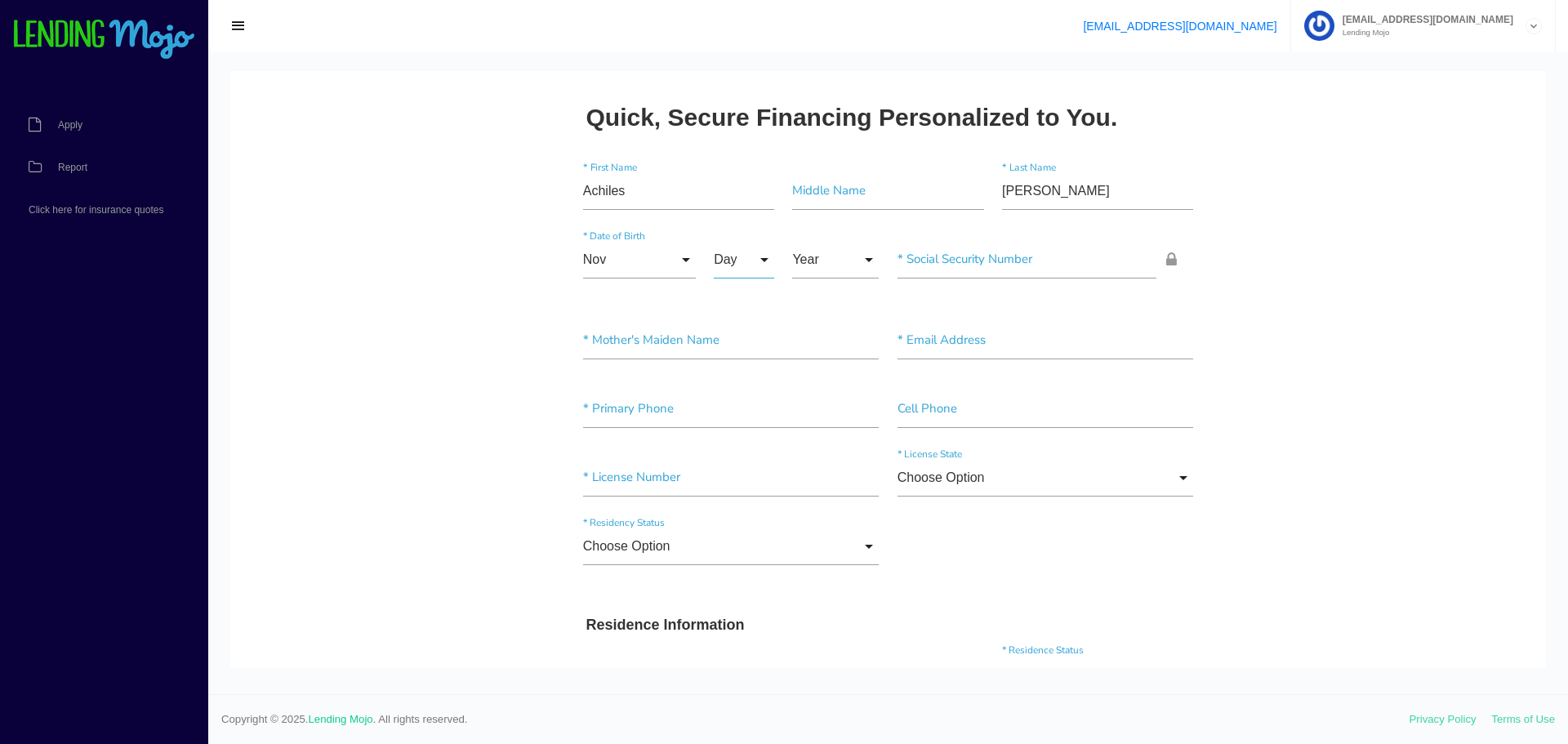
click at [759, 257] on input "Day" at bounding box center [743, 259] width 60 height 37
click at [743, 507] on span "22" at bounding box center [754, 506] width 82 height 41
type input "22"
click at [859, 253] on input "Year" at bounding box center [835, 259] width 87 height 37
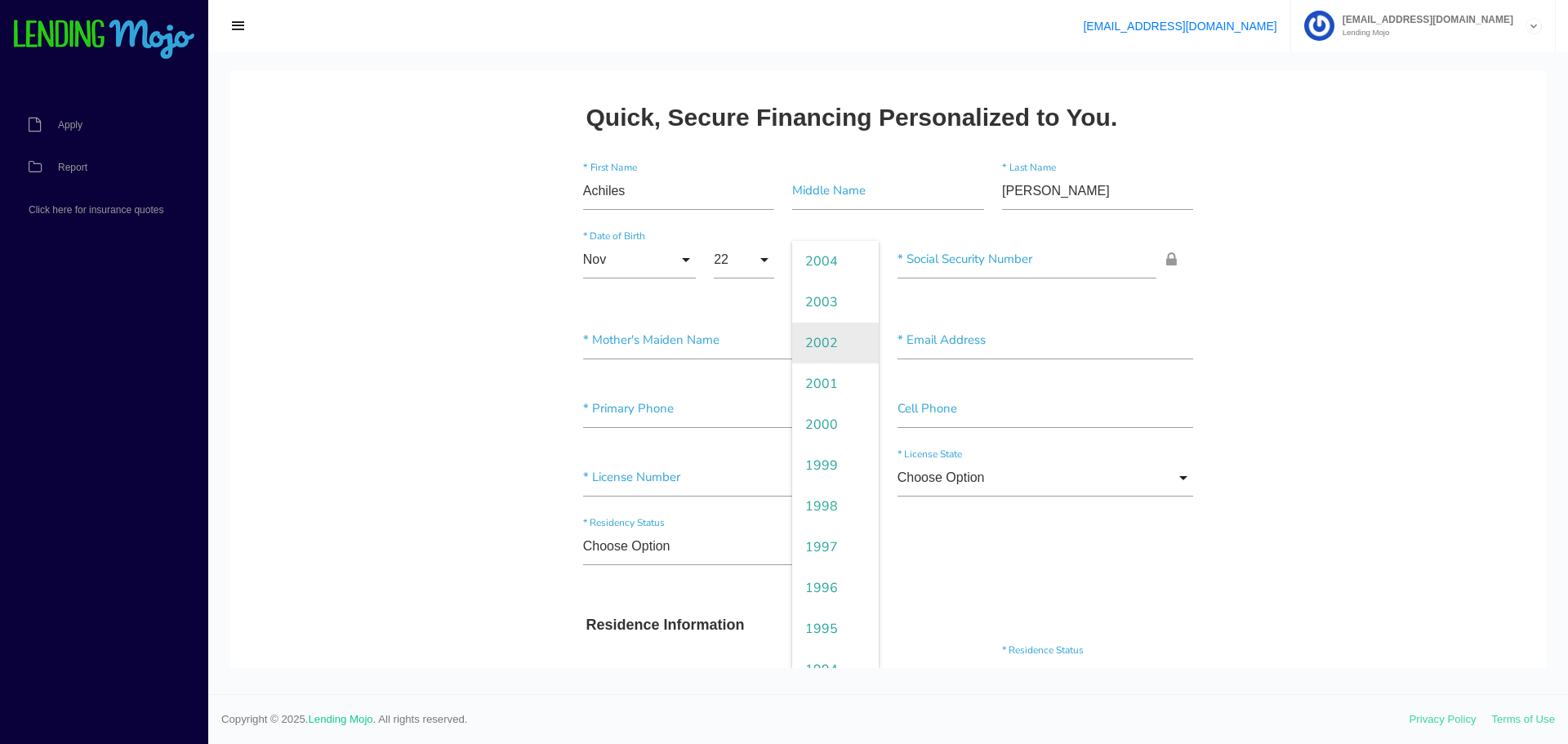
scroll to position [245, 0]
click at [814, 578] on span "1994" at bounding box center [835, 587] width 87 height 41
type input "1994"
click at [987, 264] on input"] "text" at bounding box center [1027, 259] width 260 height 37
paste input"] "475-71-7935"
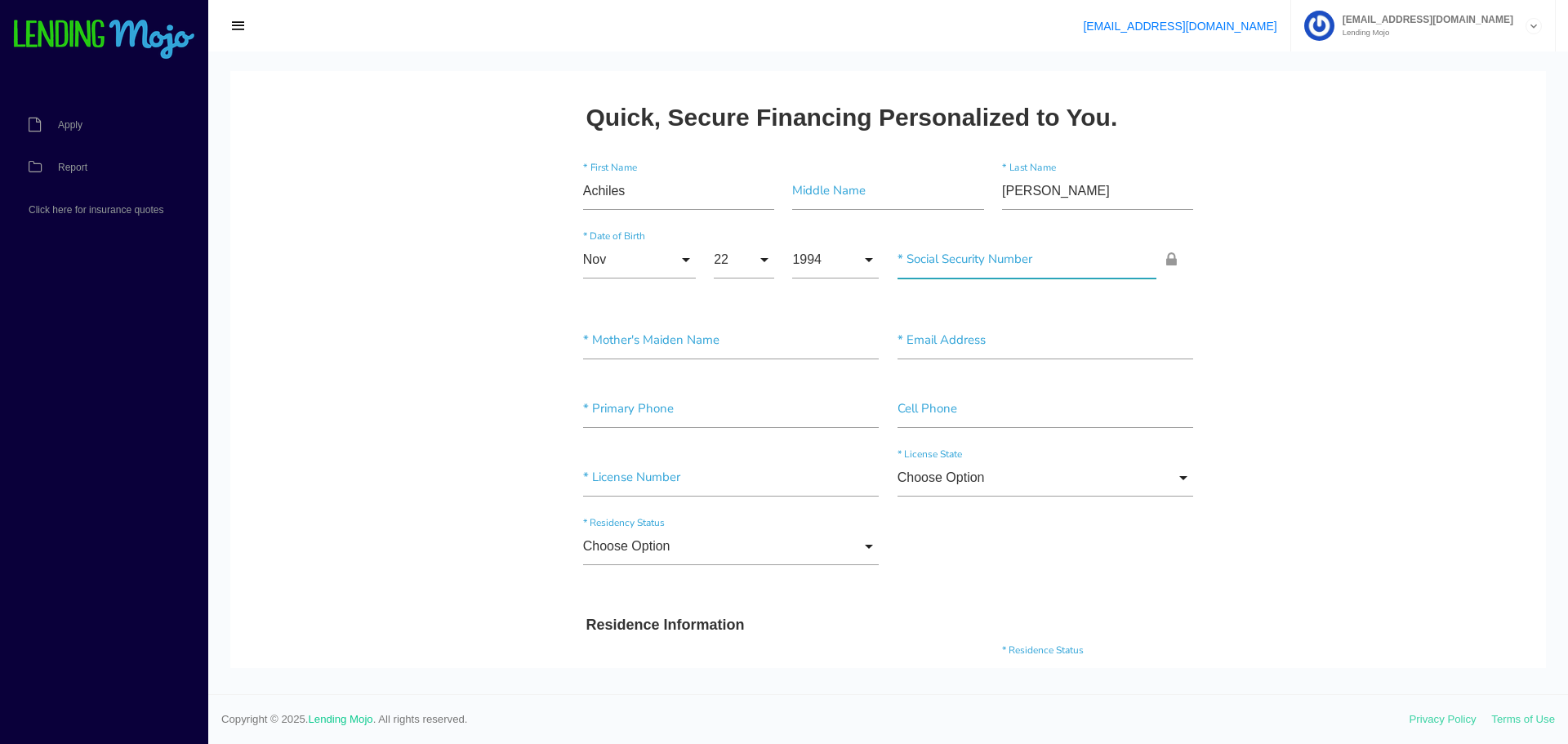
type input"] "475-71-7935"
click at [610, 346] on input"] "text" at bounding box center [731, 340] width 296 height 37
type input"] "Hart"
click at [935, 340] on input"] "text" at bounding box center [1045, 340] width 296 height 37
paste input"] "ach4920@outlook.com"
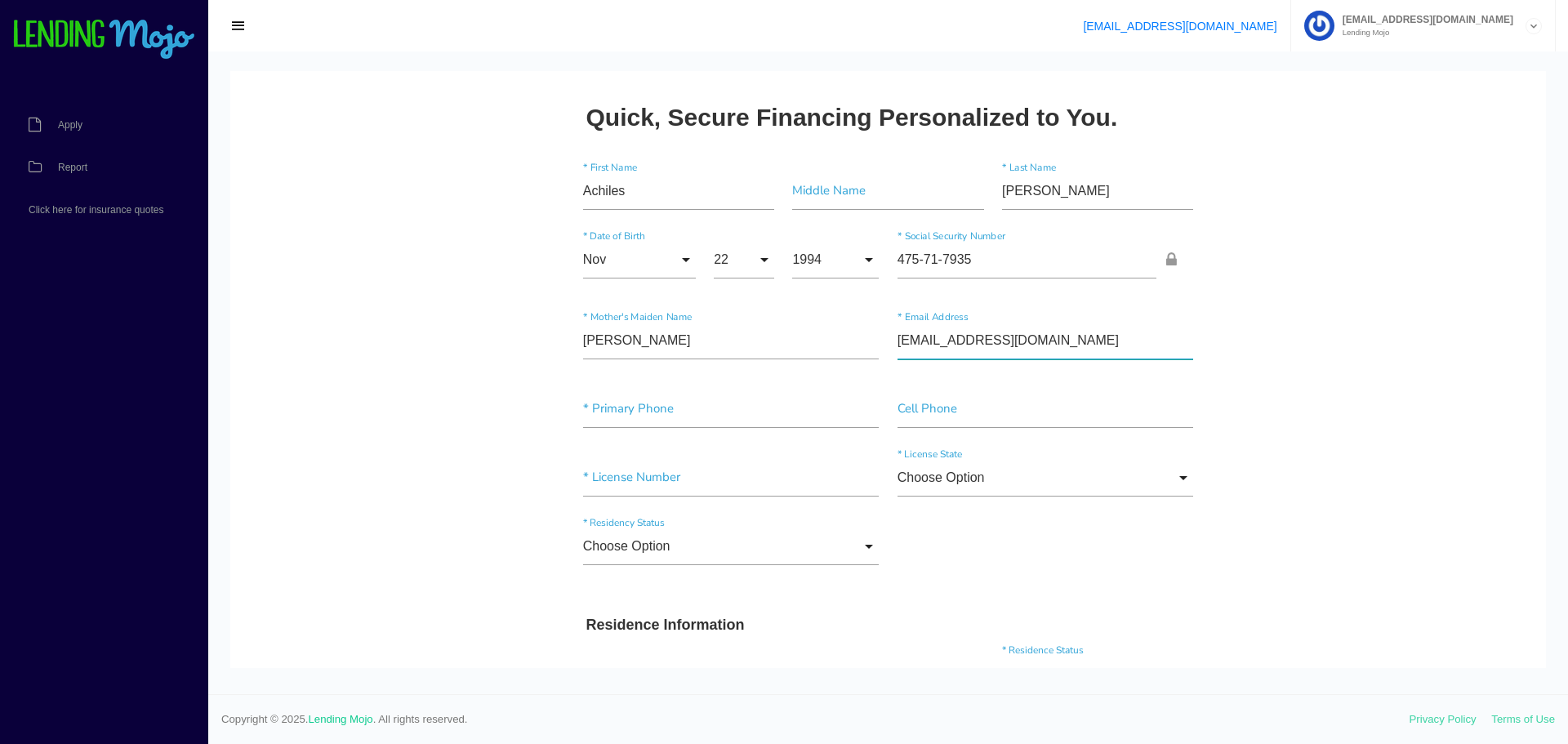
type input"] "ach4920@outlook.com"
click at [710, 406] on input"] "text" at bounding box center [731, 408] width 296 height 37
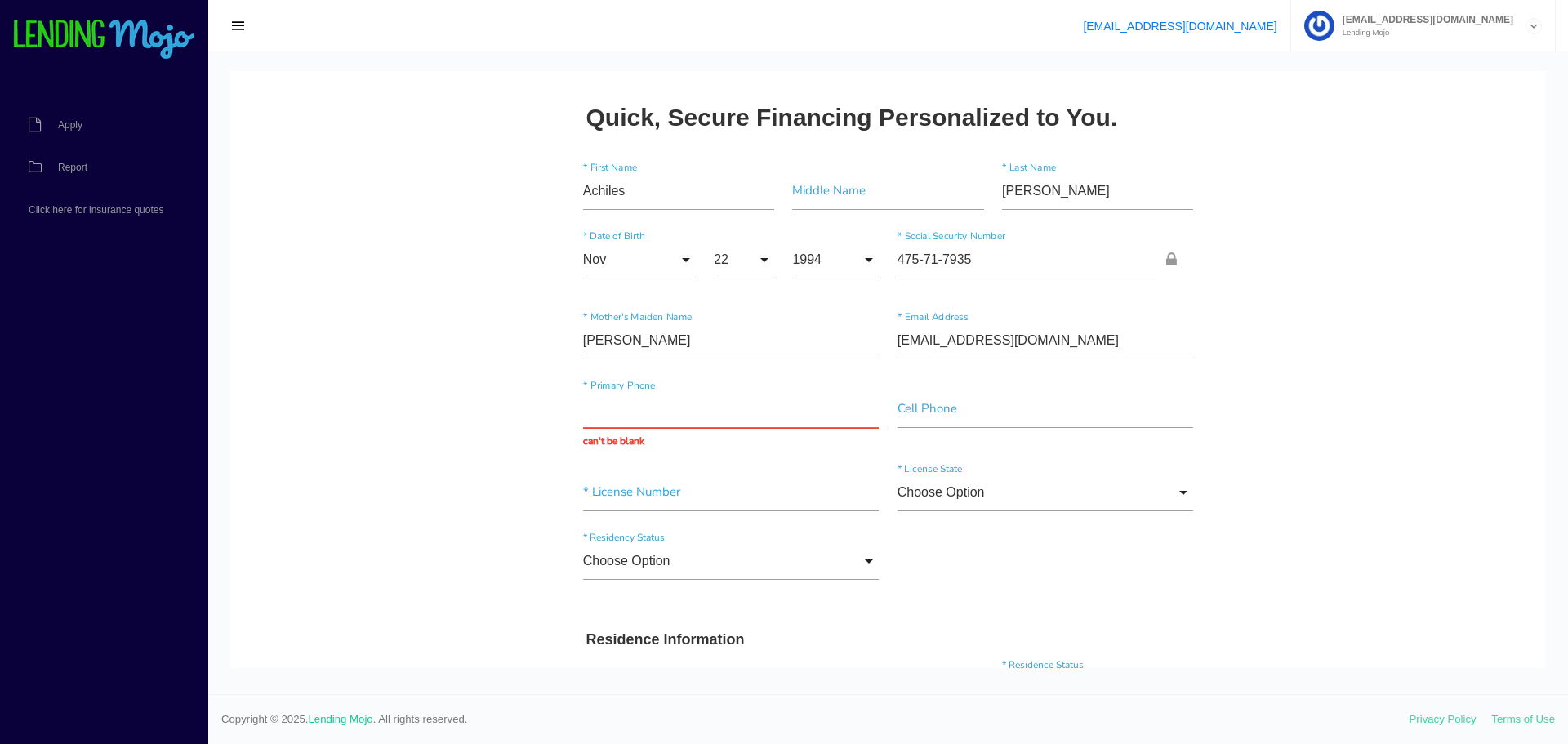
click at [632, 405] on input "text" at bounding box center [731, 408] width 296 height 37
paste input "(602) 520-9708"
type input "(602) 520-9708"
click at [902, 408] on input"] "text" at bounding box center [1045, 408] width 296 height 37
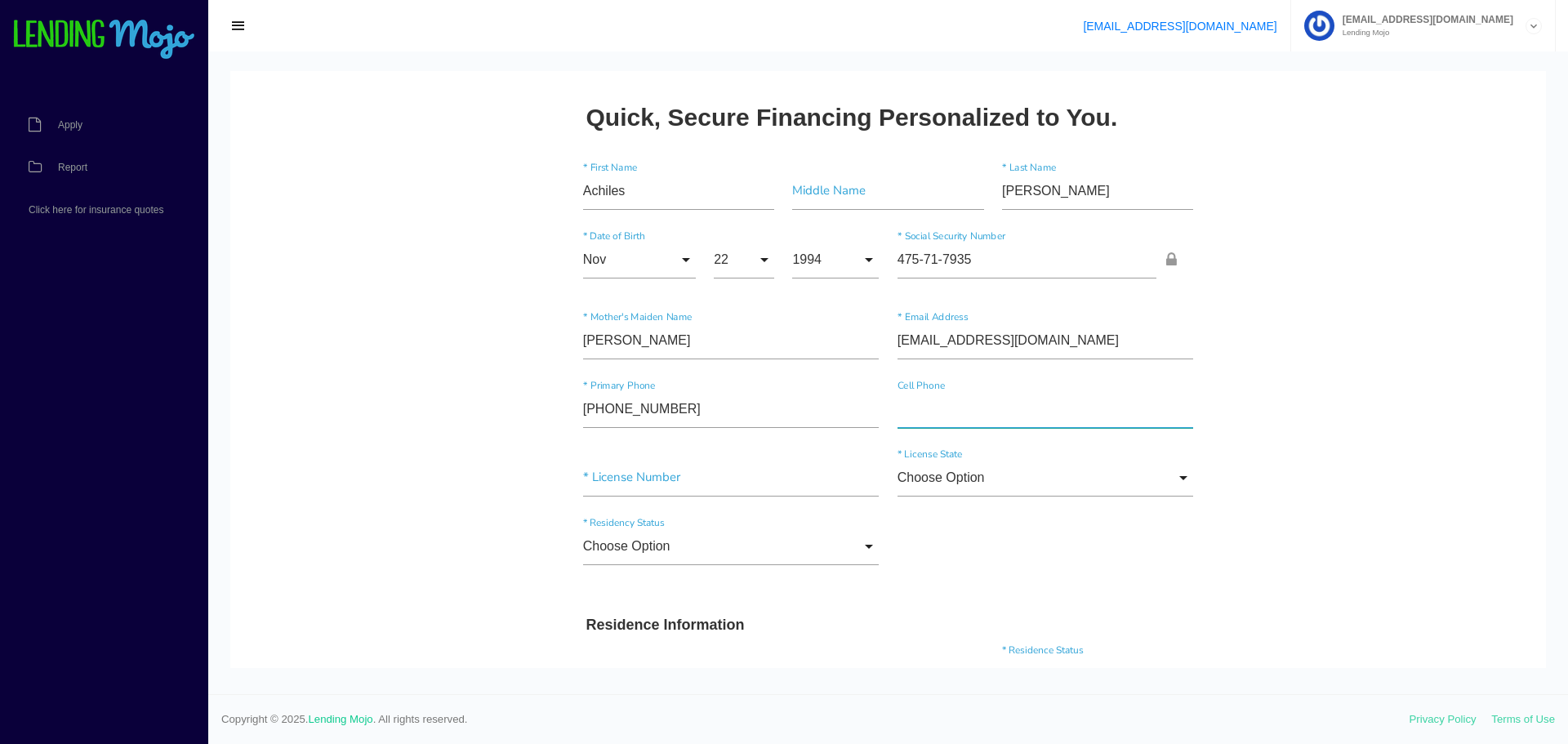
paste input"] "(602) 520-9708"
type input"] "(602) 520-9708"
click at [681, 481] on input"] "text" at bounding box center [731, 477] width 296 height 37
paste input"] "057999889"
type input"] "057999889"
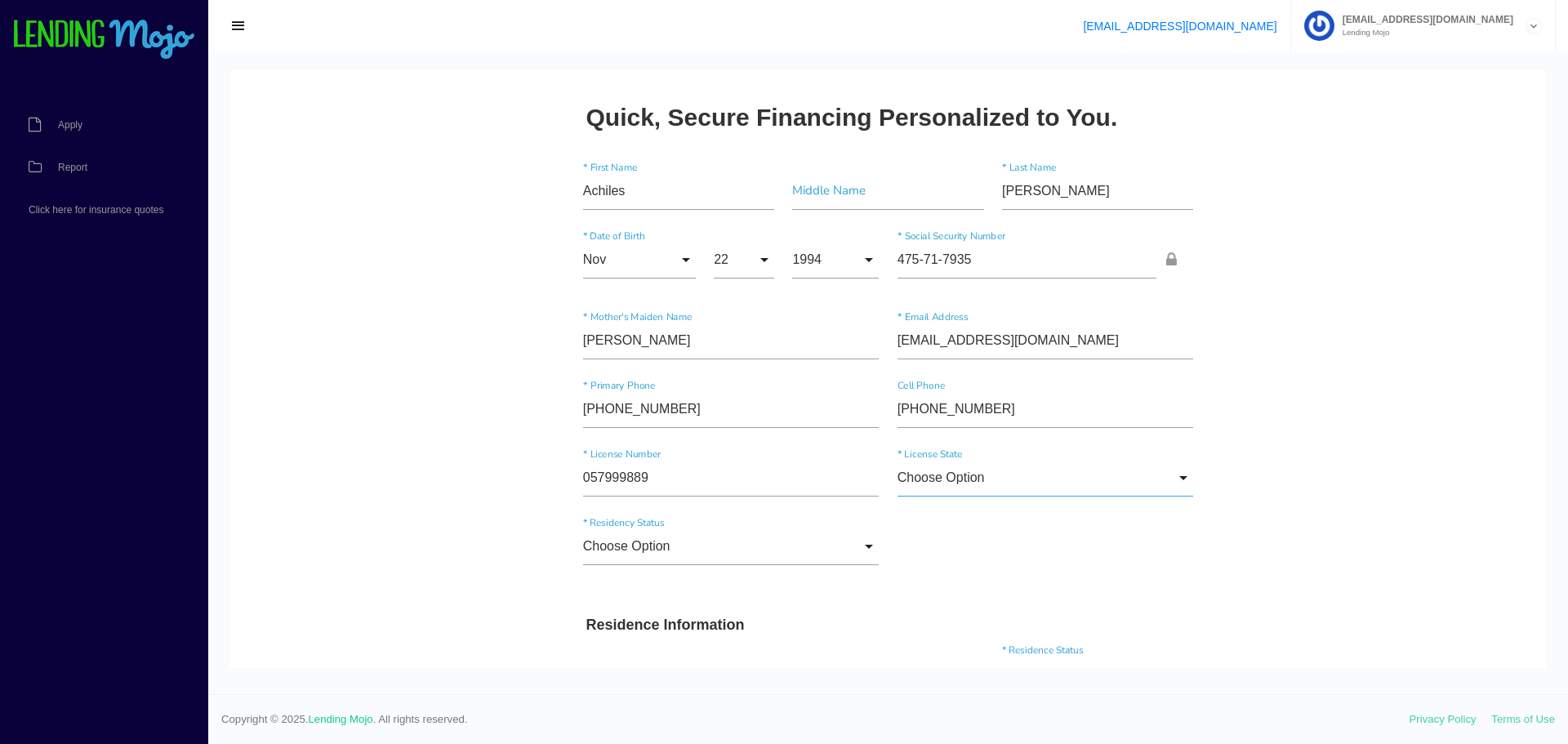
click at [968, 477] on input "Choose Option" at bounding box center [1045, 477] width 296 height 37
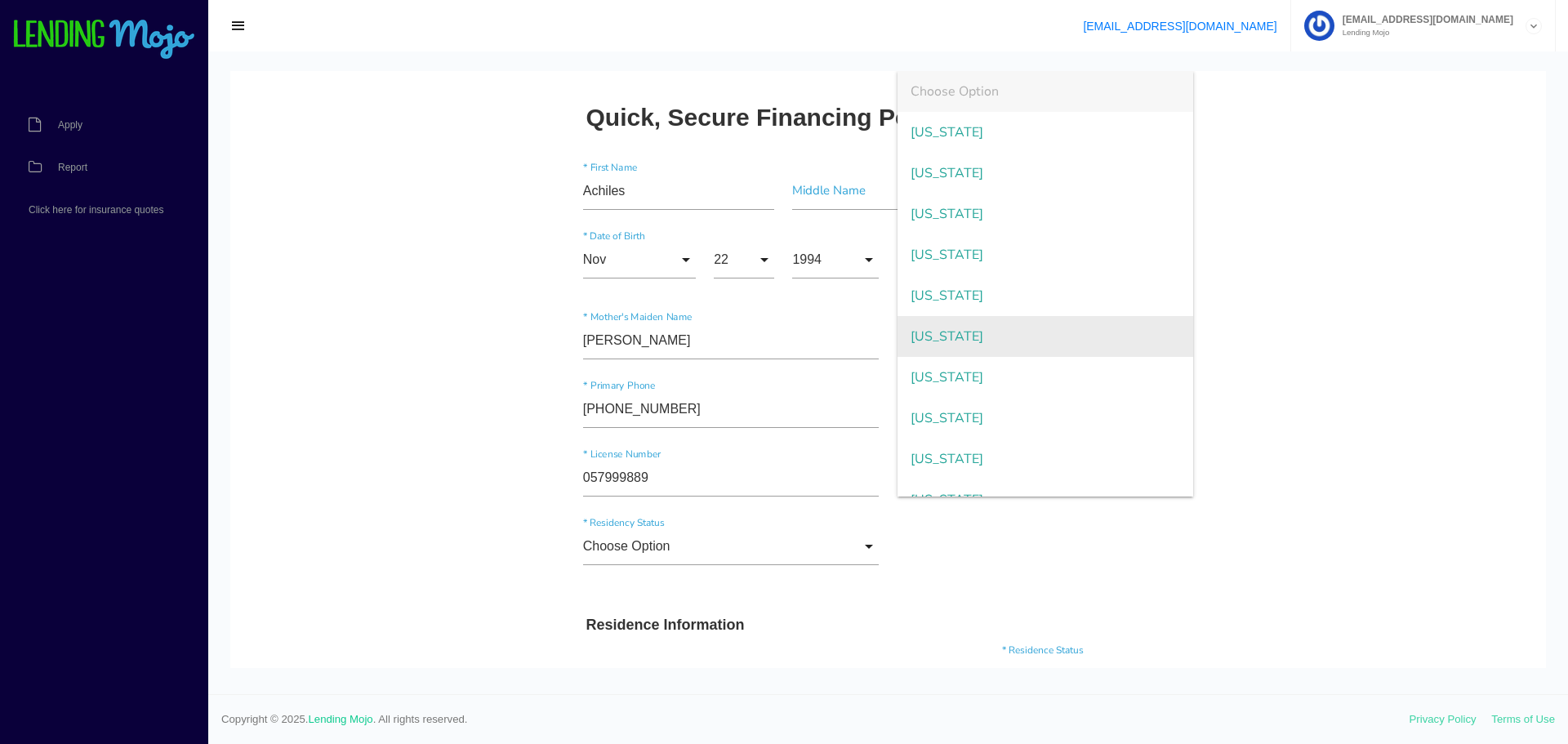
scroll to position [82, 0]
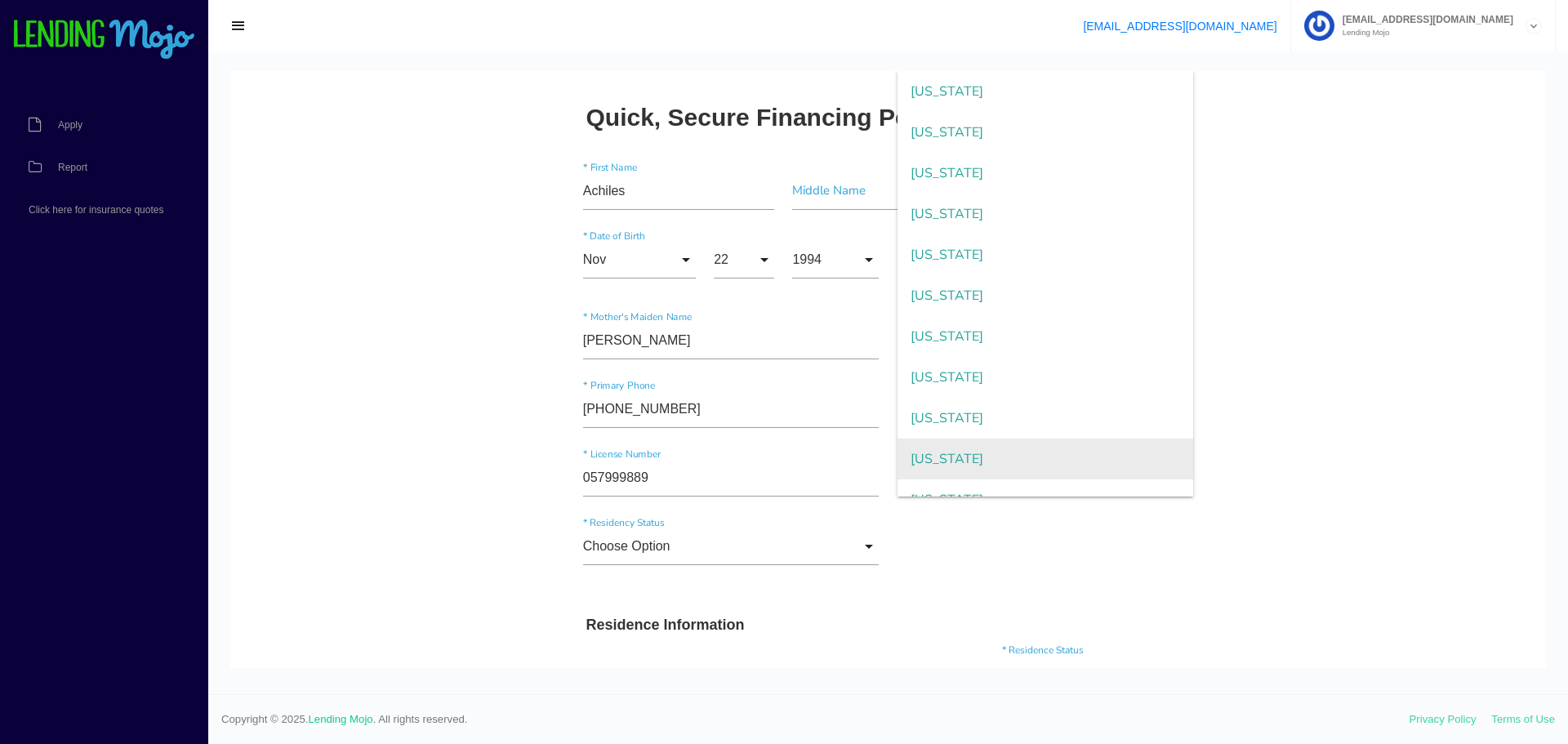
click at [932, 443] on span "Georgia" at bounding box center [1045, 458] width 296 height 41
type input "Georgia"
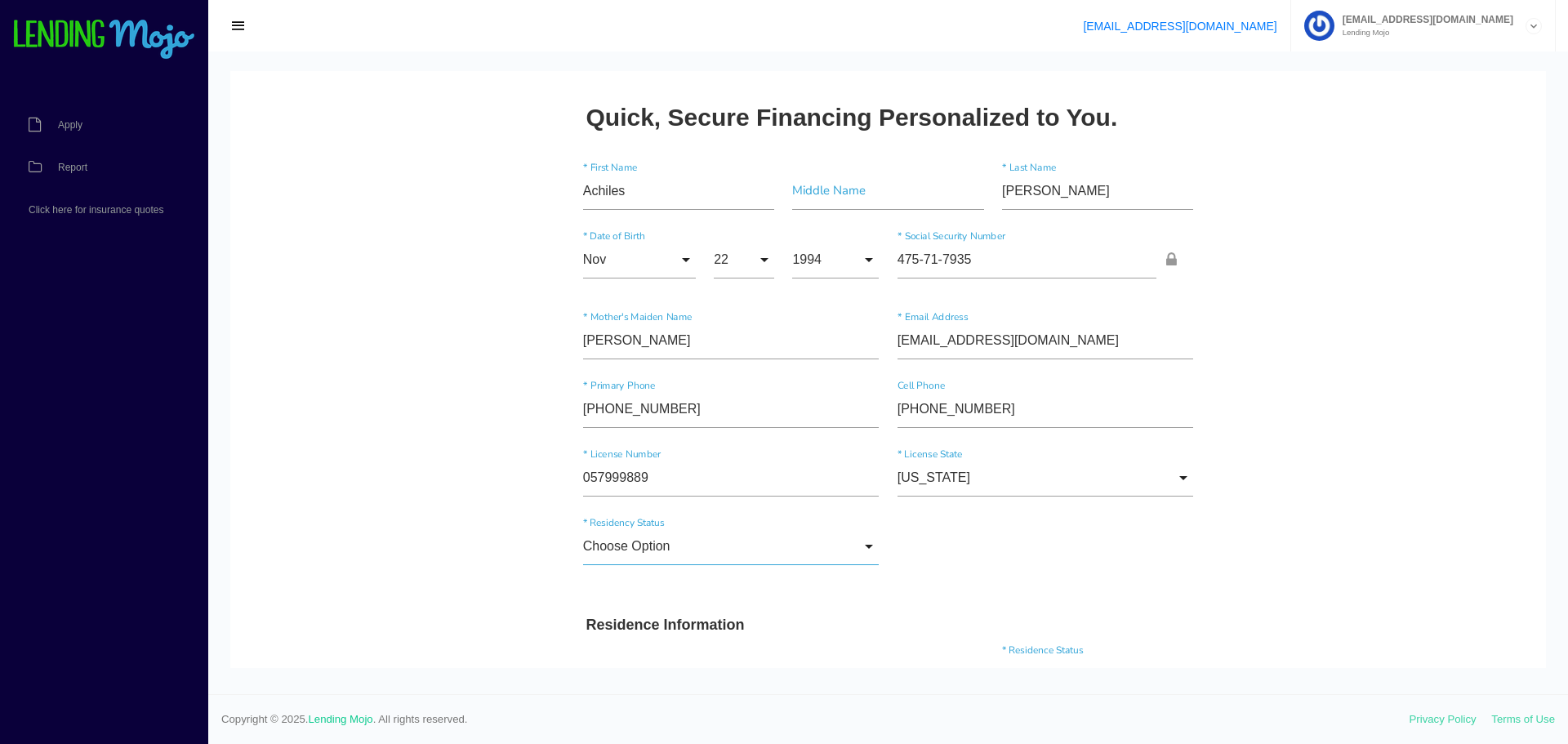
click at [690, 553] on input "Choose Option" at bounding box center [731, 546] width 296 height 37
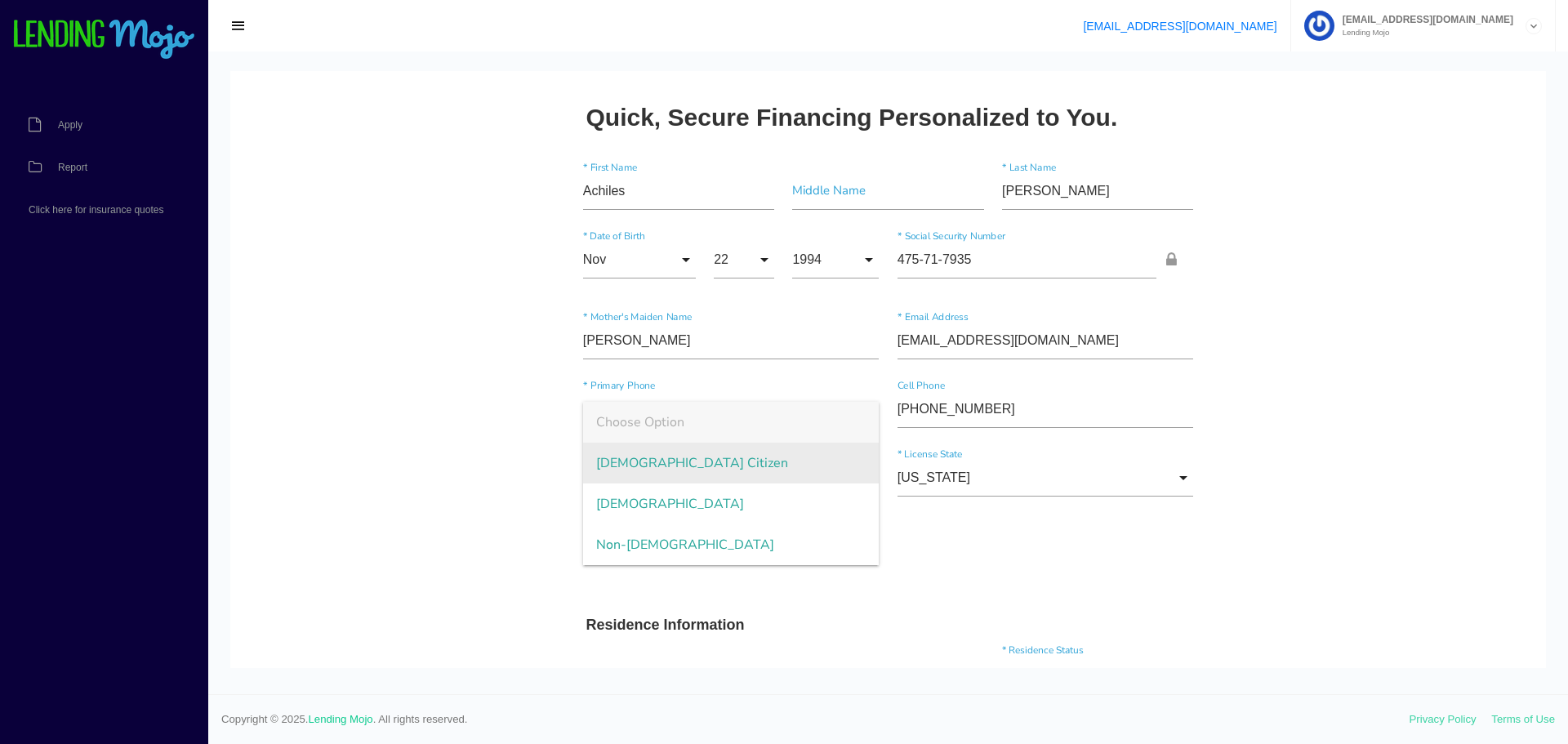
click at [633, 469] on span "US Citizen" at bounding box center [731, 462] width 296 height 41
type input "US Citizen"
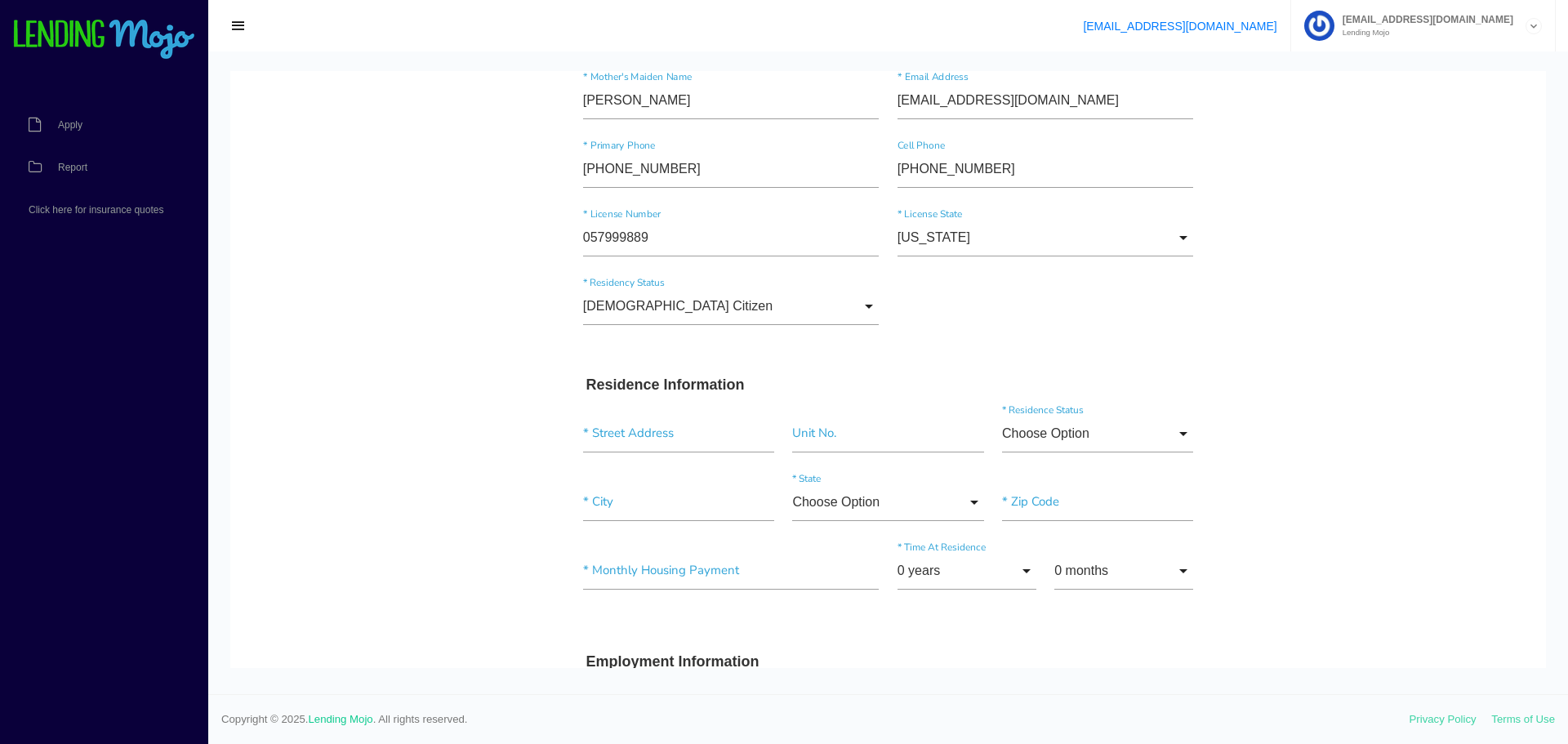
scroll to position [245, 0]
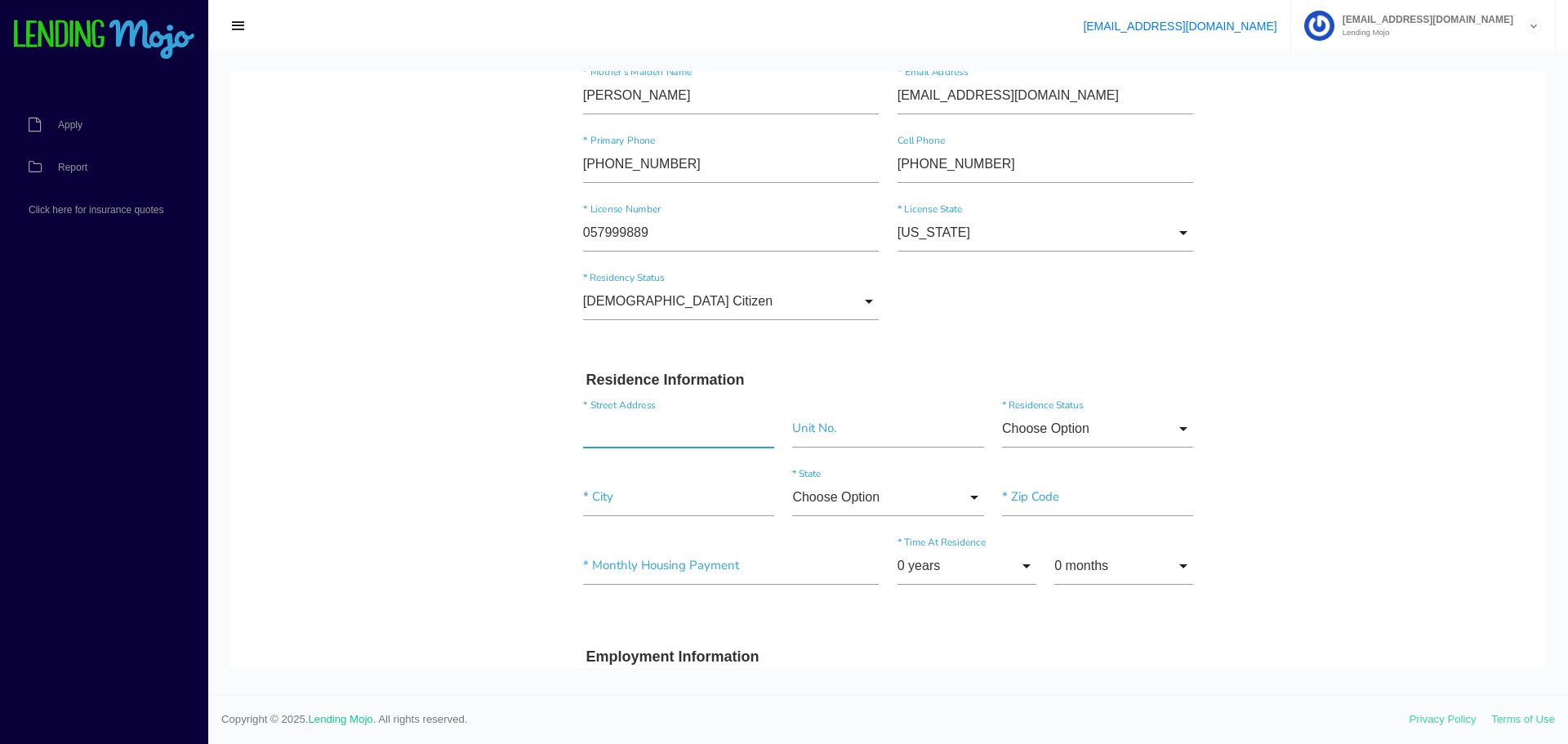
click at [608, 435] on input "text" at bounding box center [678, 428] width 191 height 37
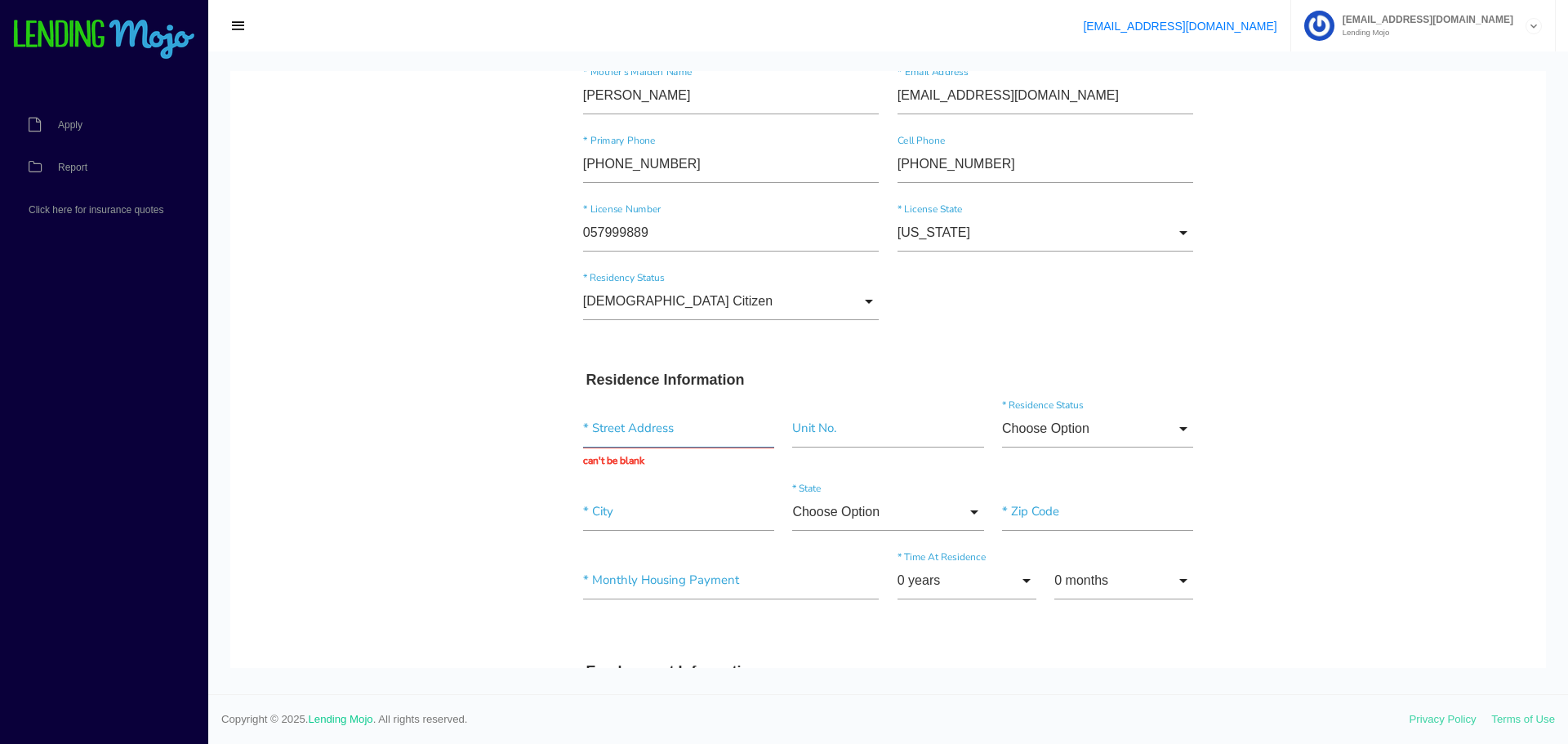
click at [622, 434] on input "text" at bounding box center [678, 428] width 191 height 37
paste input "1416 Claremont"
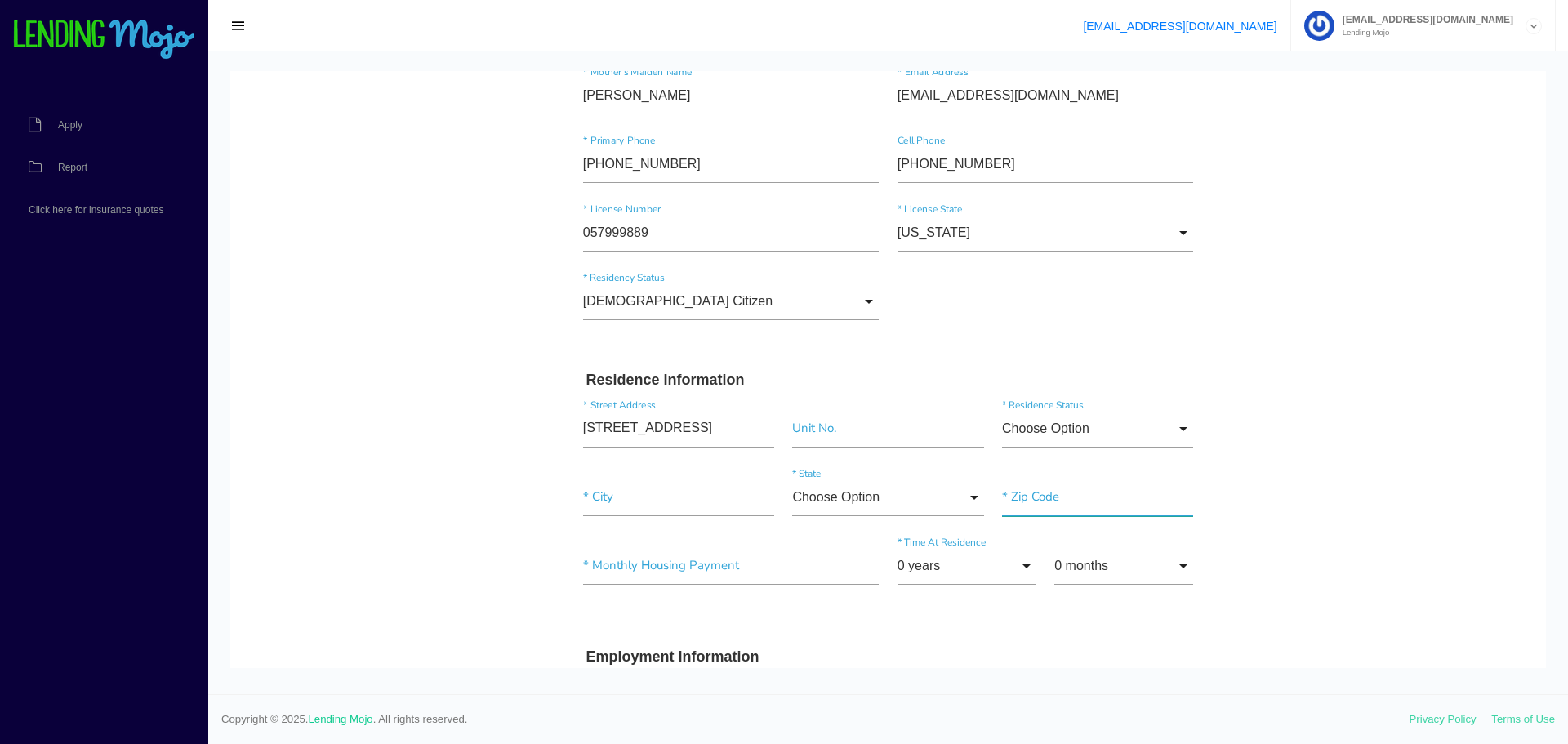
type input "1416 Claremont Cir"
type input"] "Savannah"
type input"] "31415"
click at [1159, 434] on input "Choose Option" at bounding box center [1097, 428] width 191 height 37
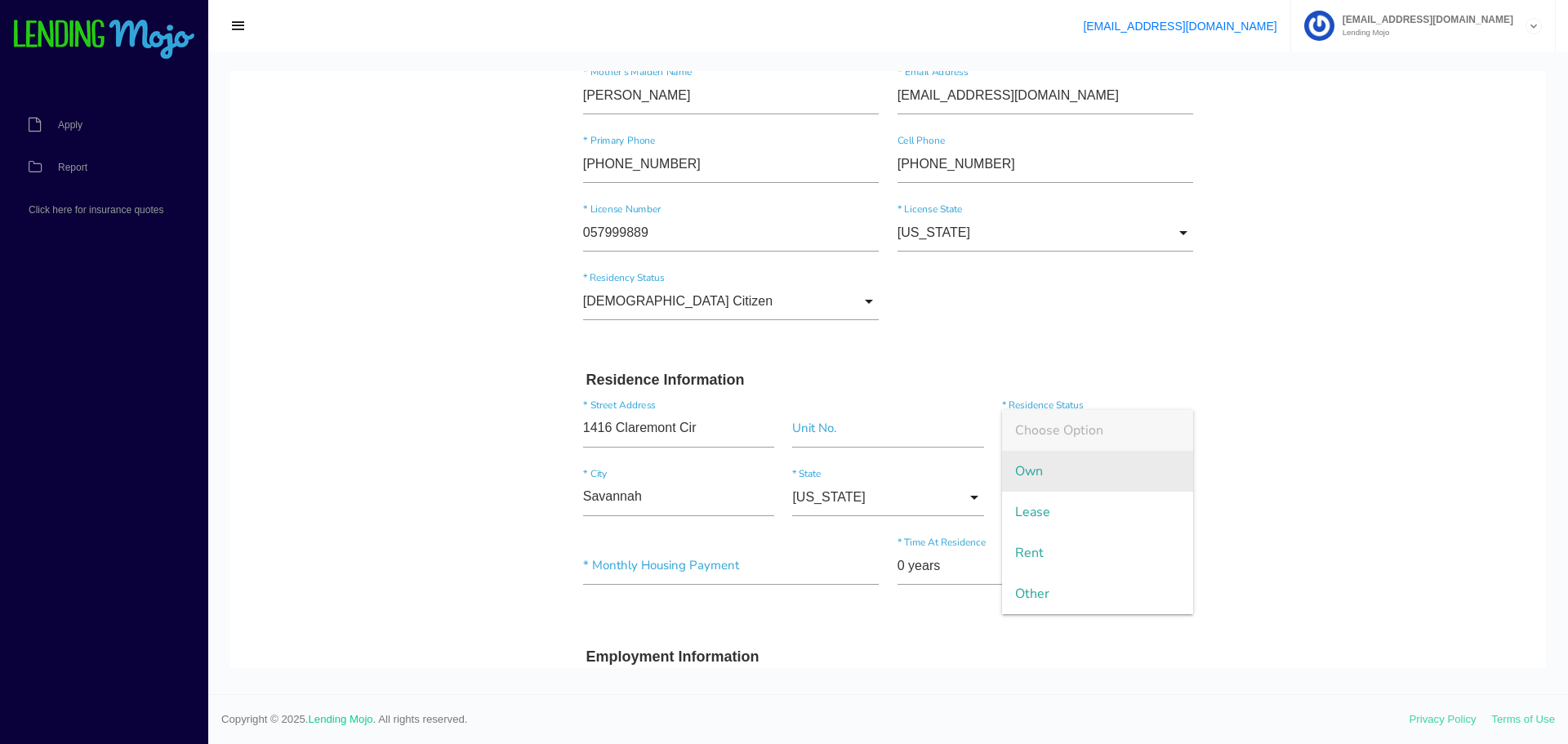
click at [1040, 484] on span "Own" at bounding box center [1097, 470] width 191 height 41
type input "Own"
click at [705, 561] on input"] "text" at bounding box center [731, 565] width 296 height 37
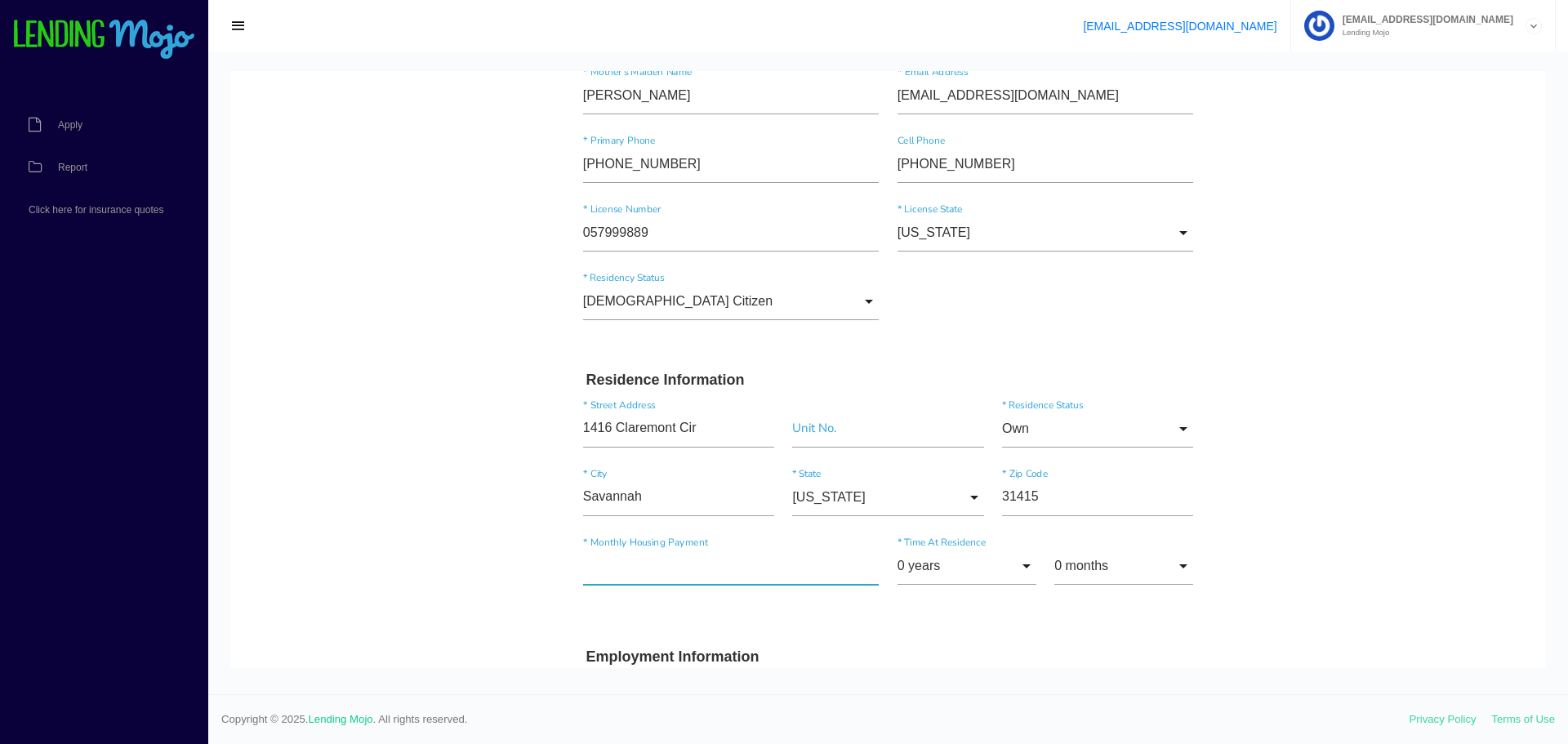
type input"] "$1.00"
click at [1011, 572] on input "0 years" at bounding box center [967, 565] width 139 height 37
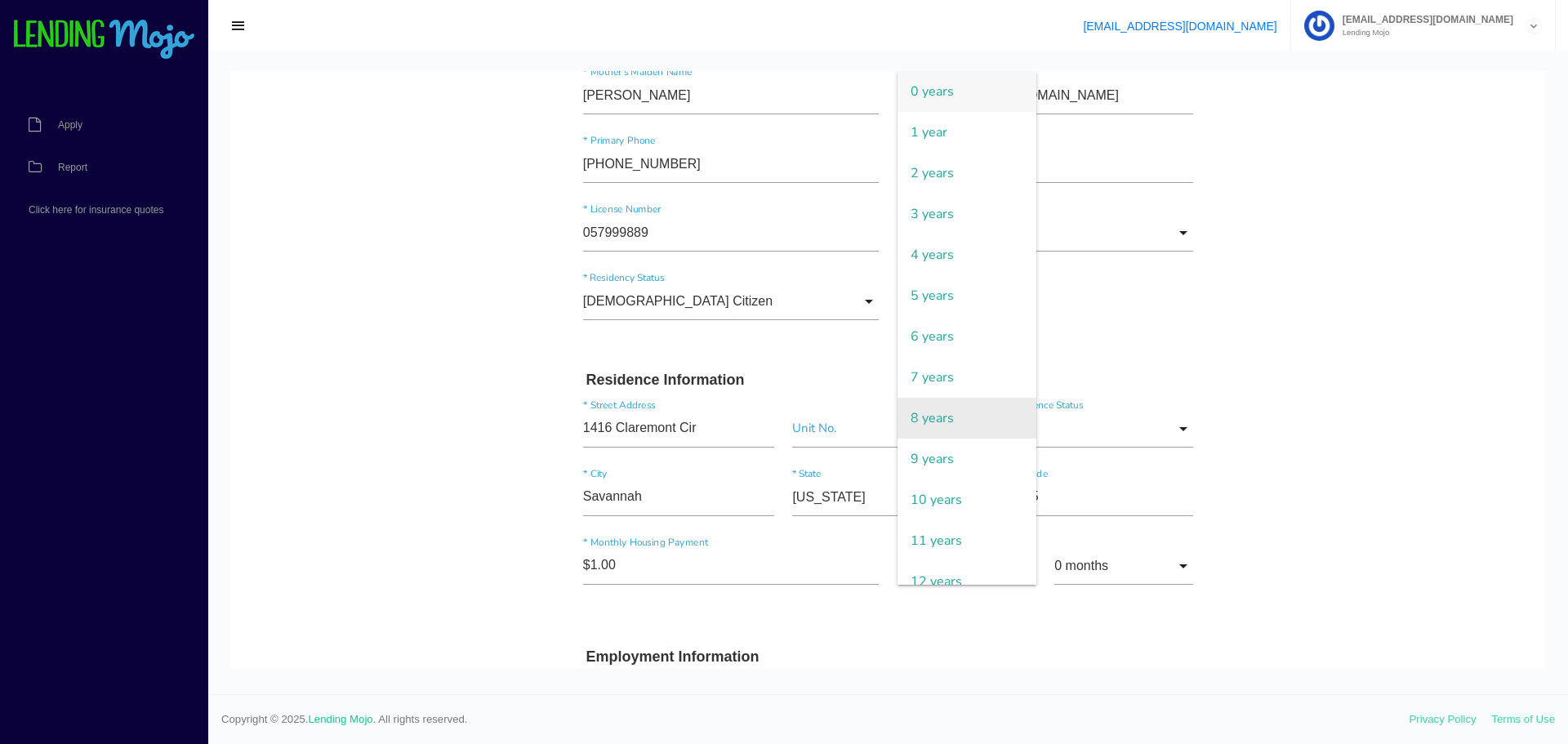
click at [944, 428] on span "8 years" at bounding box center [967, 417] width 139 height 41
type input "8 years"
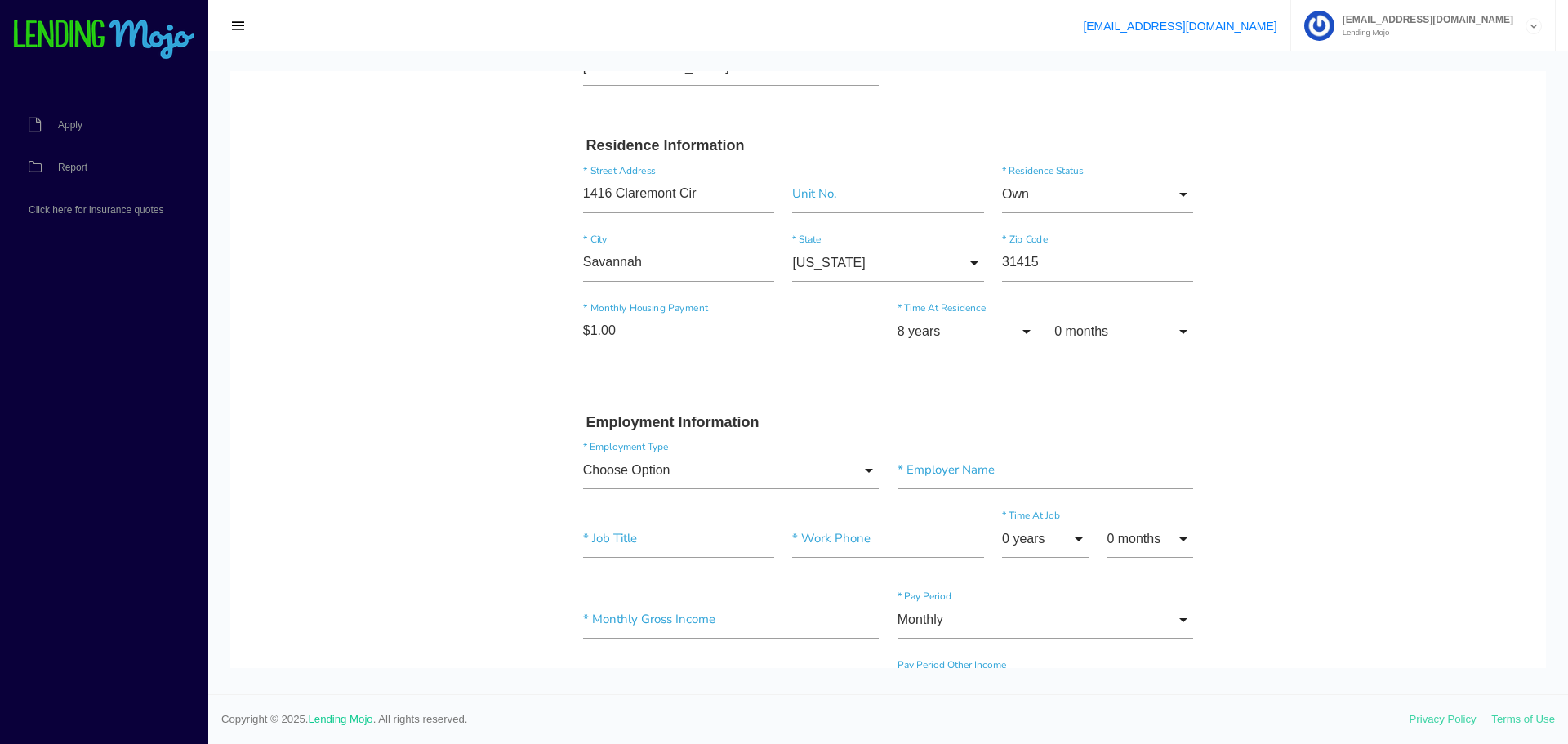
scroll to position [489, 0]
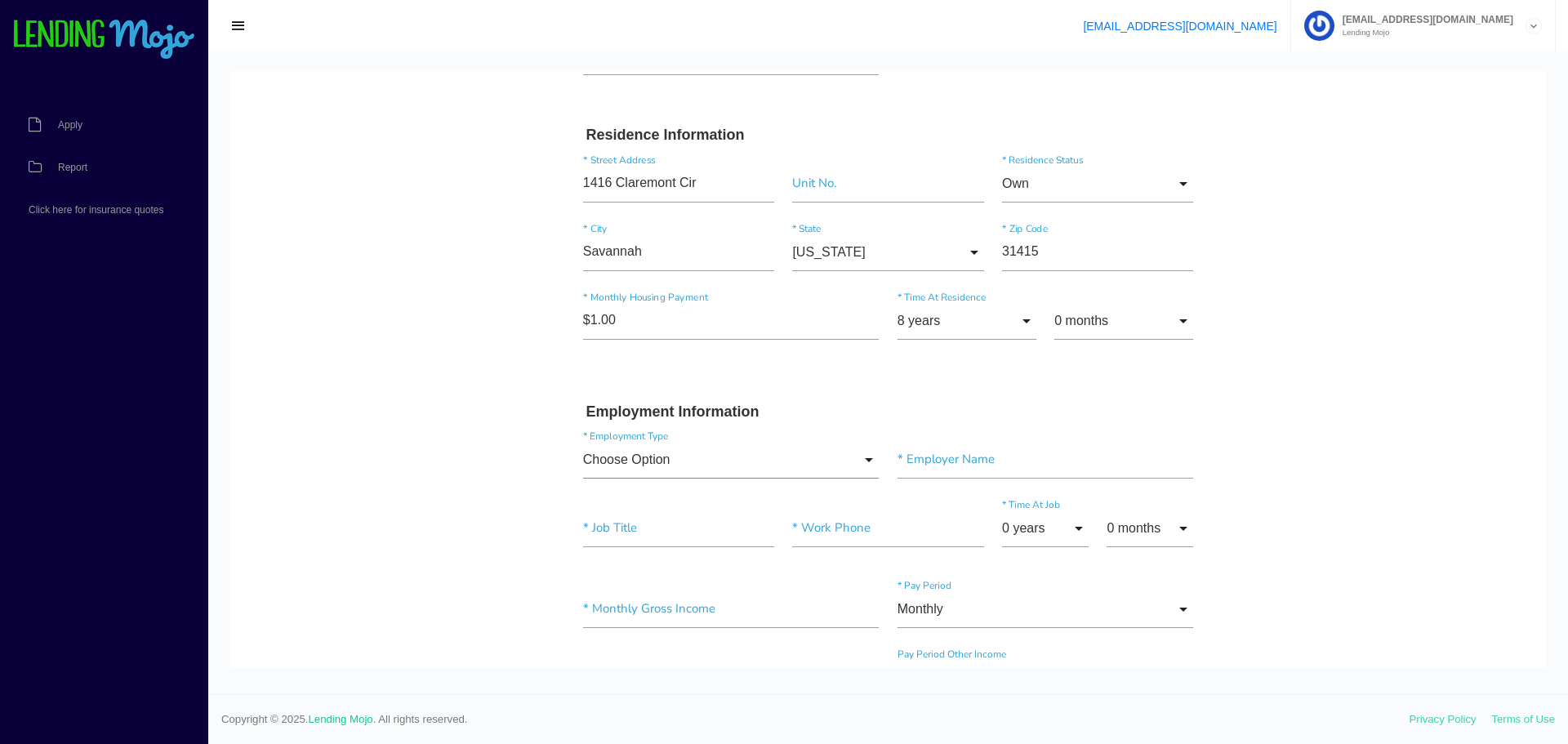
drag, startPoint x: 796, startPoint y: 472, endPoint x: 778, endPoint y: 475, distance: 18.2
click at [796, 472] on input "Choose Option" at bounding box center [731, 459] width 296 height 37
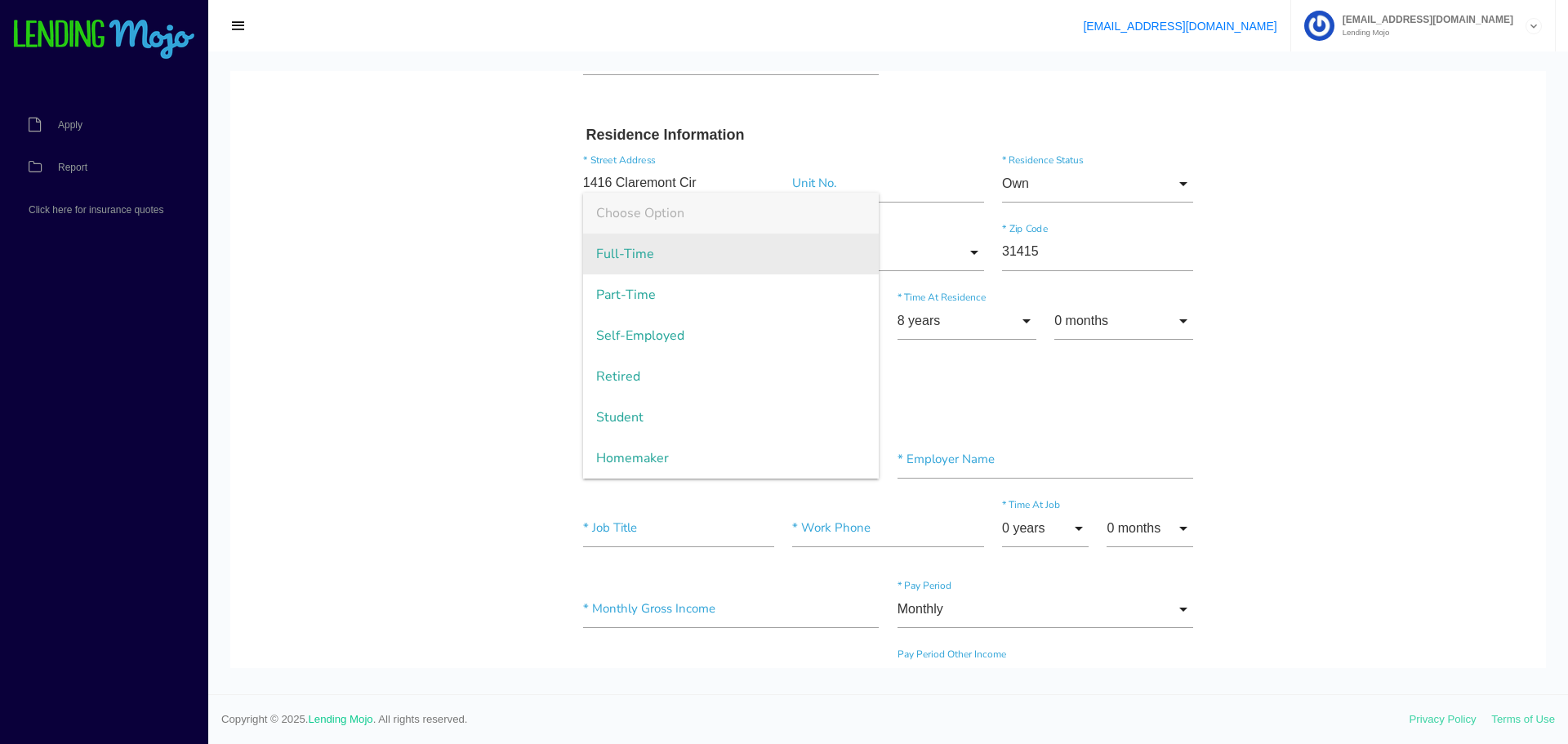
click at [638, 267] on span "Full-Time" at bounding box center [731, 253] width 296 height 41
type input "Full-Time"
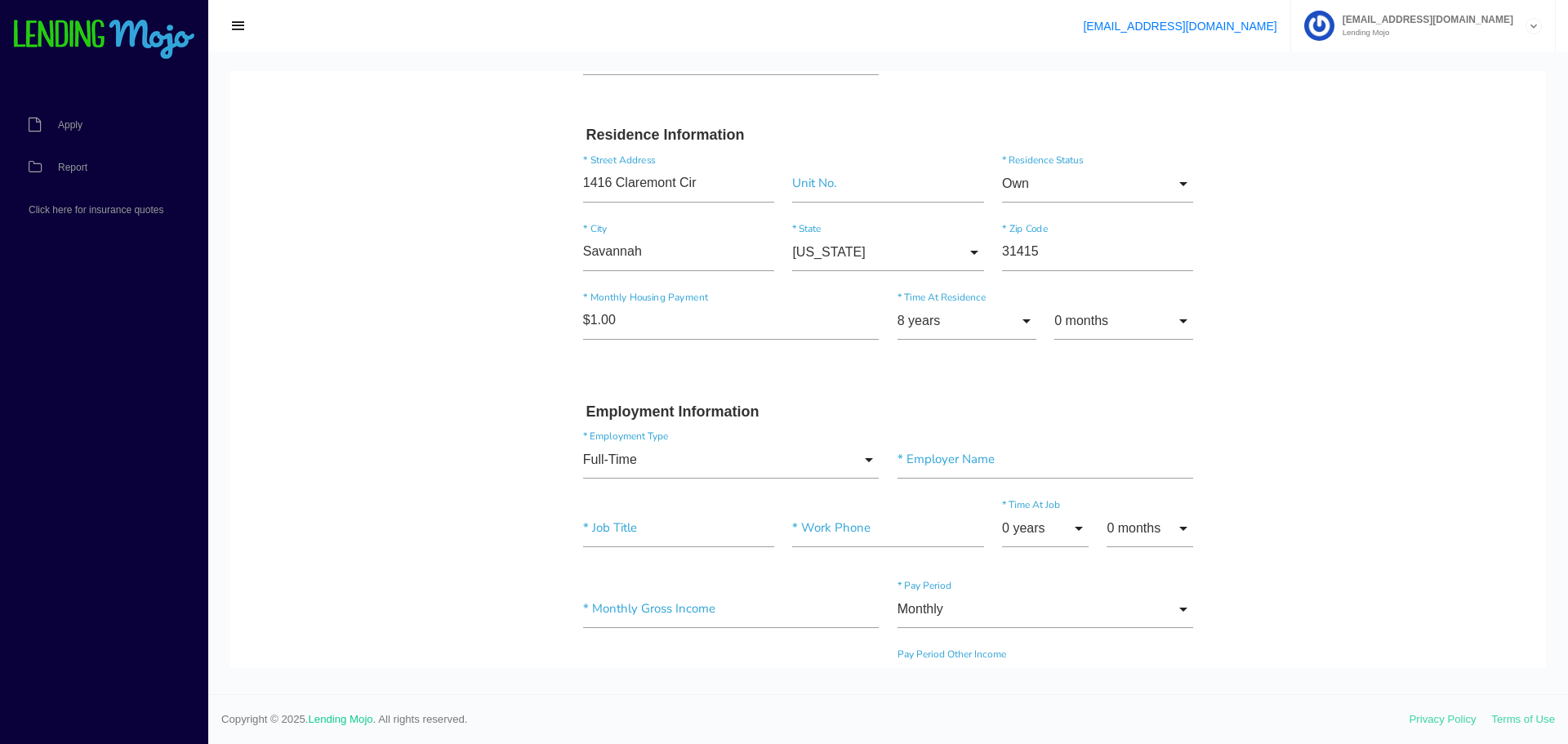
click at [403, 397] on body "Quick, Secure Financing Personalized to You. Achiles * First Name Middle Name W…" at bounding box center [887, 653] width 1316 height 2144
click at [998, 465] on input"] "text" at bounding box center [1045, 459] width 296 height 37
paste input"] "INTERNATIONAL PAPERS"
type input"] "INTERNATIONAL PAPERS"
click at [618, 536] on input"] "text" at bounding box center [678, 527] width 191 height 37
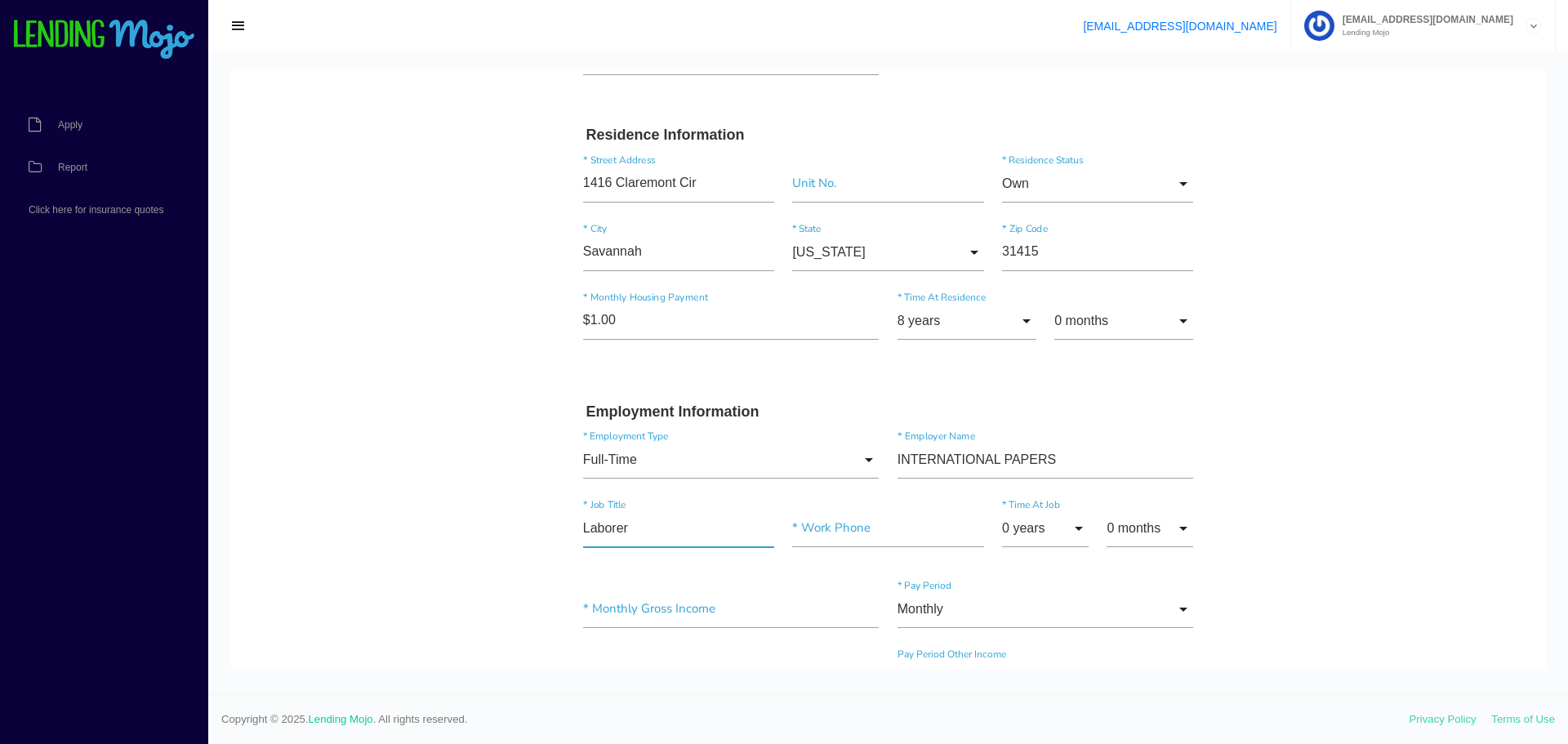
type input"] "Laborer"
click at [853, 539] on input"] "text" at bounding box center [887, 527] width 191 height 37
paste input"] "(912) 407-3321"
type input"] "(912) 407-3321"
click at [1076, 529] on input "0 years" at bounding box center [1045, 527] width 87 height 37
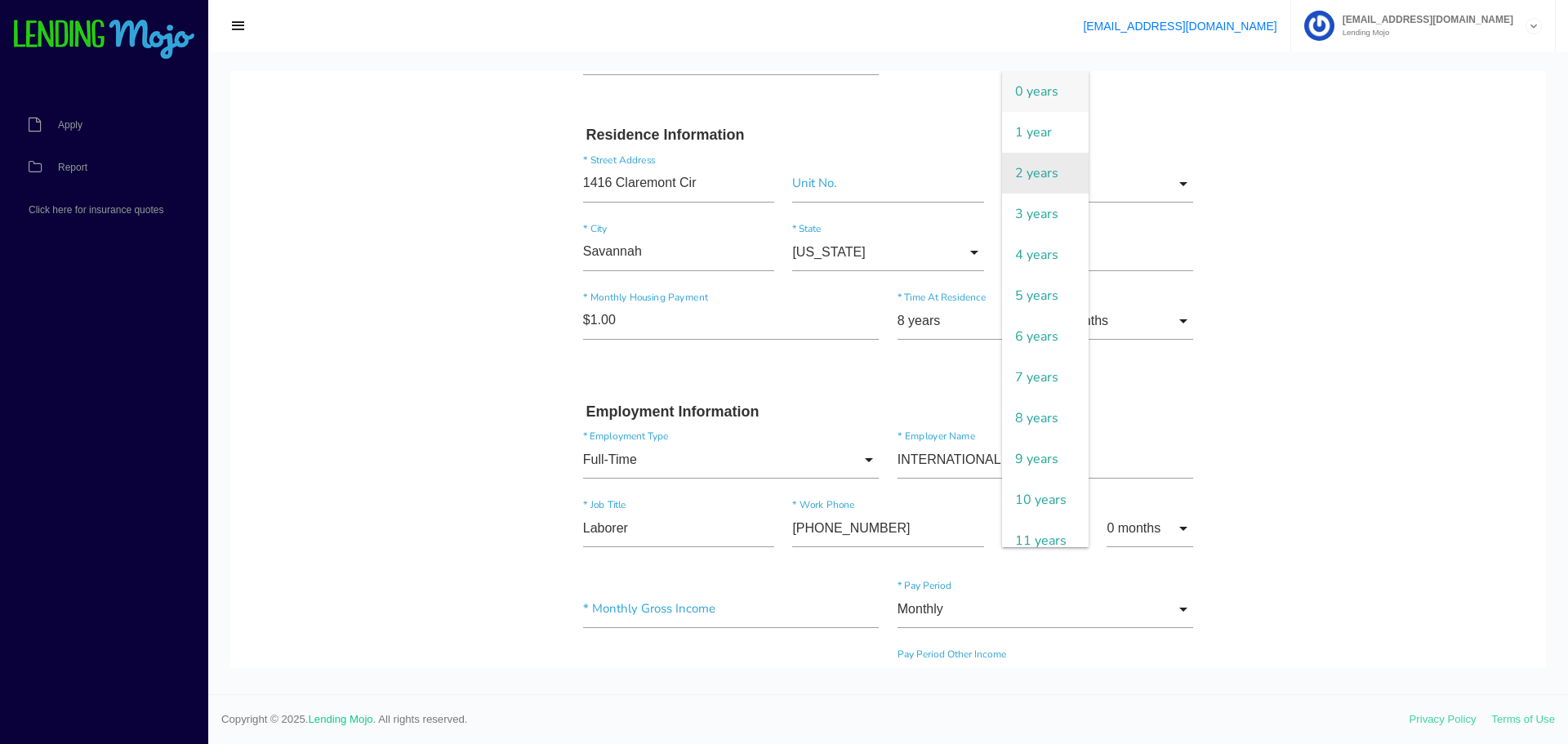
click at [1043, 188] on span "2 years" at bounding box center [1045, 173] width 87 height 41
type input "2 years"
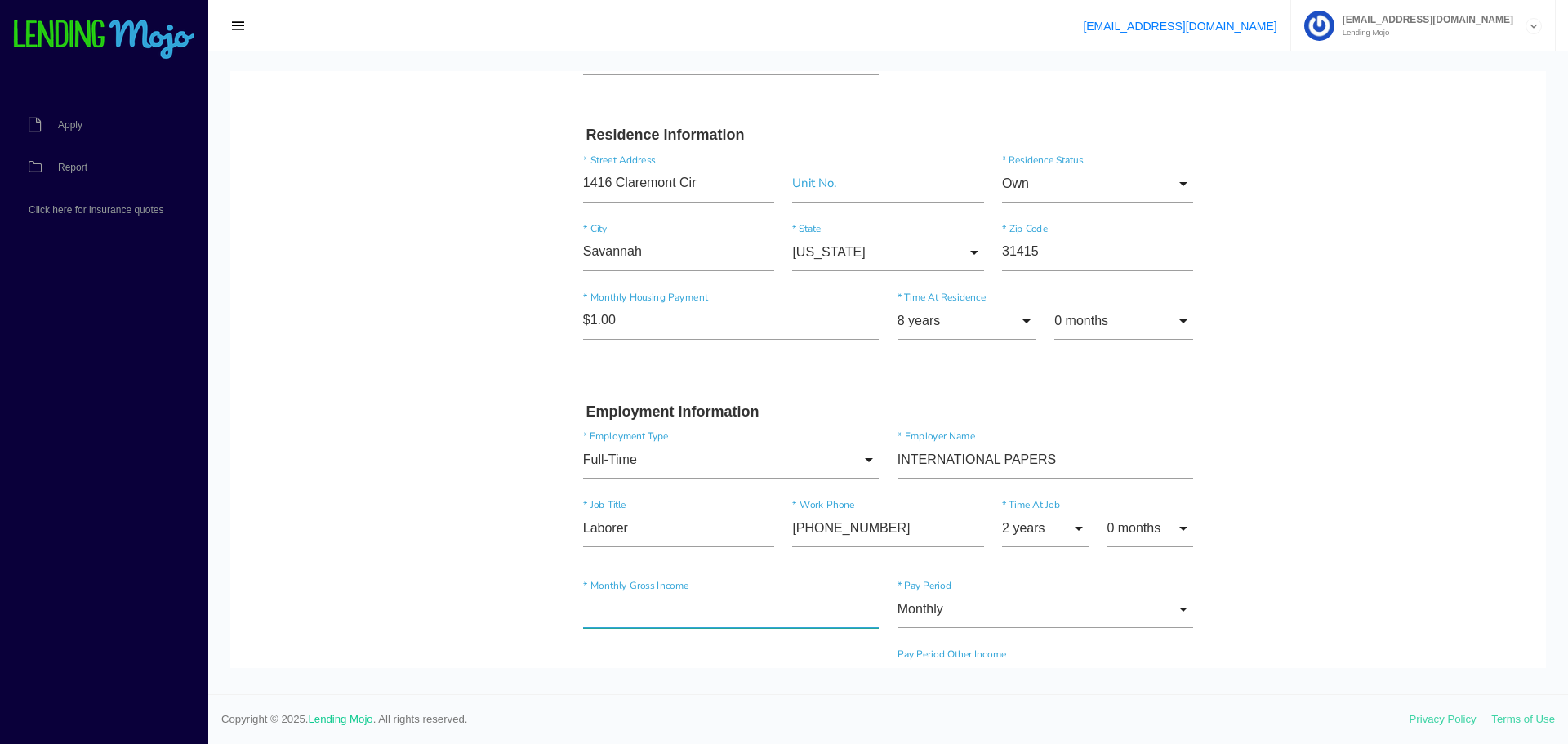
click at [634, 619] on input"] "text" at bounding box center [731, 608] width 296 height 37
type input"] "$5,200.00"
click at [482, 559] on body "Quick, Secure Financing Personalized to You. Achiles * First Name Middle Name W…" at bounding box center [887, 653] width 1316 height 2144
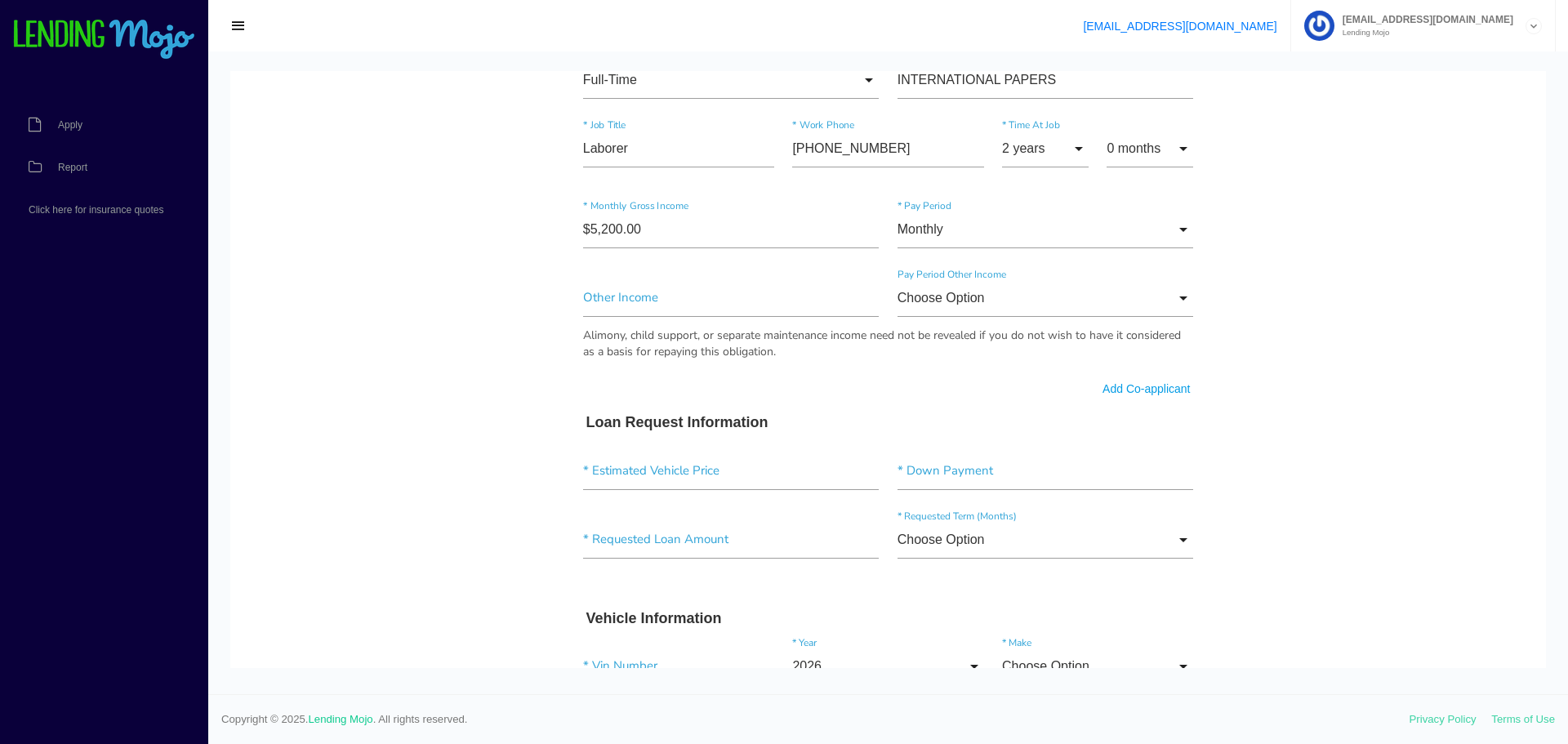
scroll to position [898, 0]
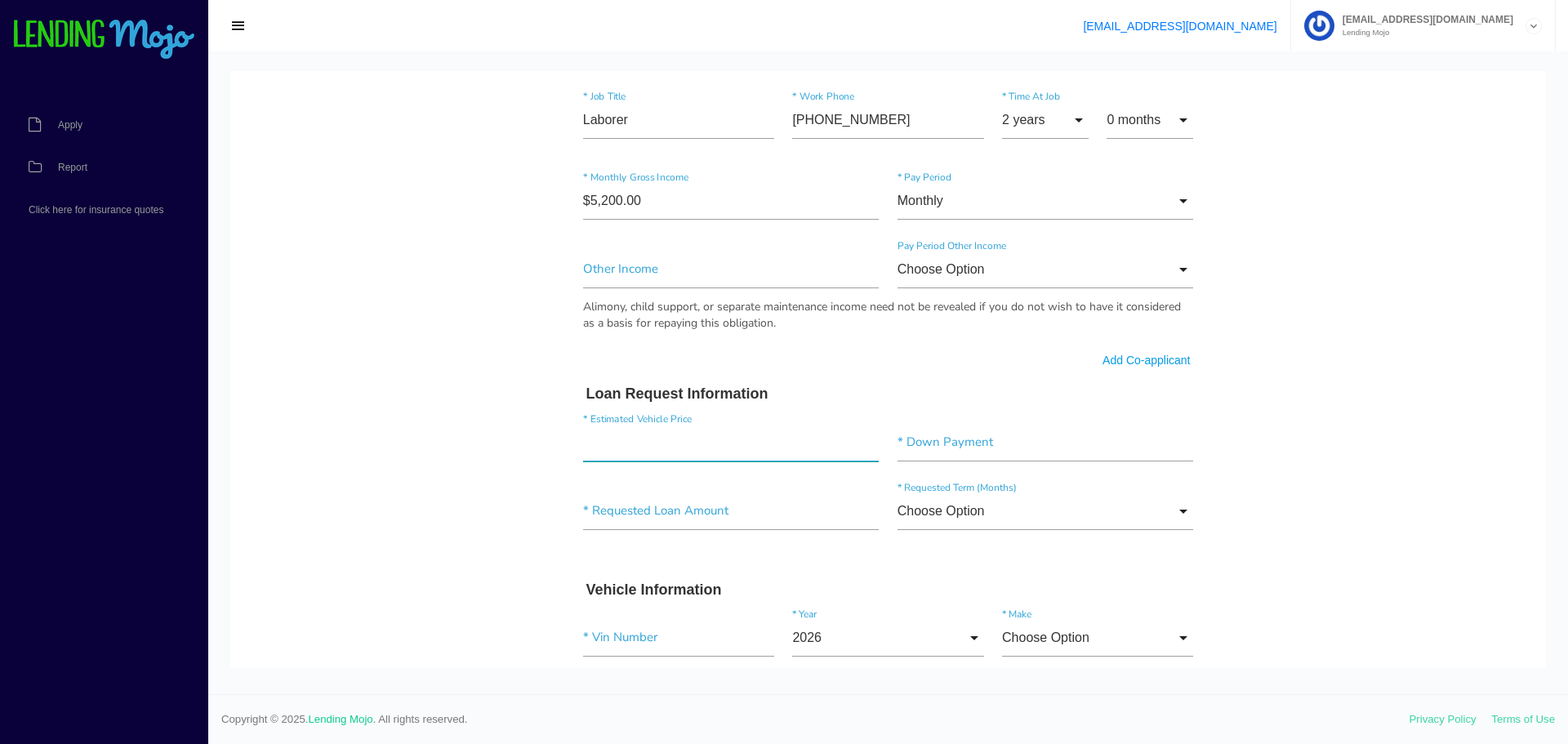
click at [657, 446] on input"] "text" at bounding box center [731, 441] width 296 height 37
type input"] "$32,999.00"
click at [606, 509] on input"] "text" at bounding box center [731, 510] width 296 height 37
type input"] "$32,999.00"
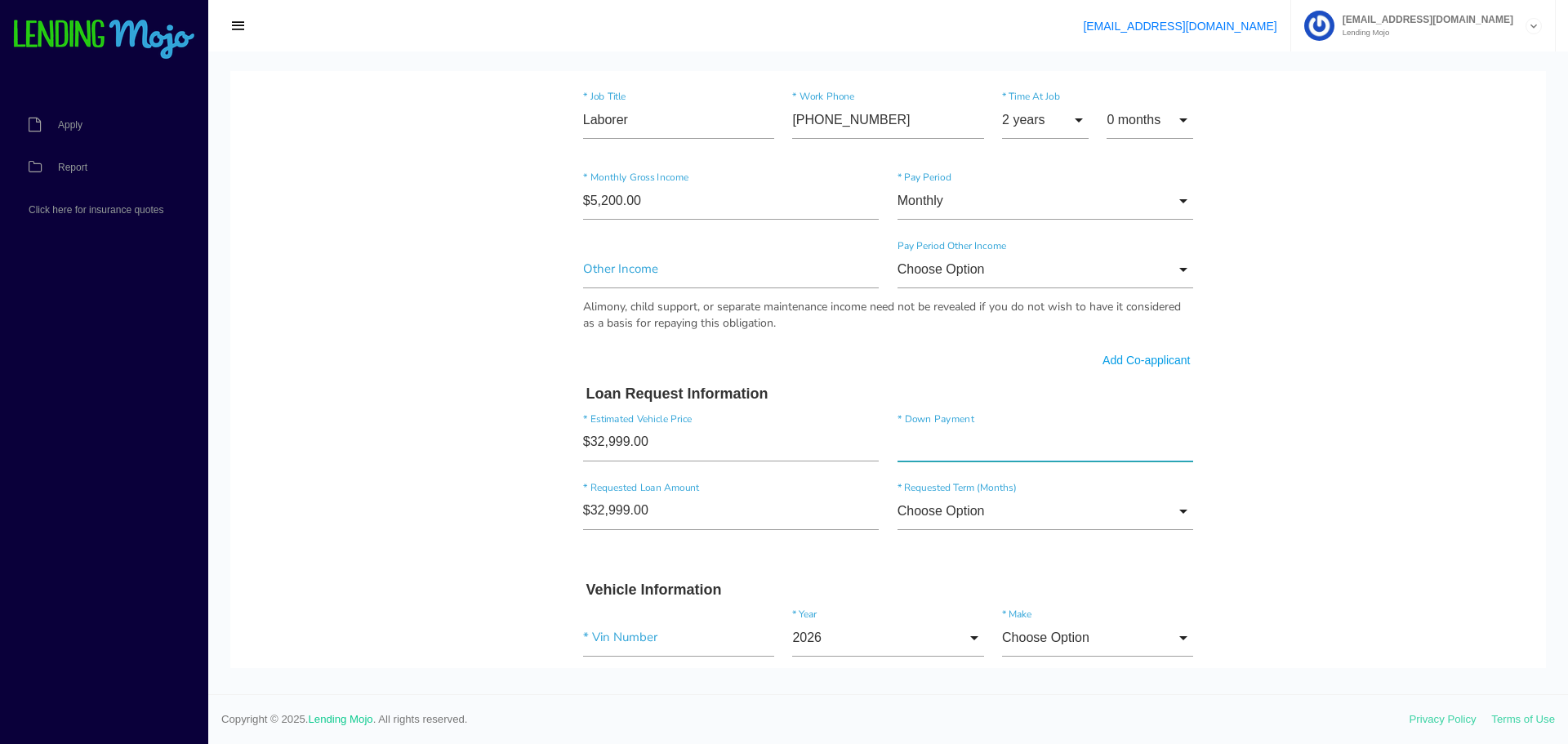
click at [930, 445] on input"] "text" at bounding box center [1045, 441] width 296 height 37
type input"] "$3,500.00"
click at [920, 508] on input "Choose Option" at bounding box center [1045, 510] width 296 height 37
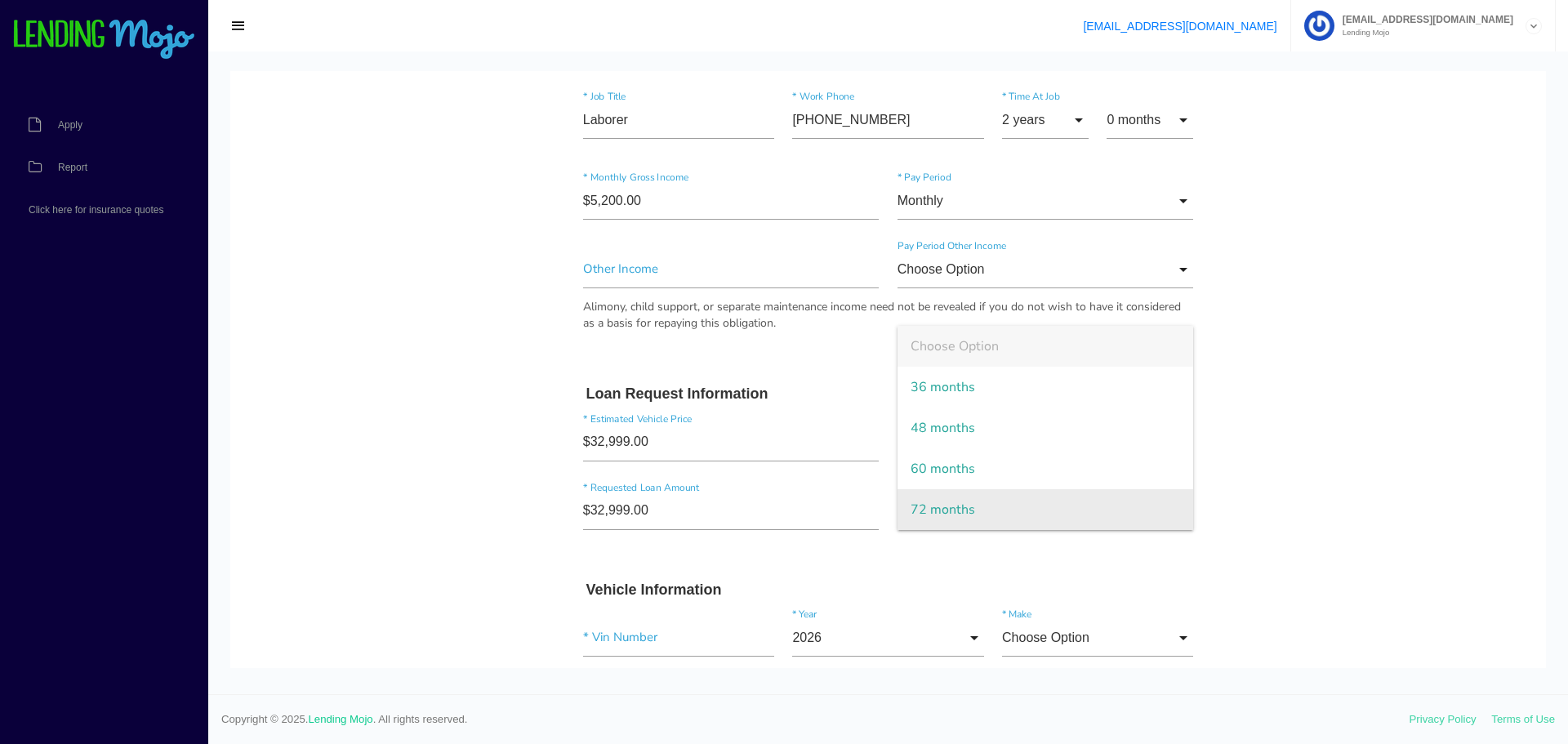
click at [930, 502] on span "72 months" at bounding box center [1045, 508] width 296 height 41
type input "72 months"
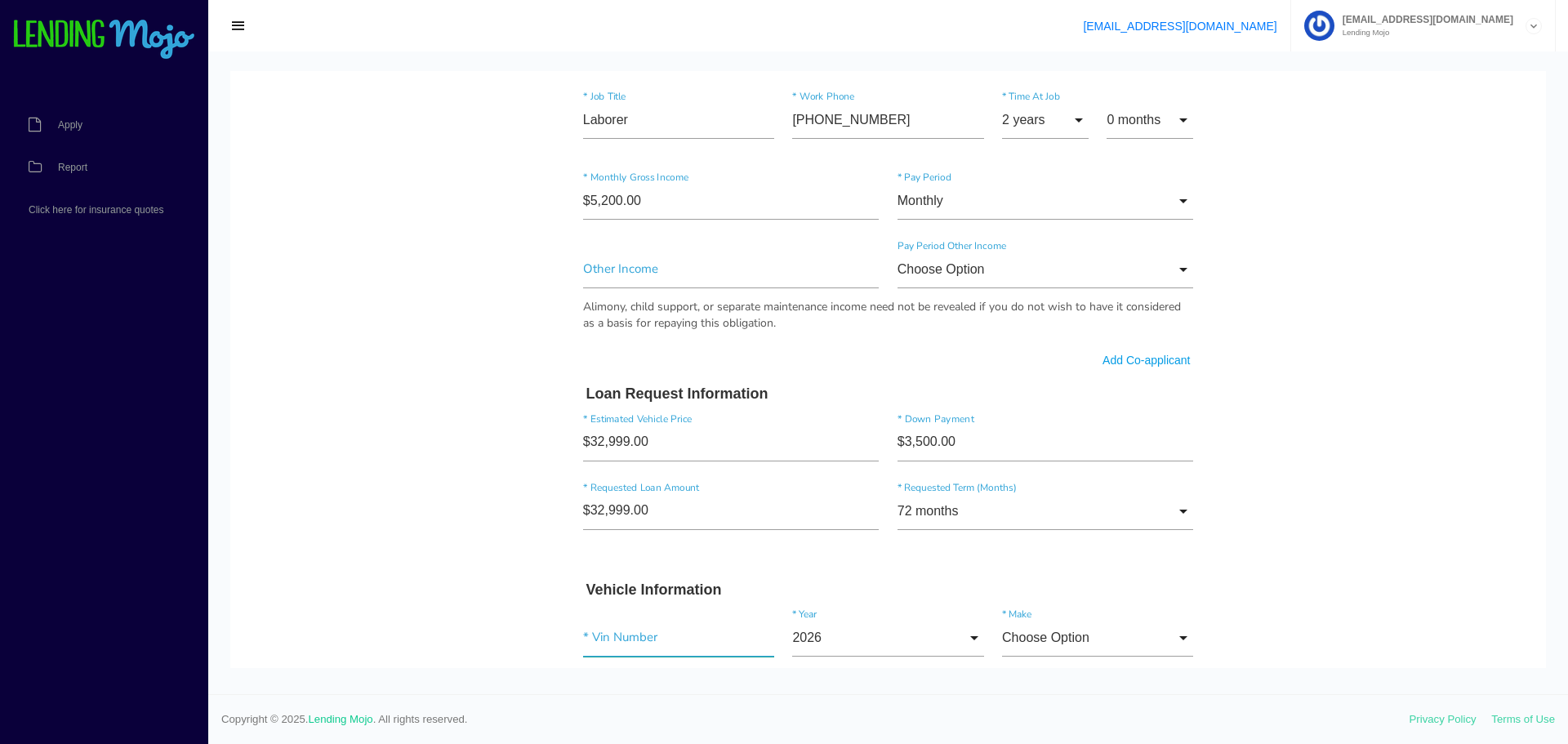
drag, startPoint x: 581, startPoint y: 645, endPoint x: 595, endPoint y: 645, distance: 14.0
click at [583, 645] on input"] "text" at bounding box center [678, 637] width 191 height 37
paste input"] "[US_VEHICLE_IDENTIFICATION_NUMBER]"
type input"] "[US_VEHICLE_IDENTIFICATION_NUMBER]"
click at [833, 639] on input "2026" at bounding box center [887, 637] width 191 height 37
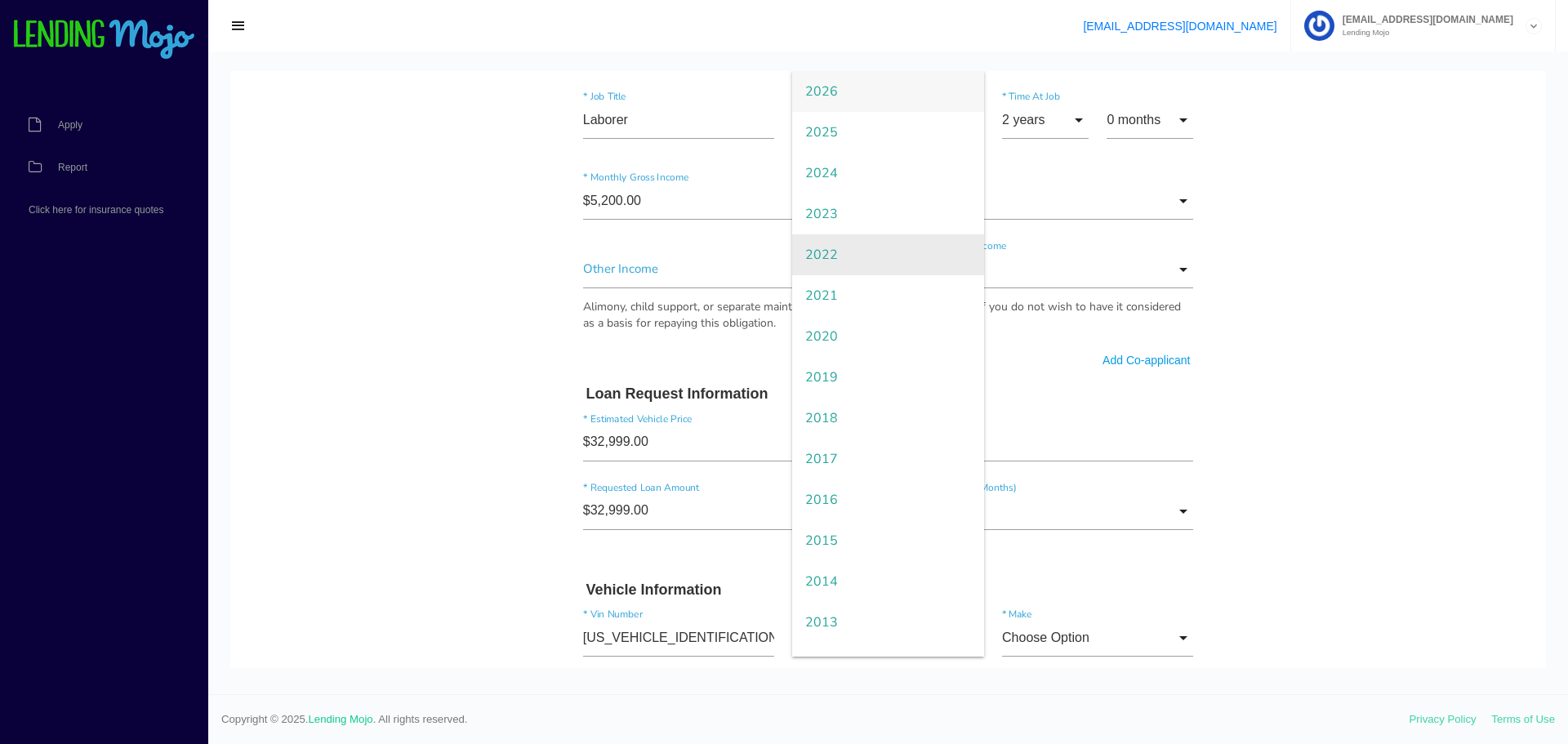
click at [824, 255] on span "2022" at bounding box center [887, 254] width 191 height 41
type input "2022"
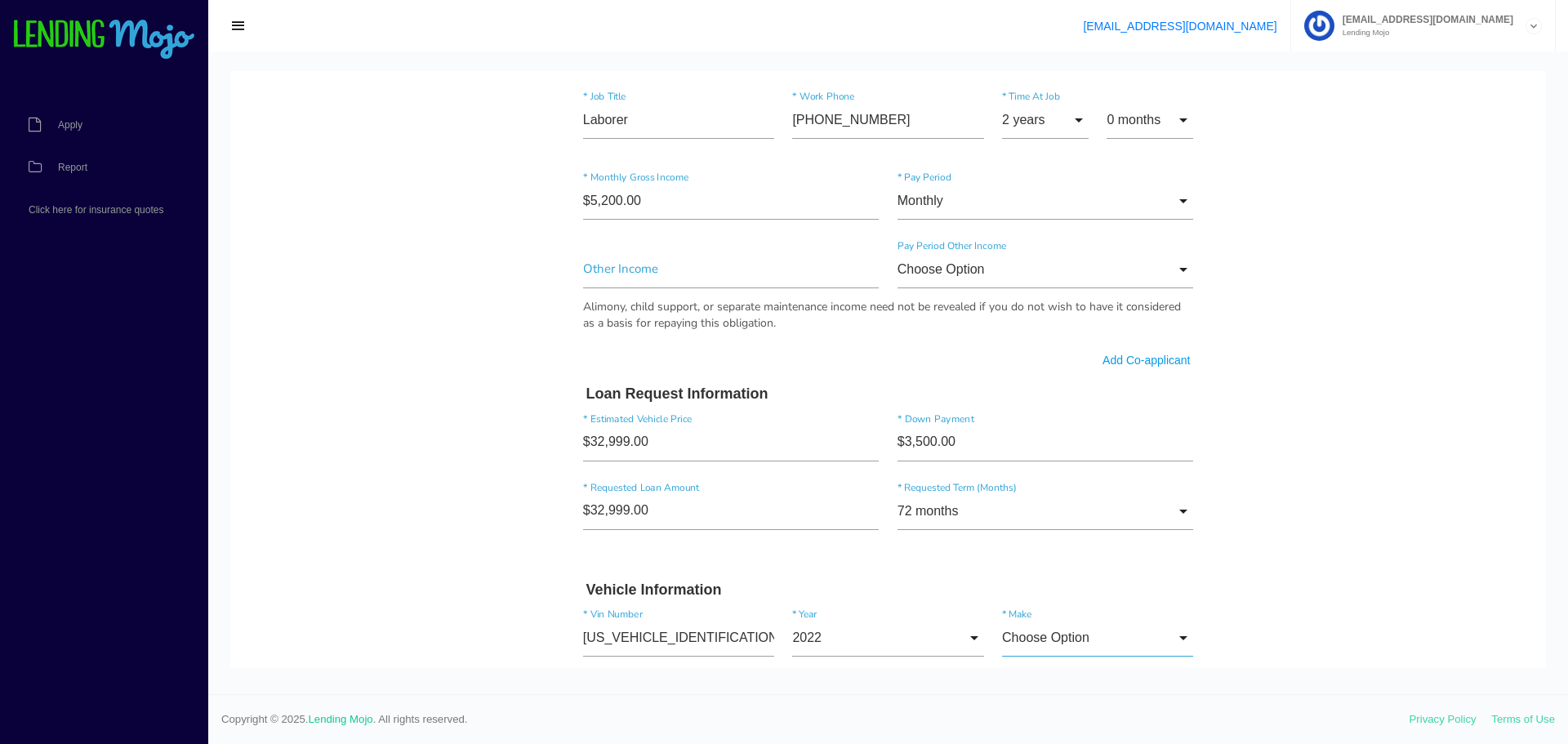
click at [1070, 634] on input "Choose Option" at bounding box center [1097, 637] width 191 height 37
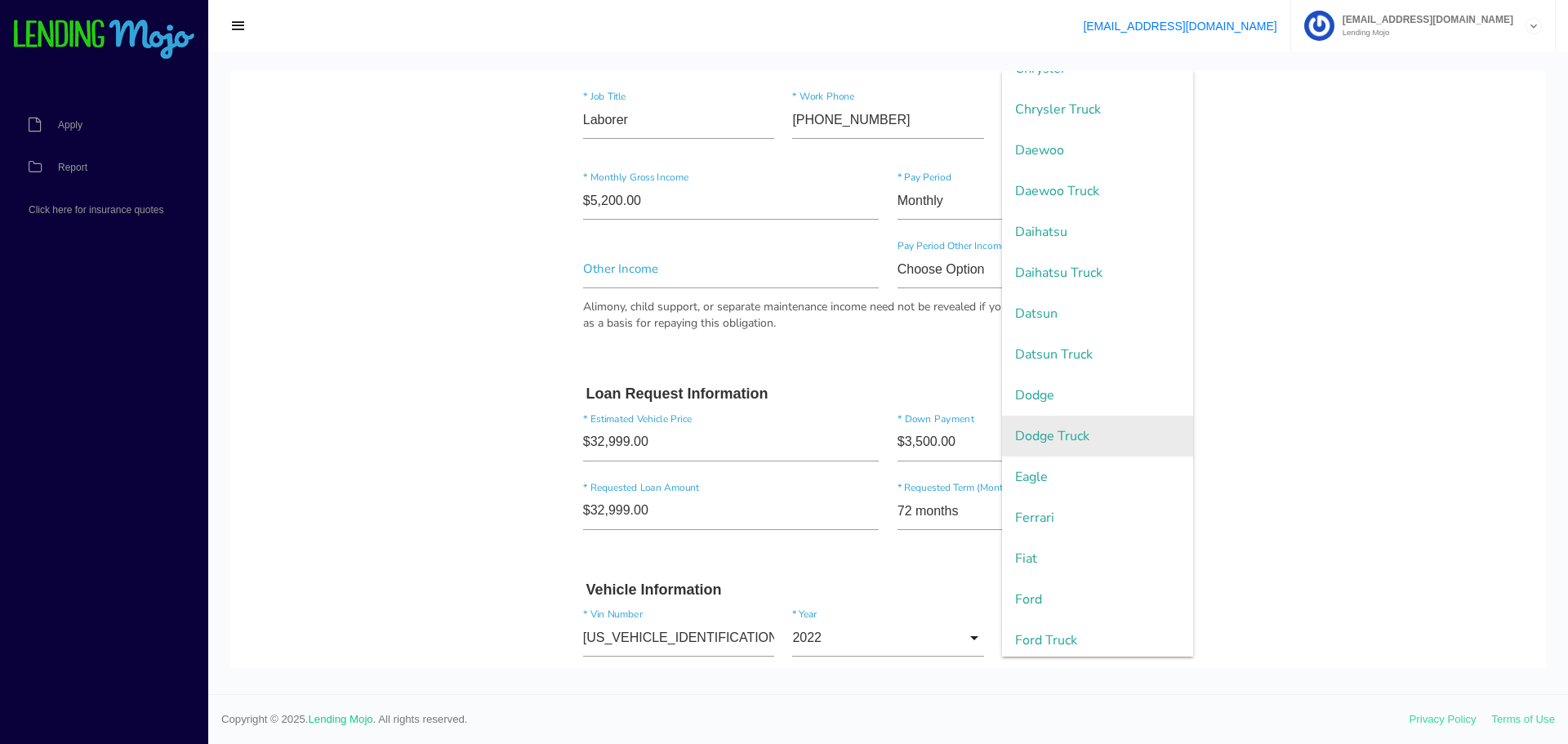
scroll to position [816, 0]
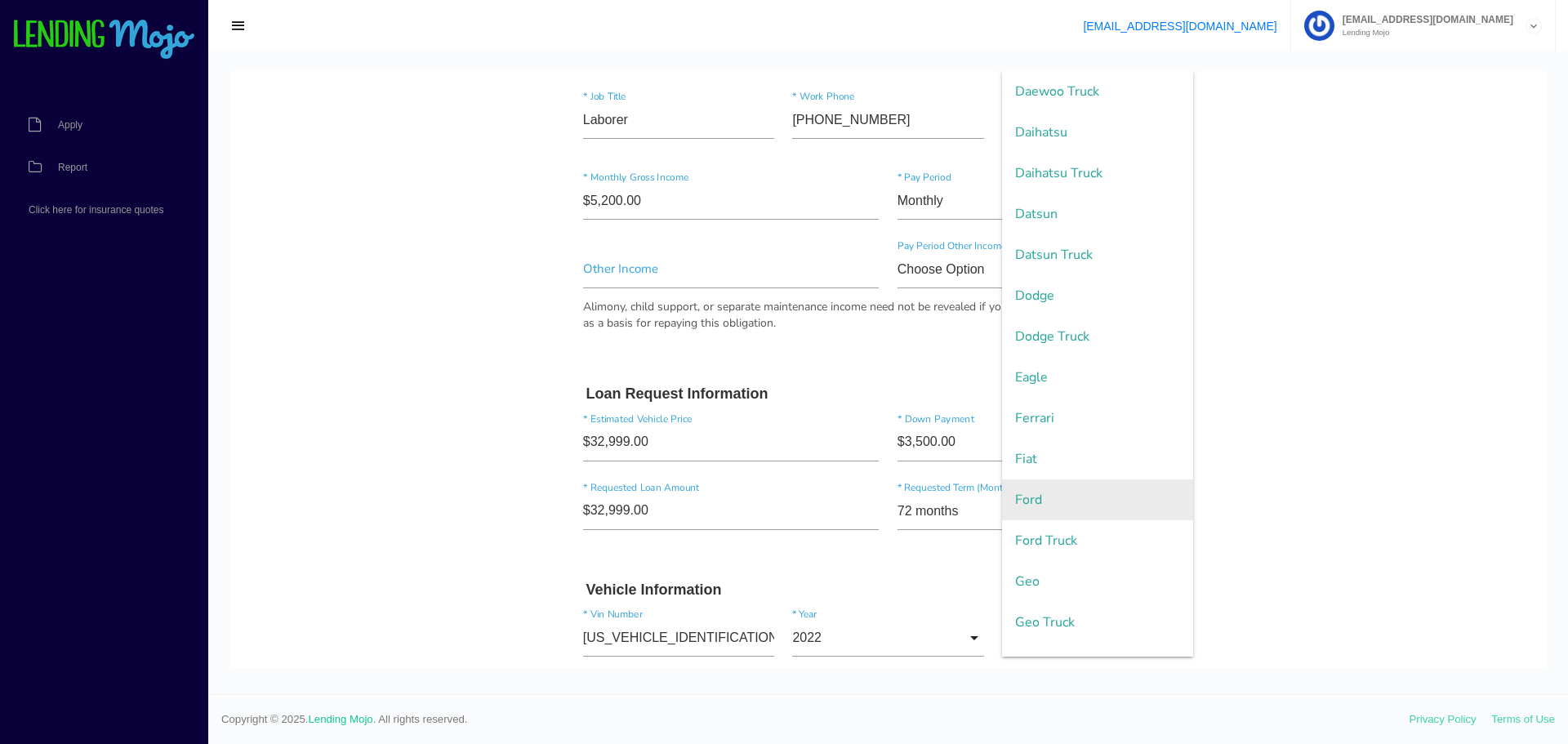
click at [1030, 504] on span "Ford" at bounding box center [1097, 499] width 191 height 41
type input "Ford"
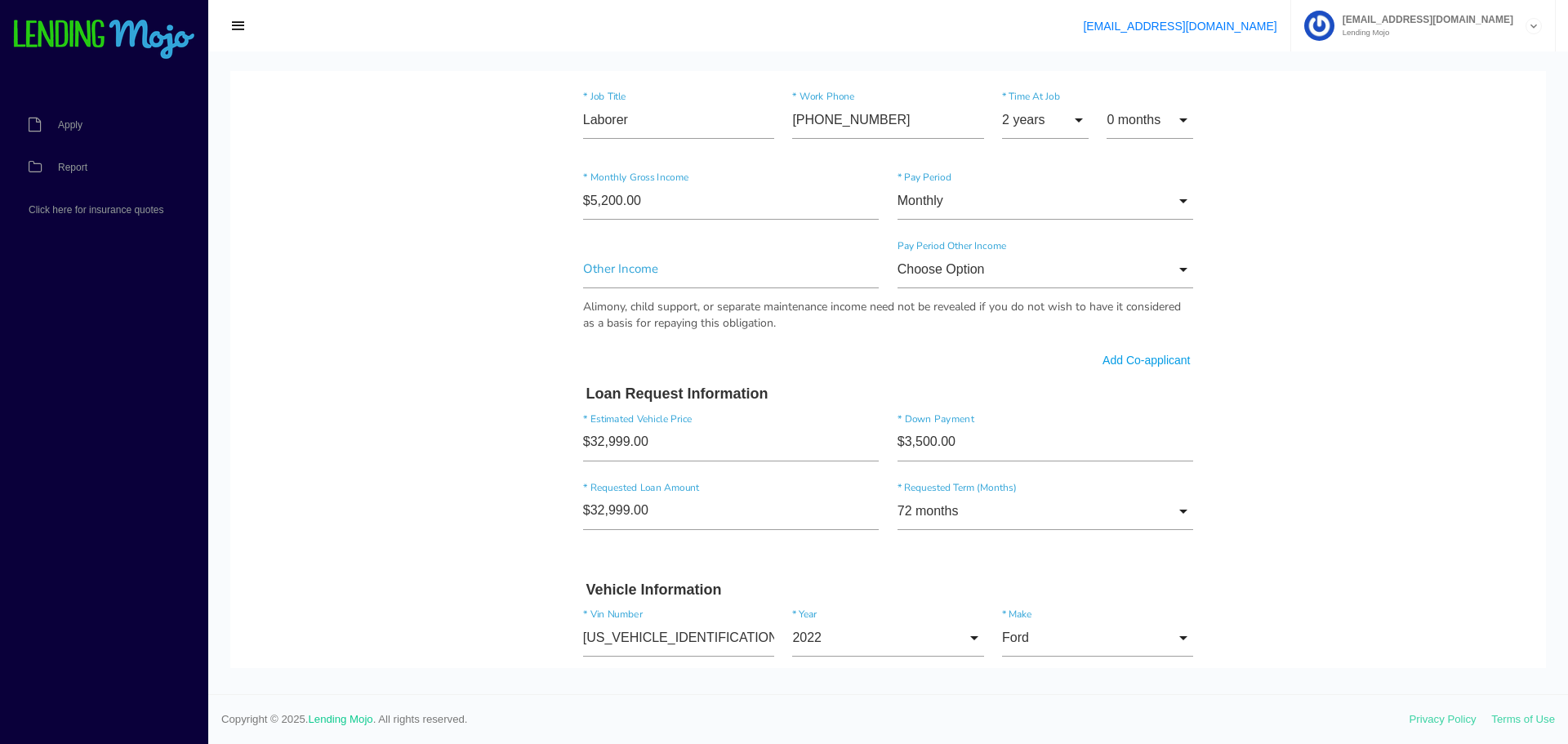
click at [361, 635] on body "Quick, Secure Financing Personalized to You. Achiles * First Name Middle Name W…" at bounding box center [887, 246] width 1316 height 2144
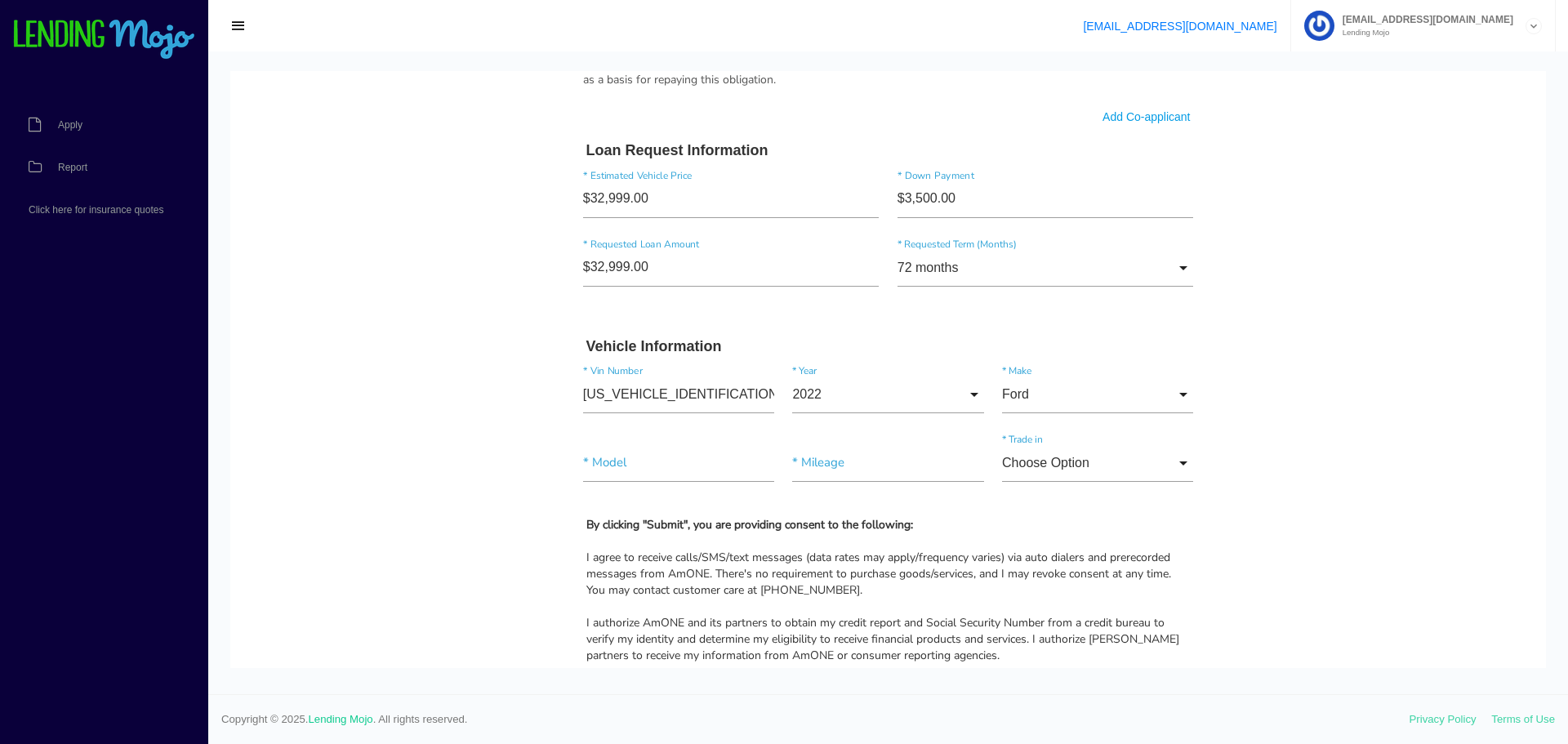
scroll to position [1142, 0]
click at [643, 456] on input"] "text" at bounding box center [678, 460] width 191 height 37
type input"] "F150"
click at [845, 462] on input"] "text" at bounding box center [887, 460] width 191 height 37
type input"] "40,291"
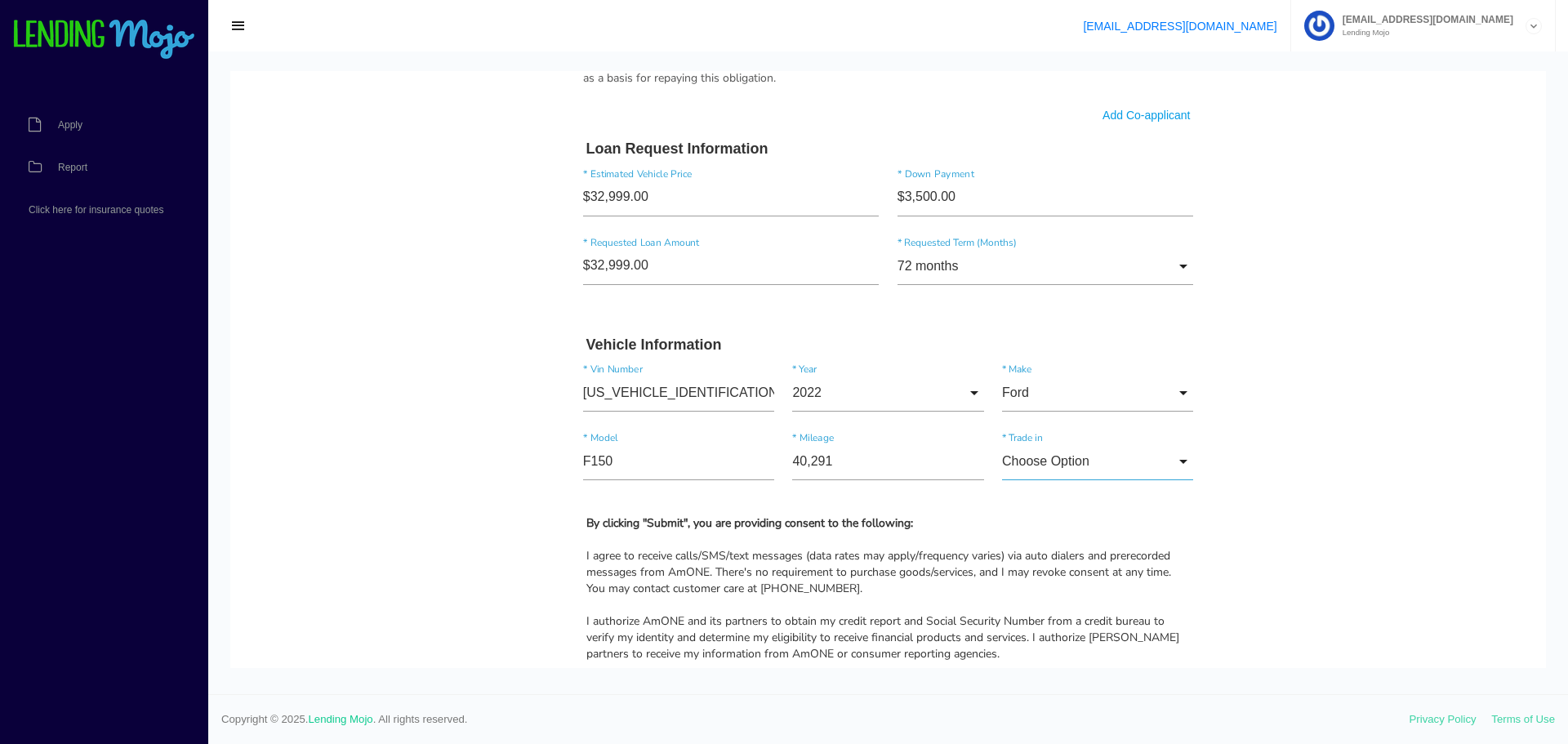
click at [1090, 477] on input "Choose Option" at bounding box center [1097, 460] width 191 height 37
click at [1056, 543] on span "No" at bounding box center [1097, 544] width 191 height 41
type input "No"
click at [1059, 541] on span "No" at bounding box center [1097, 544] width 191 height 41
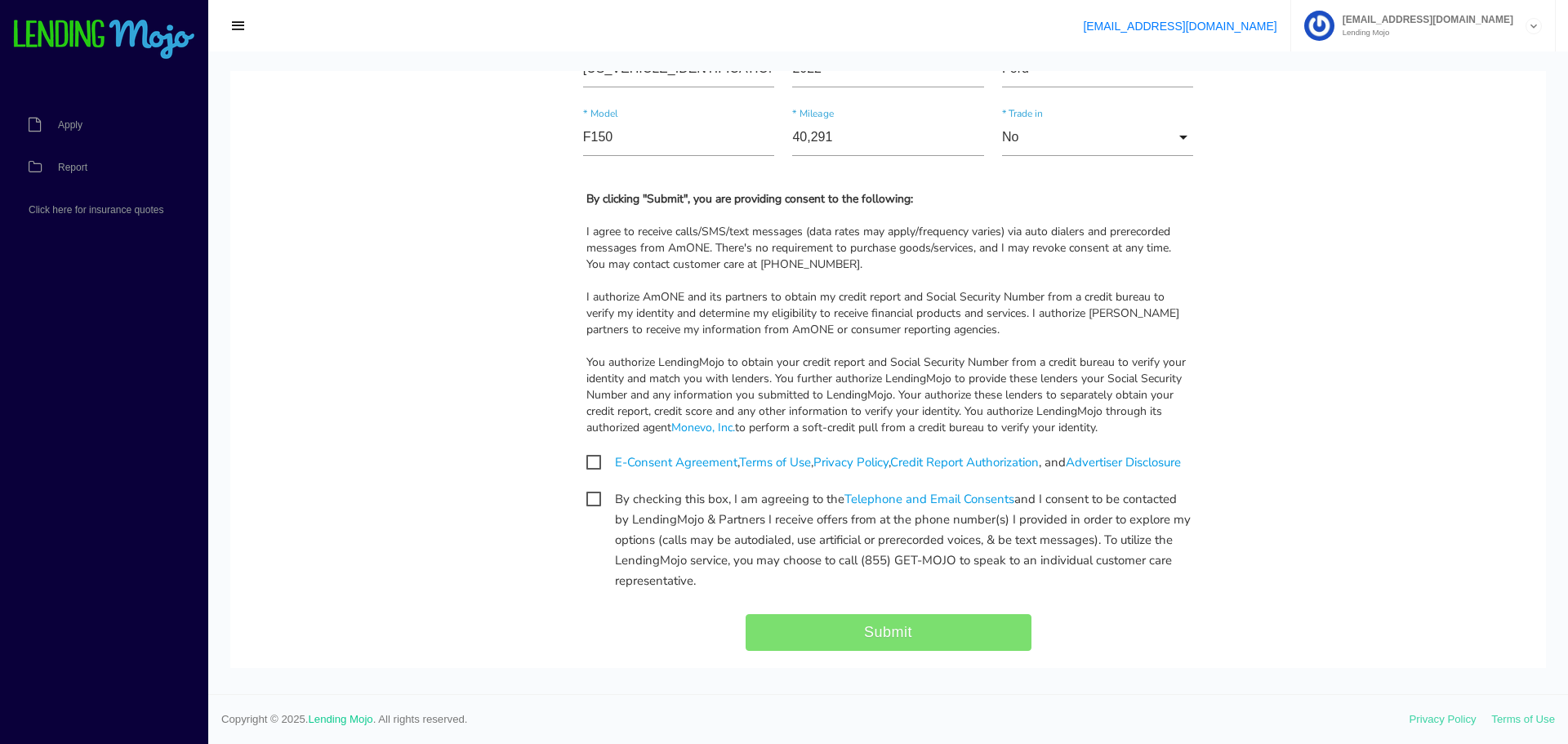
scroll to position [1551, 0]
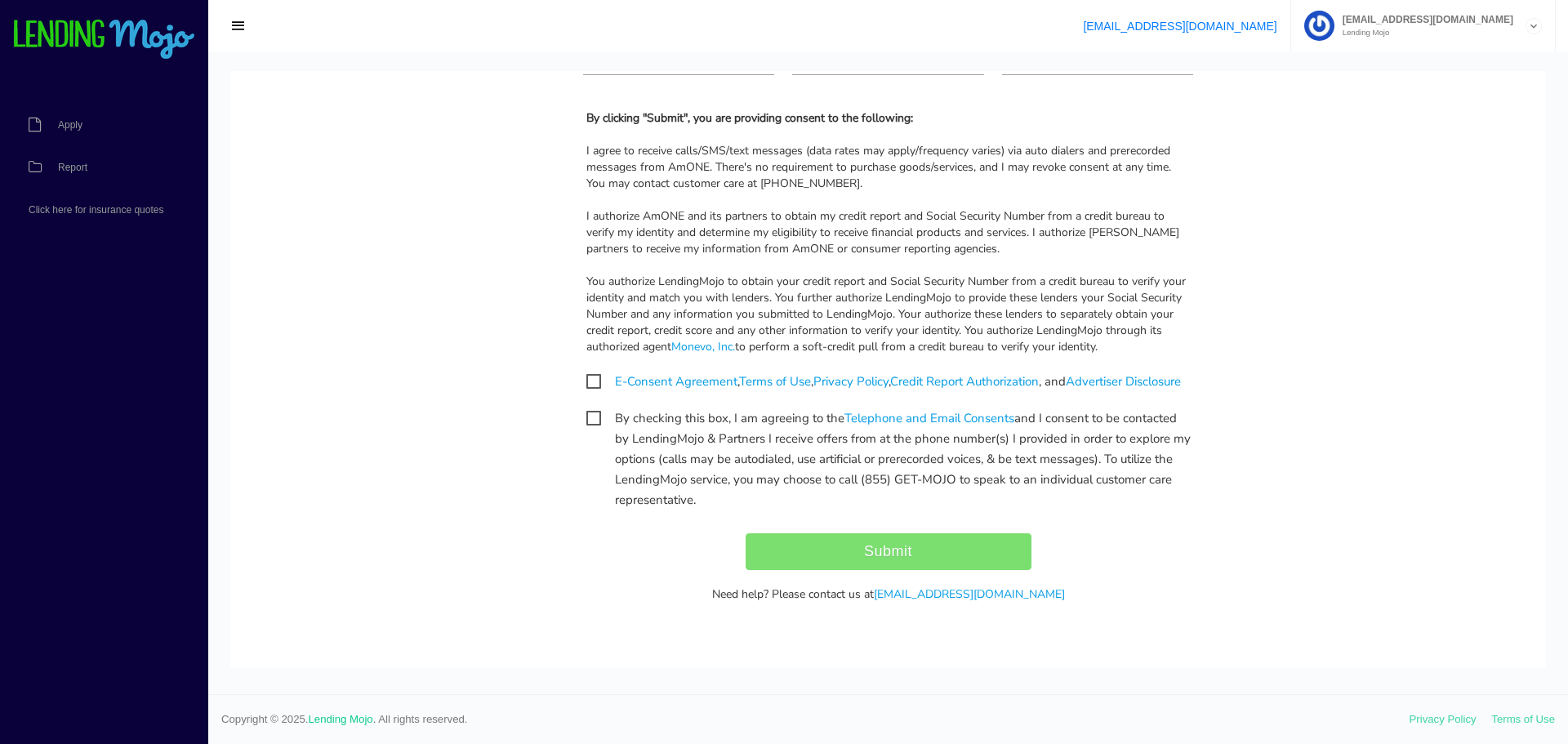
click at [590, 379] on span "E-Consent Agreement , Terms of Use , Privacy Policy , Credit Report Authorizati…" at bounding box center [883, 381] width 595 height 21
checkbox input "true"
click at [586, 428] on span "By checking this box, I am agreeing to the Telephone and Email Consents and I c…" at bounding box center [888, 418] width 605 height 21
checkbox input "true"
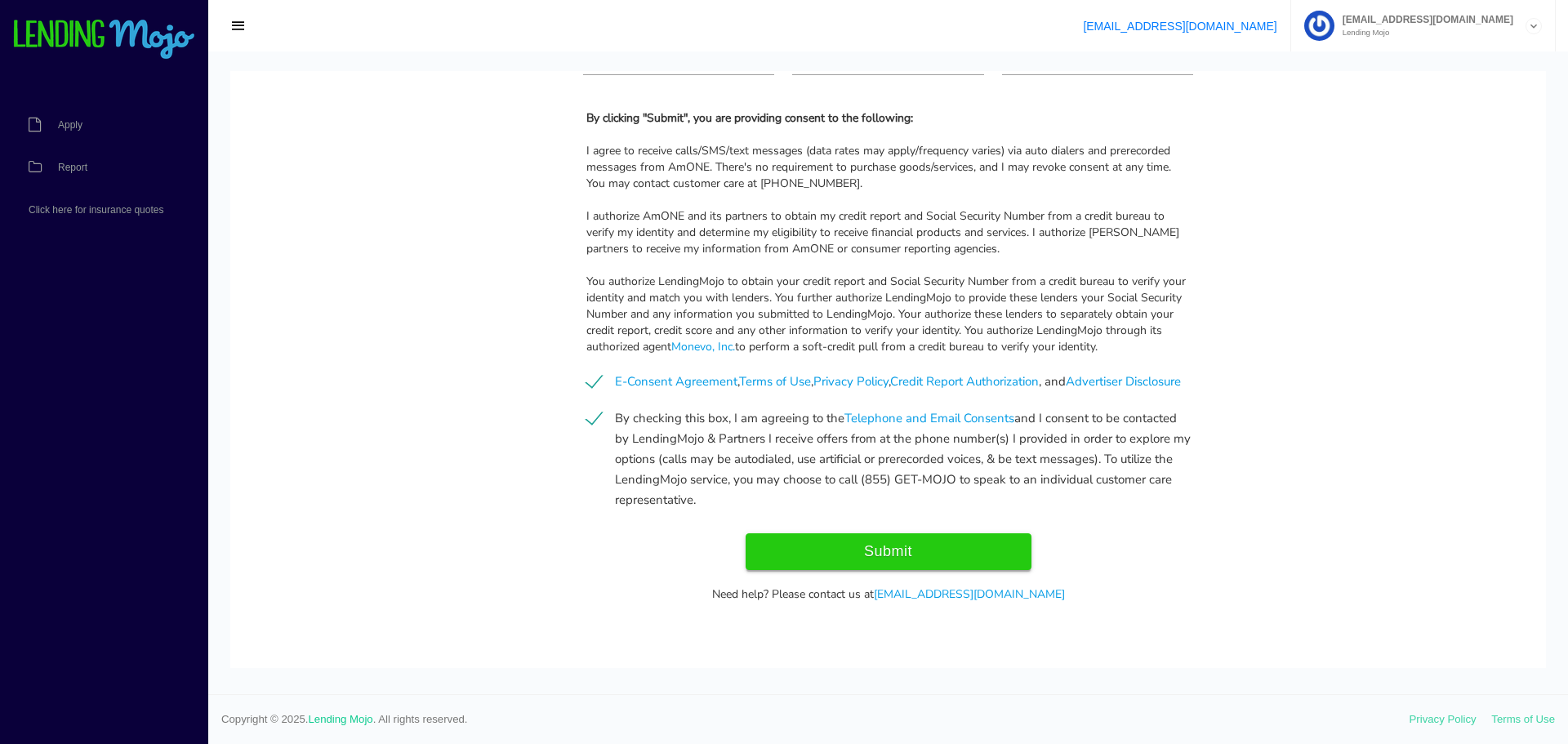
click at [828, 570] on input "Submit" at bounding box center [888, 551] width 286 height 36
type input "Submitting..."
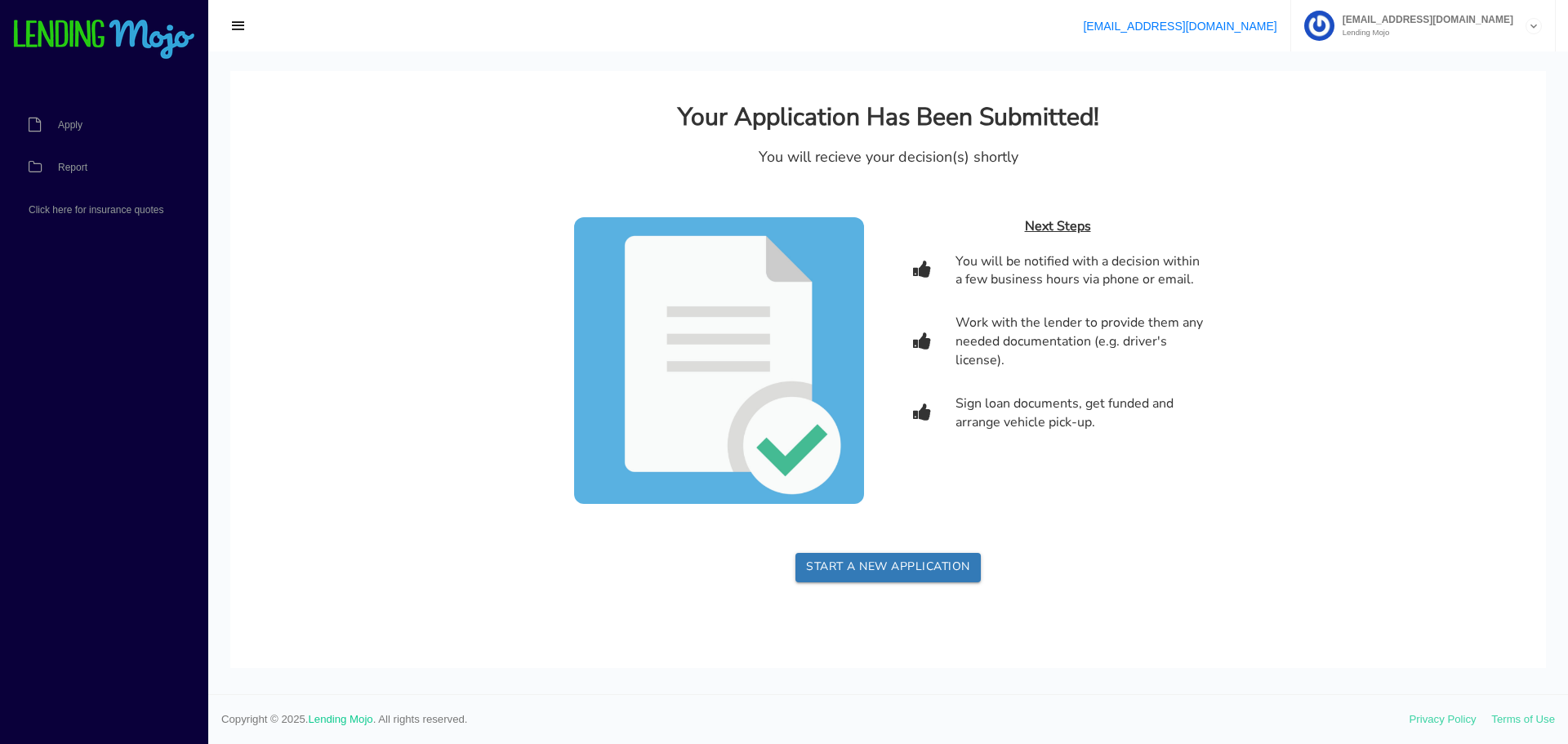
scroll to position [0, 0]
click at [69, 177] on link "Report" at bounding box center [96, 167] width 192 height 42
